Goal: Task Accomplishment & Management: Use online tool/utility

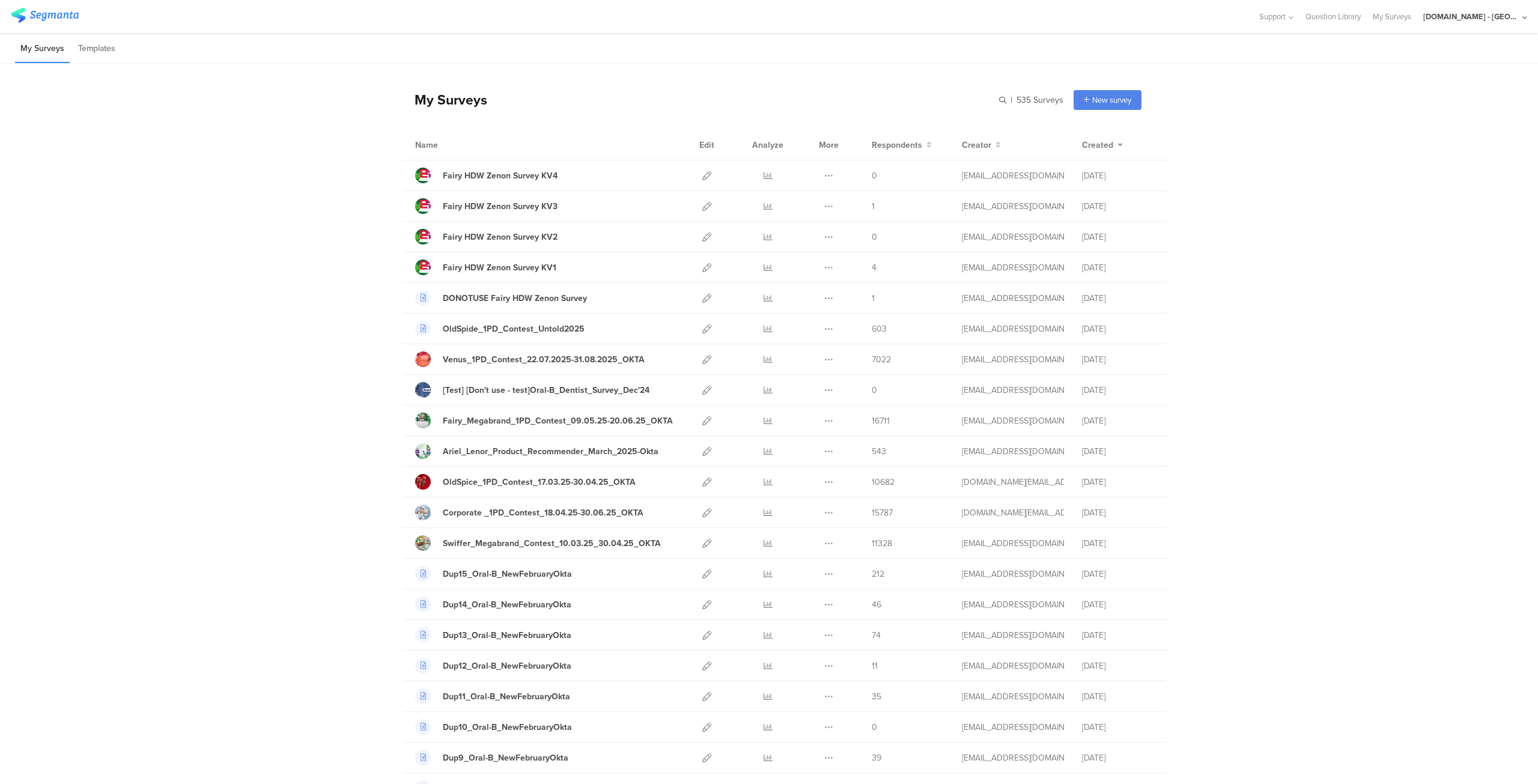
click at [1477, 15] on div "[DOMAIN_NAME] - [GEOGRAPHIC_DATA]" at bounding box center [1471, 16] width 96 height 11
click at [1433, 83] on span "JoltX Greece" at bounding box center [1434, 77] width 93 height 11
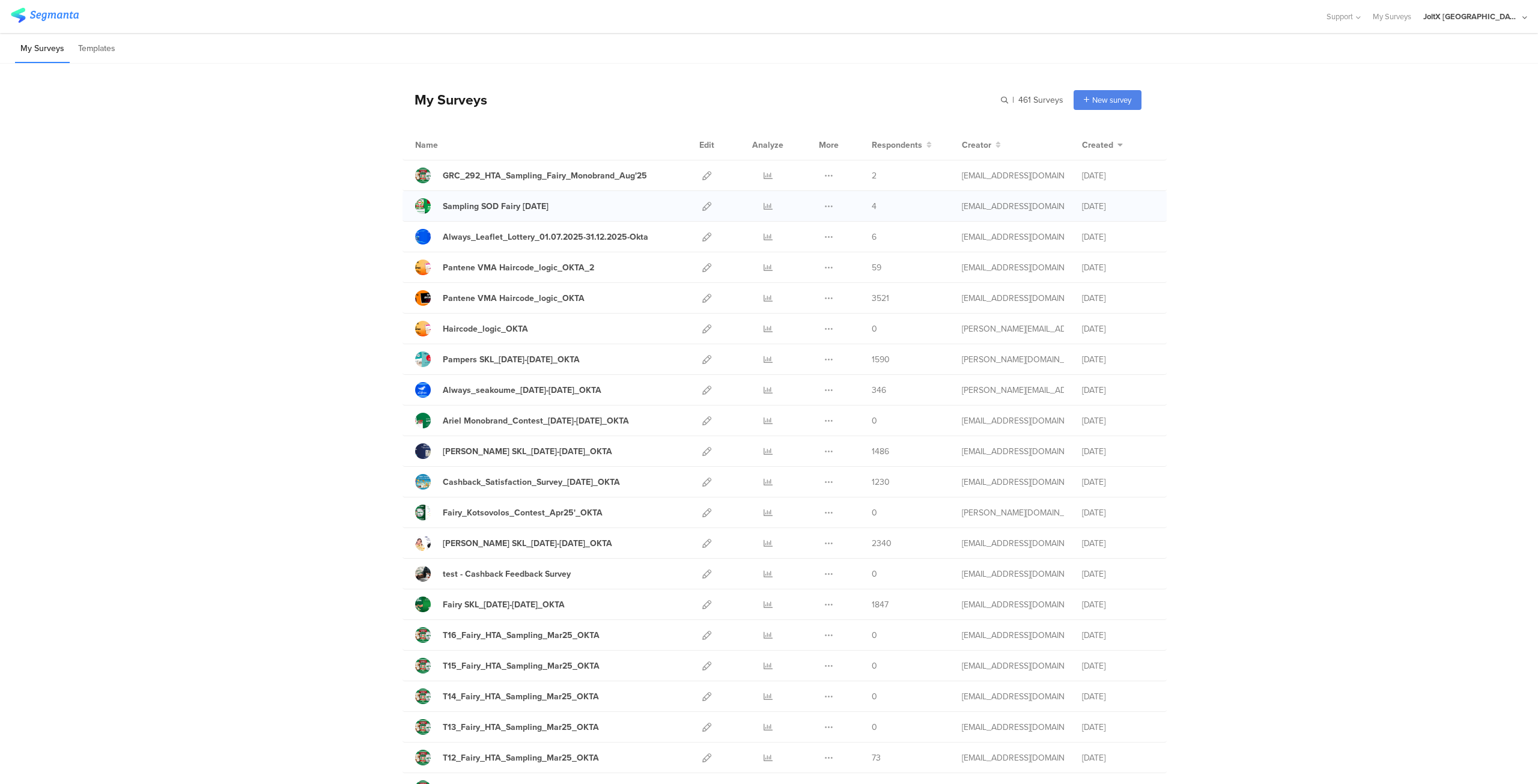
click at [708, 205] on div at bounding box center [707, 206] width 26 height 30
click at [702, 204] on icon at bounding box center [706, 206] width 9 height 9
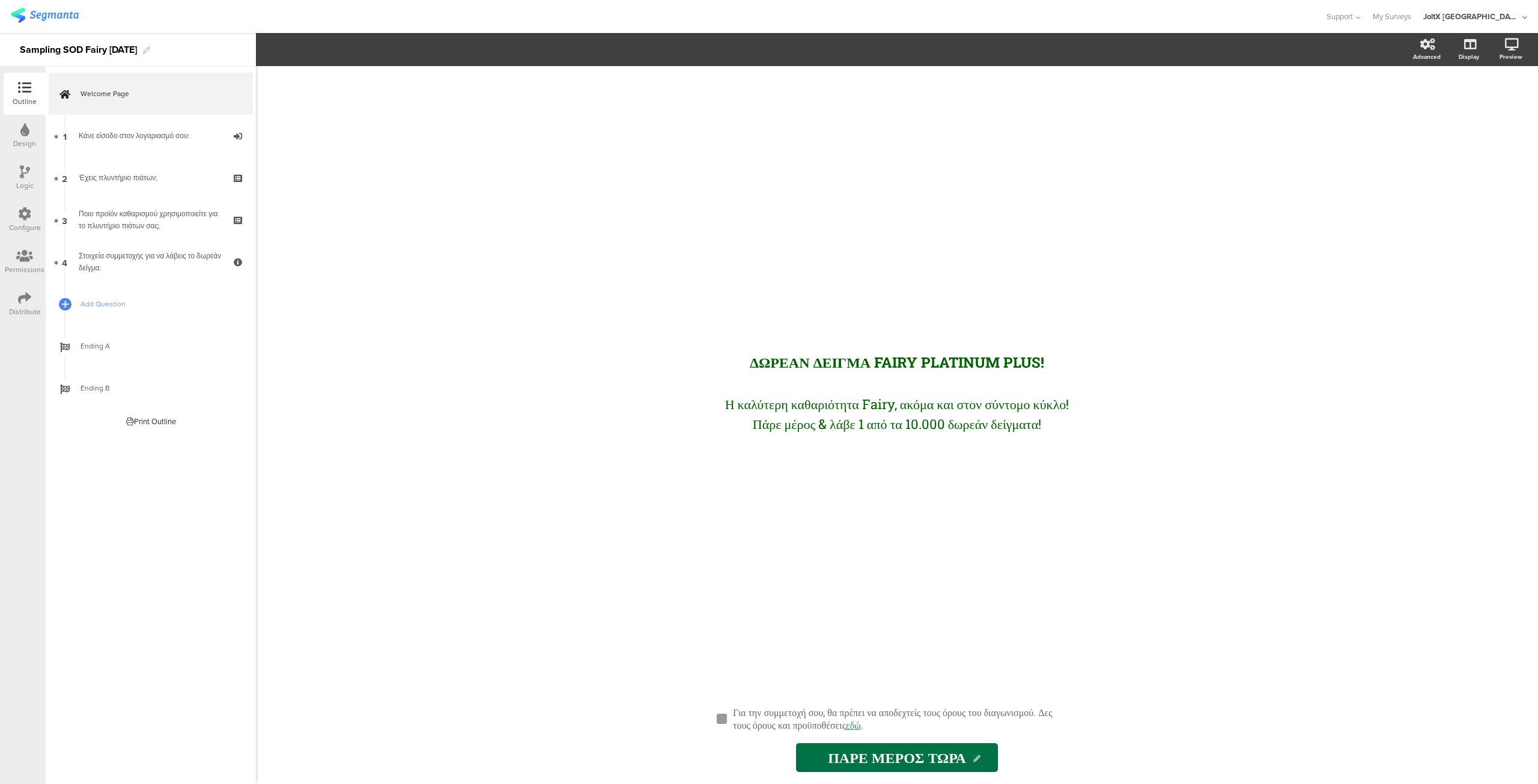
click at [31, 205] on div "Configure" at bounding box center [24, 219] width 42 height 42
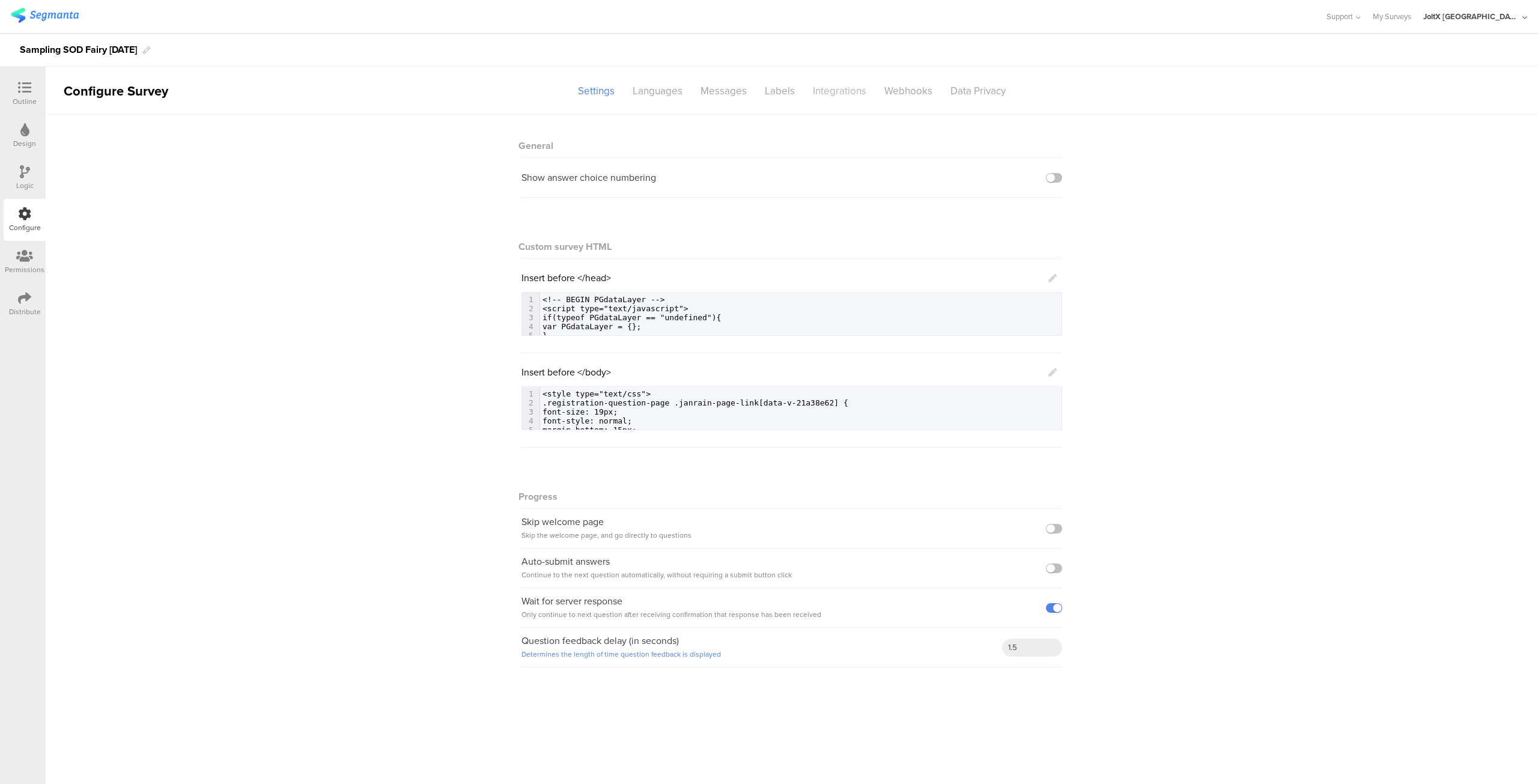
click at [839, 89] on div "Integrations" at bounding box center [839, 91] width 71 height 21
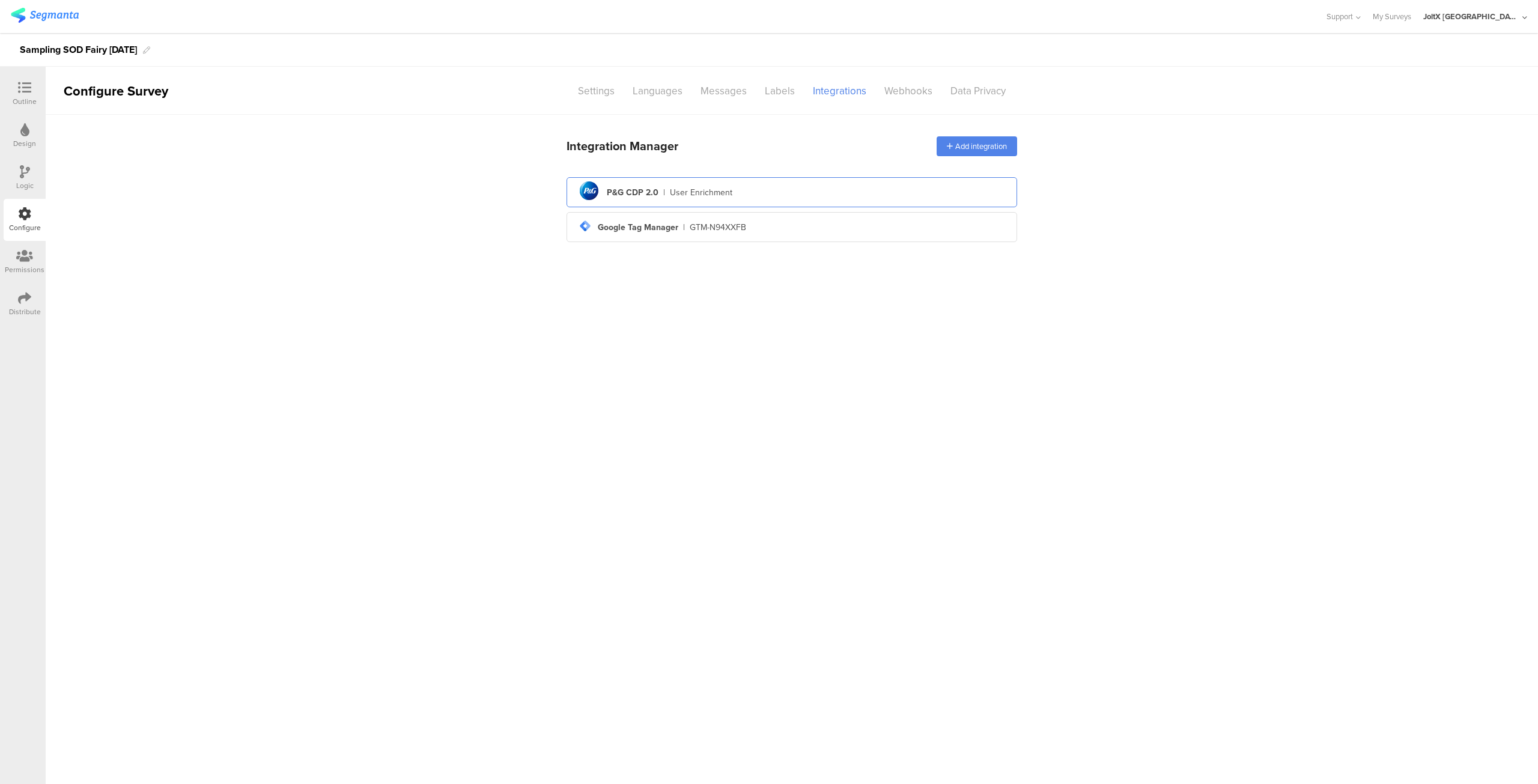
click at [657, 190] on div "pg logo P&G CDP 2.0 | User Enrichment" at bounding box center [791, 192] width 431 height 29
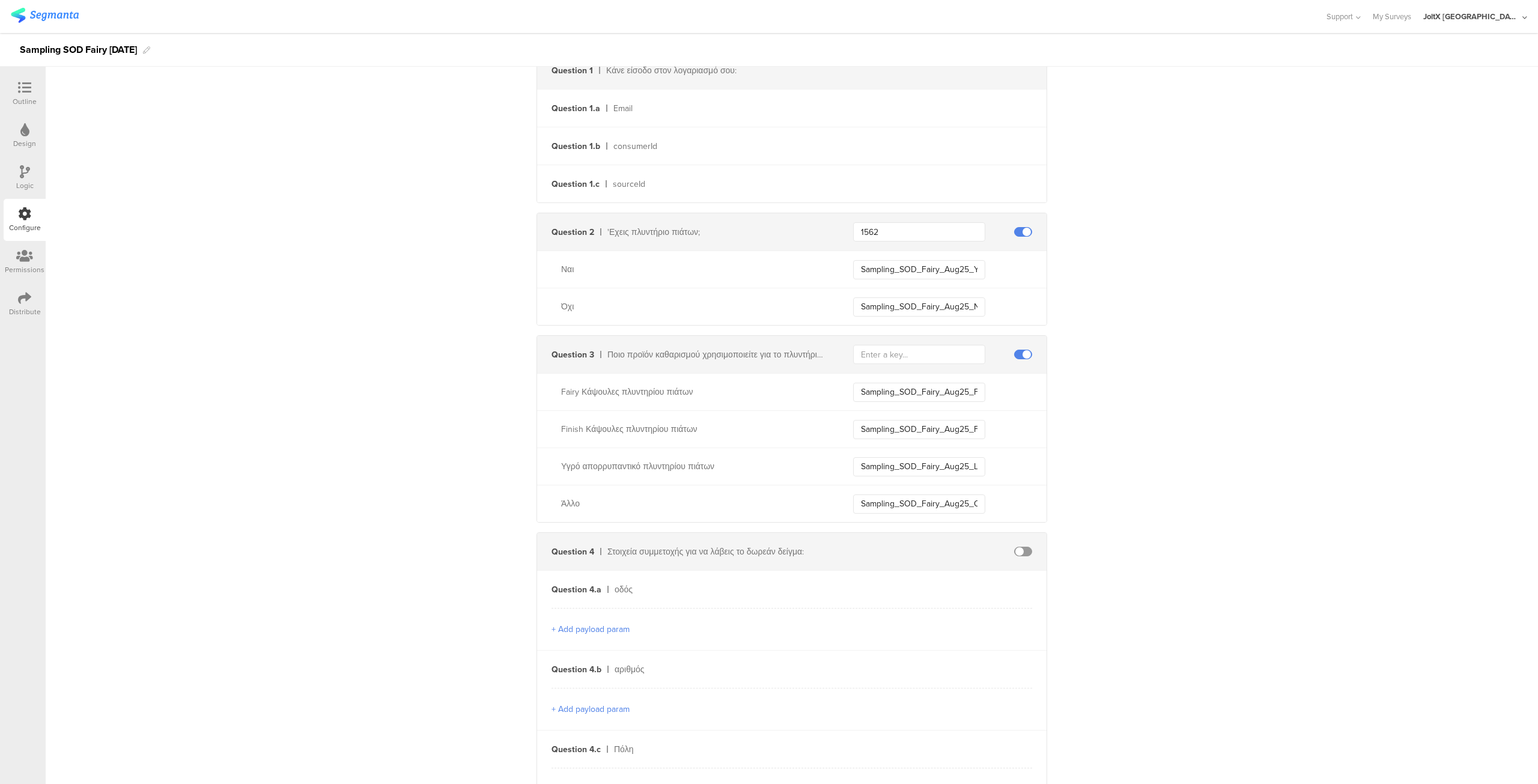
scroll to position [354, 0]
click at [946, 272] on input "Sampling_SOD_Fairy_Aug25_Yes" at bounding box center [919, 270] width 132 height 19
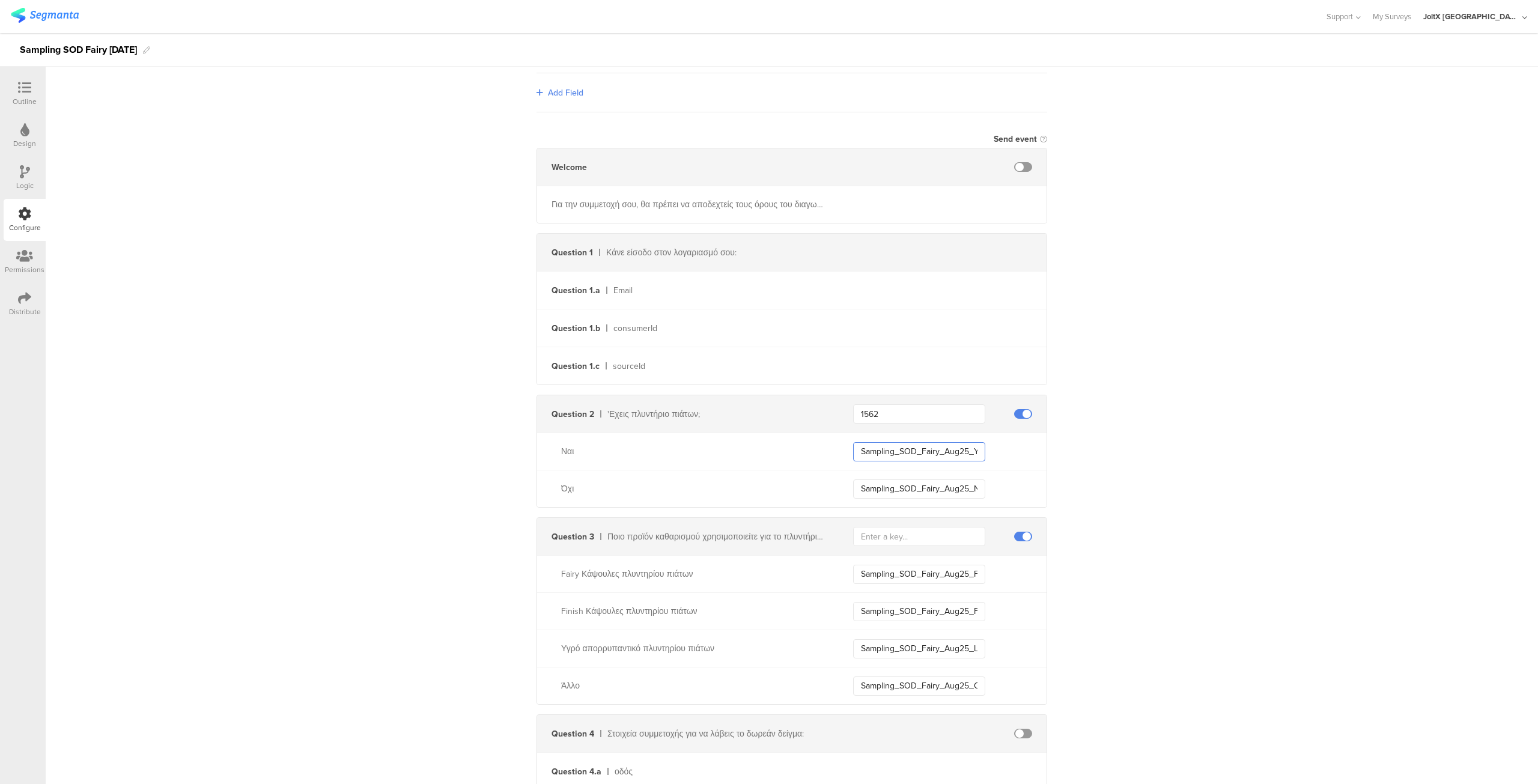
scroll to position [218, 0]
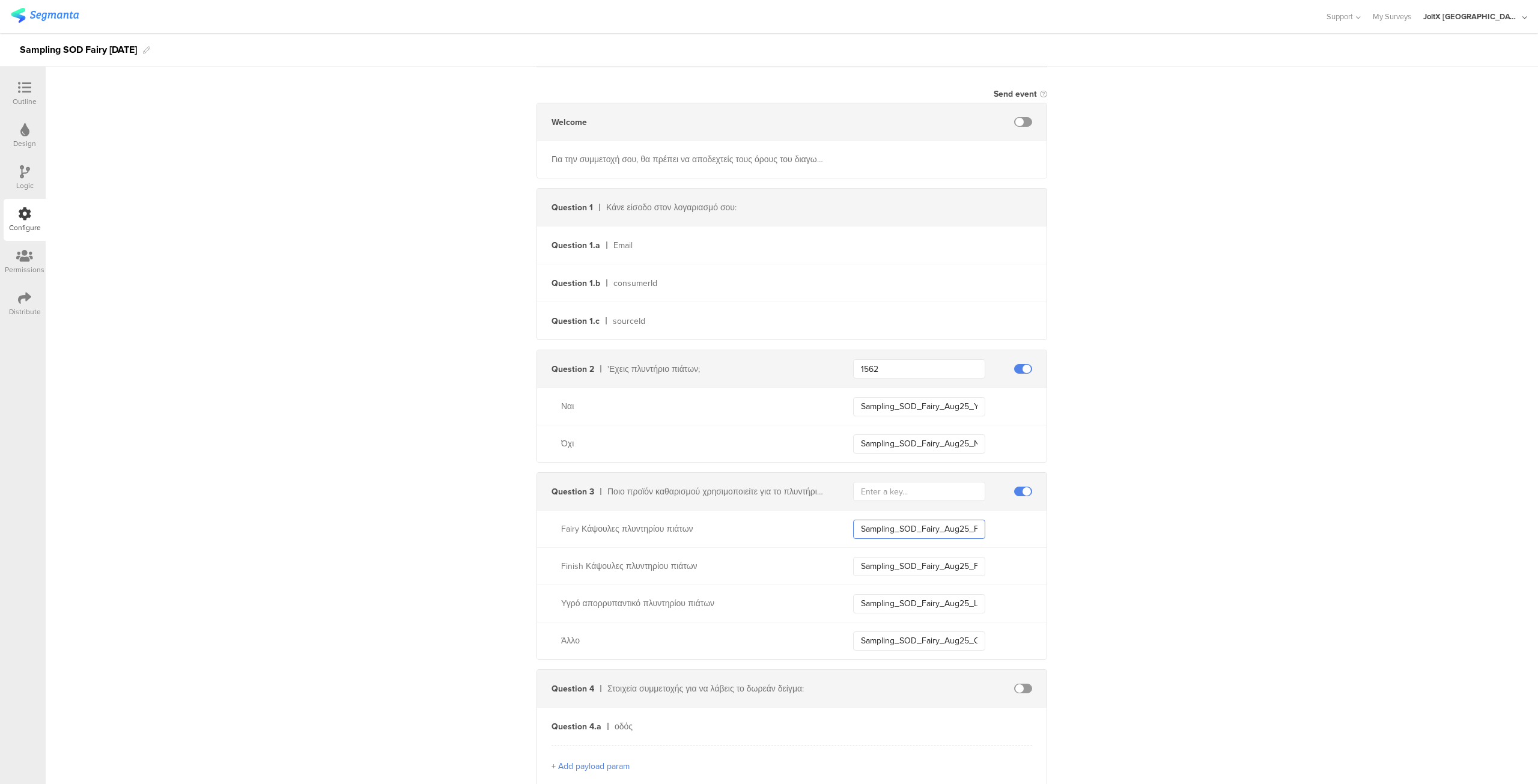
click at [903, 525] on input "Sampling_SOD_Fairy_Aug25_Fairy" at bounding box center [919, 529] width 132 height 19
click at [939, 409] on input "Sampling_SOD_Fairy_Aug25_Yes" at bounding box center [919, 406] width 132 height 19
click at [15, 303] on div "Distribute" at bounding box center [24, 303] width 42 height 42
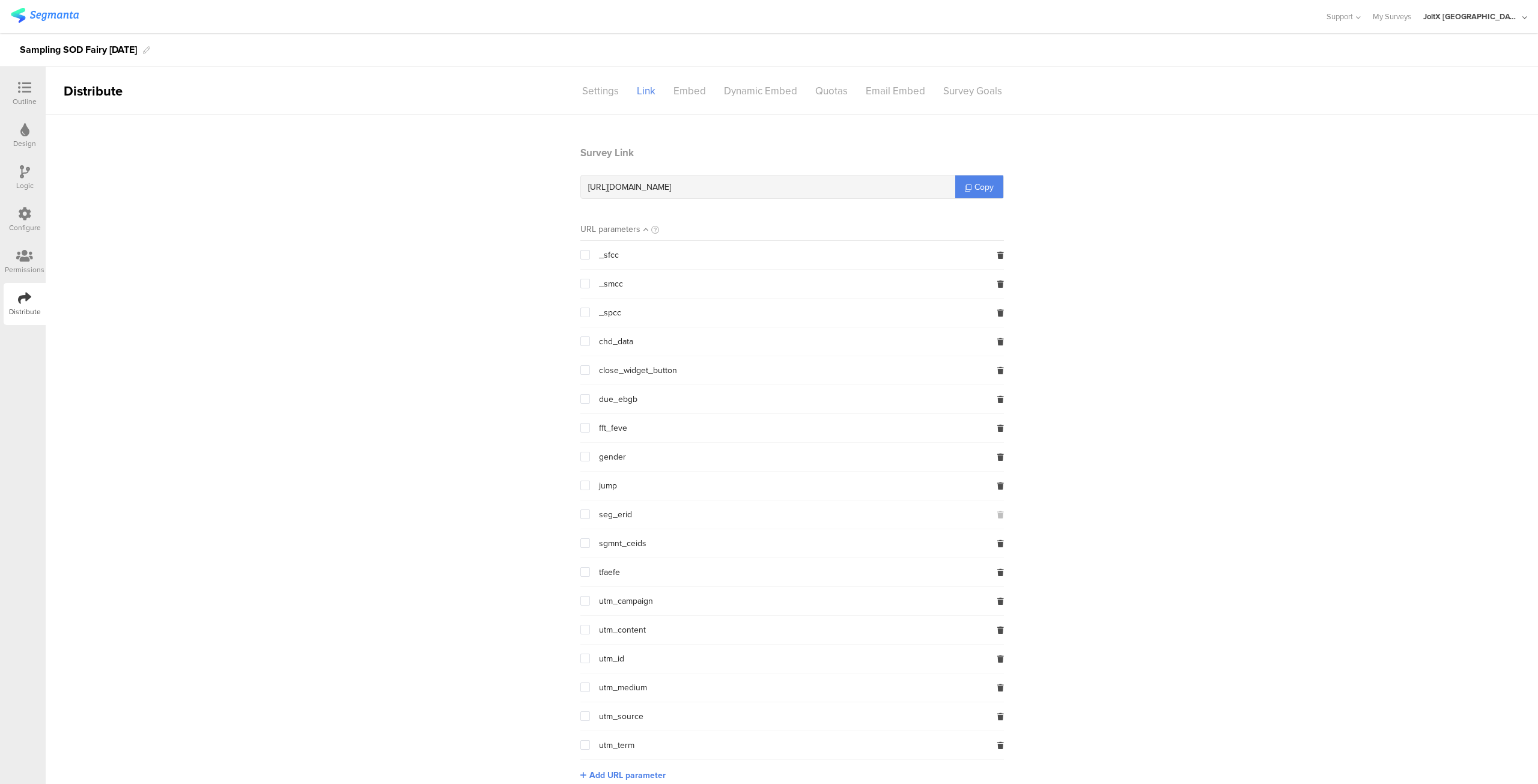
click at [27, 80] on div "Outline" at bounding box center [24, 93] width 42 height 42
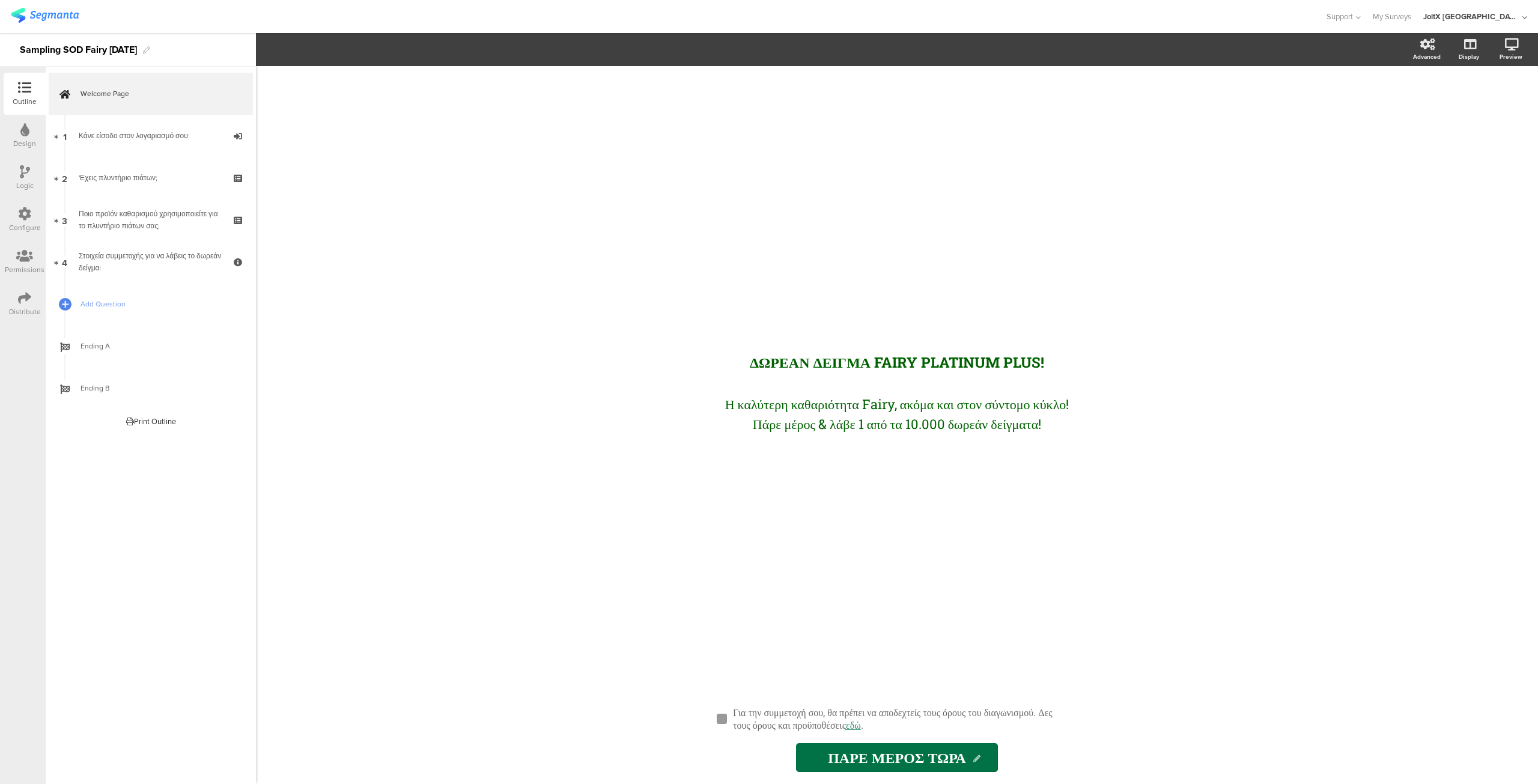
click at [27, 219] on icon at bounding box center [24, 213] width 13 height 13
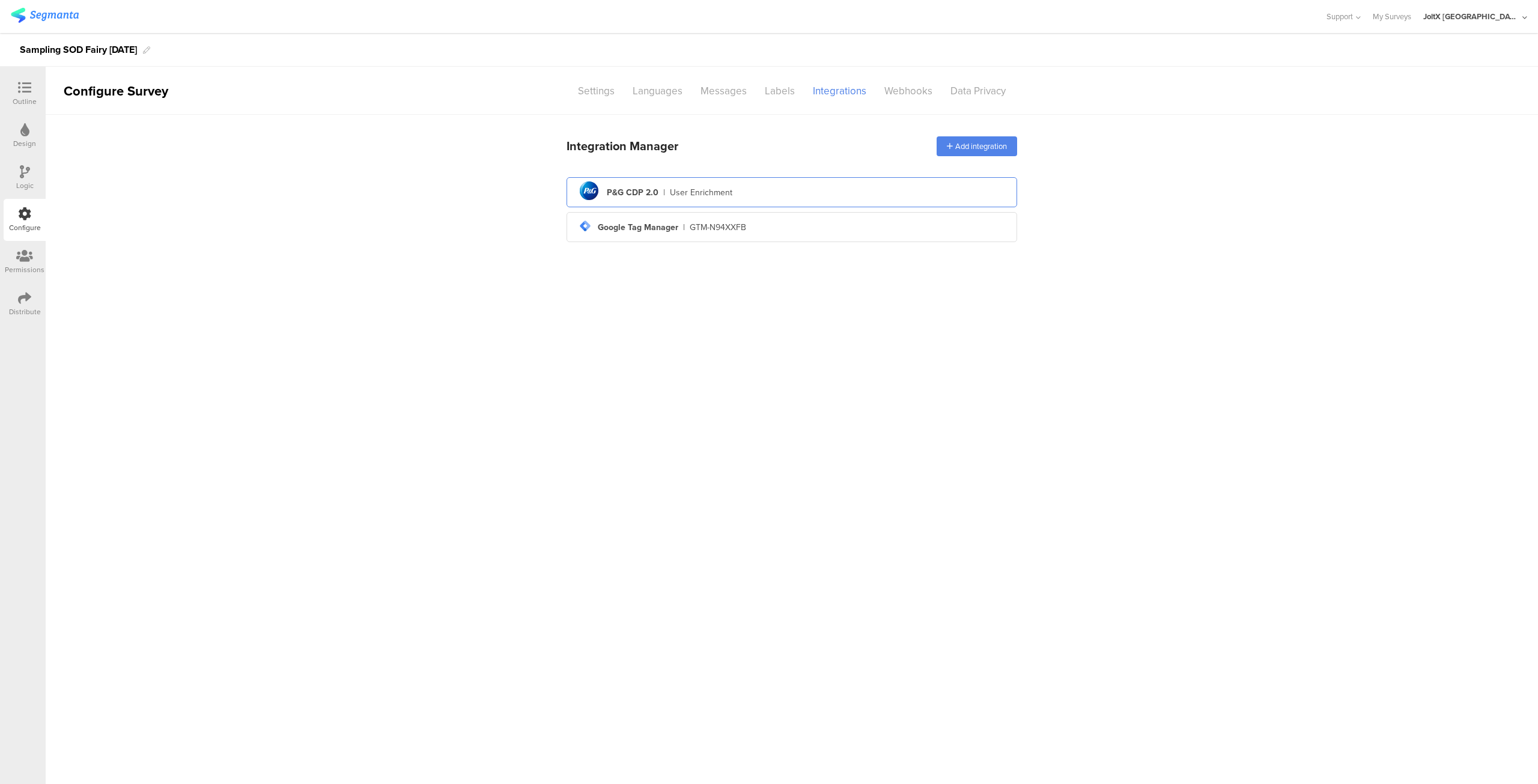
click at [703, 196] on div "User Enrichment" at bounding box center [701, 192] width 63 height 13
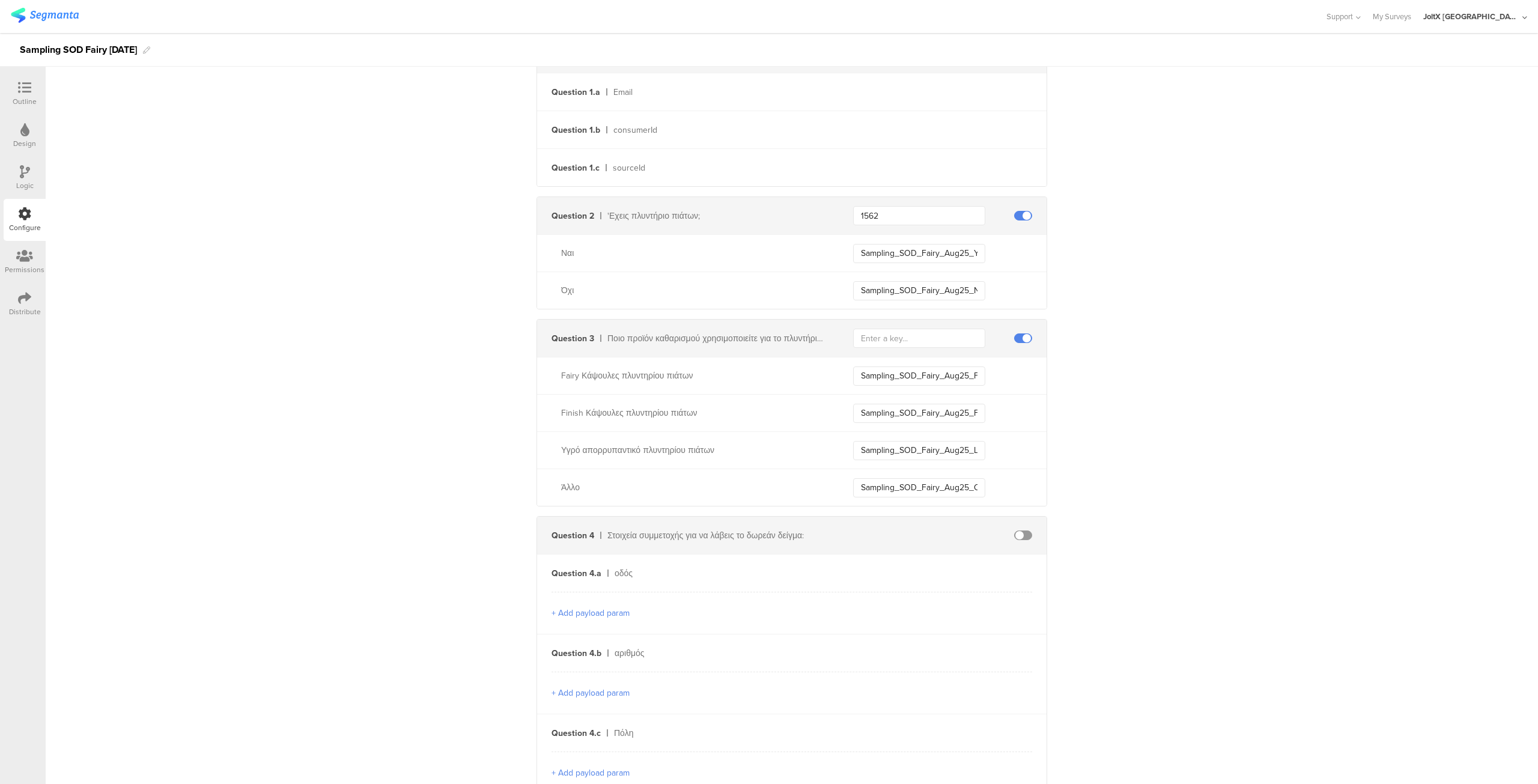
scroll to position [371, 0]
click at [898, 333] on input "text" at bounding box center [919, 338] width 132 height 19
paste input "2424"
type input "2424"
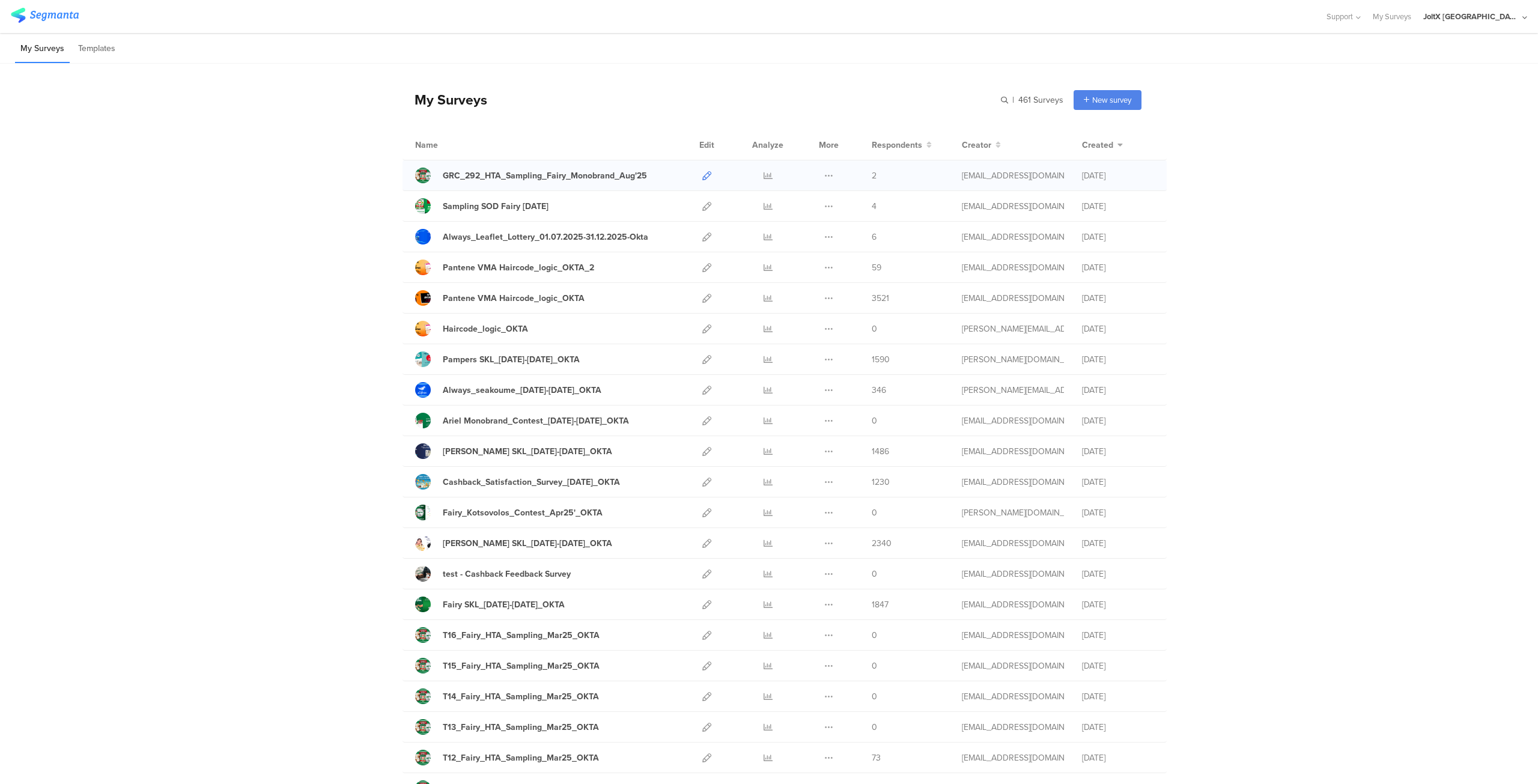
click at [702, 173] on icon at bounding box center [706, 176] width 9 height 9
click at [651, 202] on div "Sampling SOD Fairy Aug'25" at bounding box center [545, 206] width 261 height 15
click at [702, 206] on icon at bounding box center [706, 206] width 9 height 9
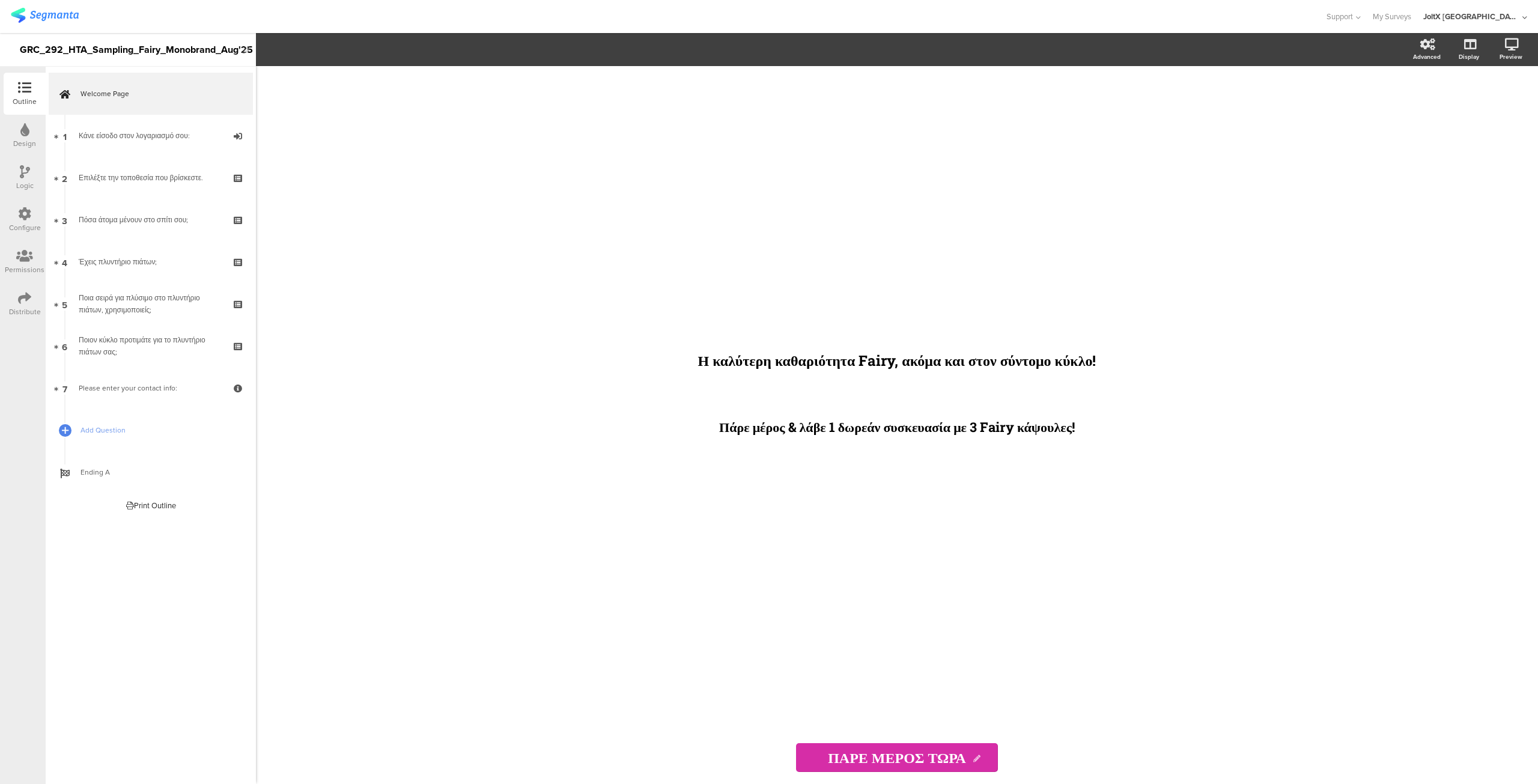
click at [20, 177] on icon at bounding box center [25, 171] width 10 height 13
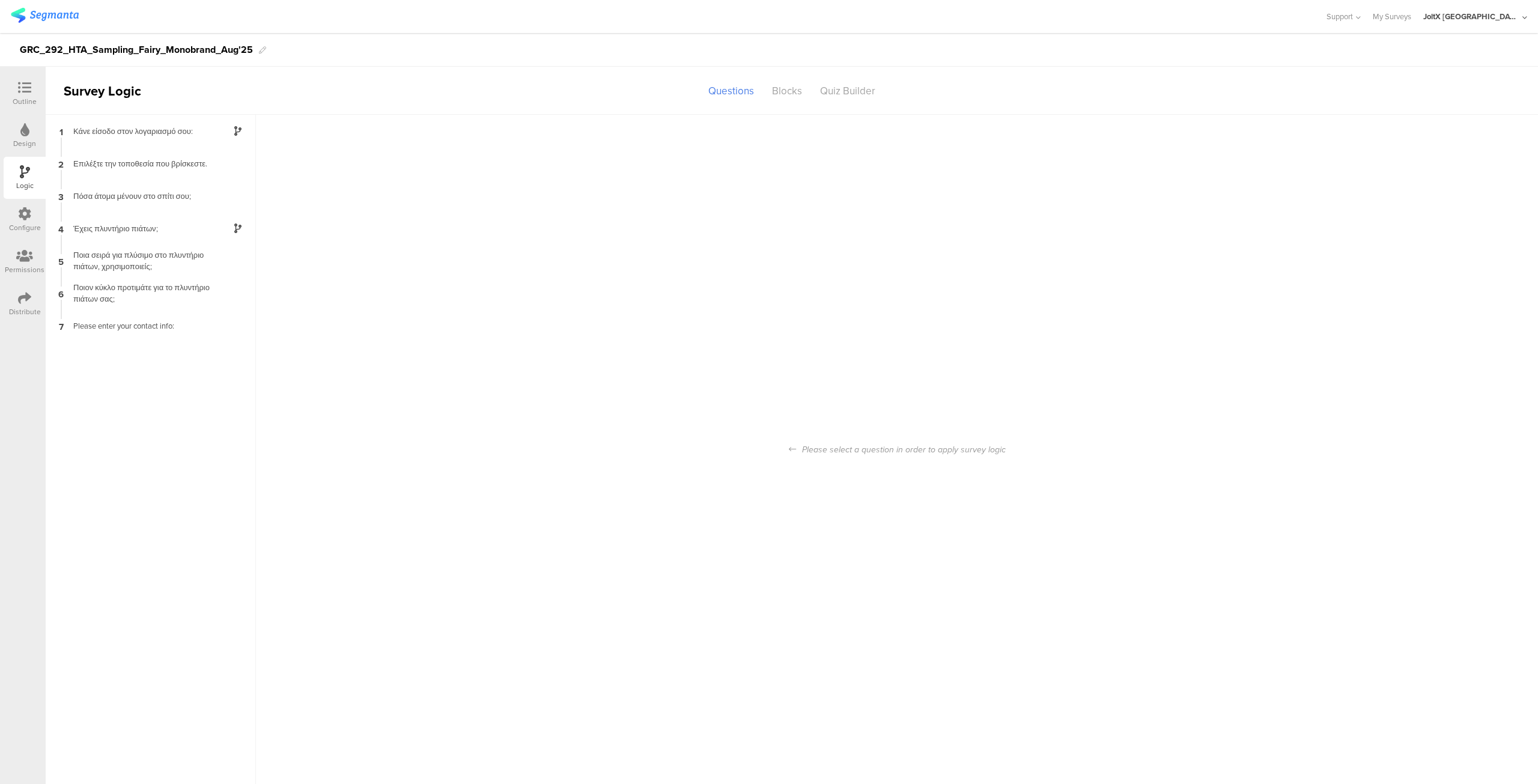
click at [25, 233] on div "Configure" at bounding box center [24, 219] width 42 height 42
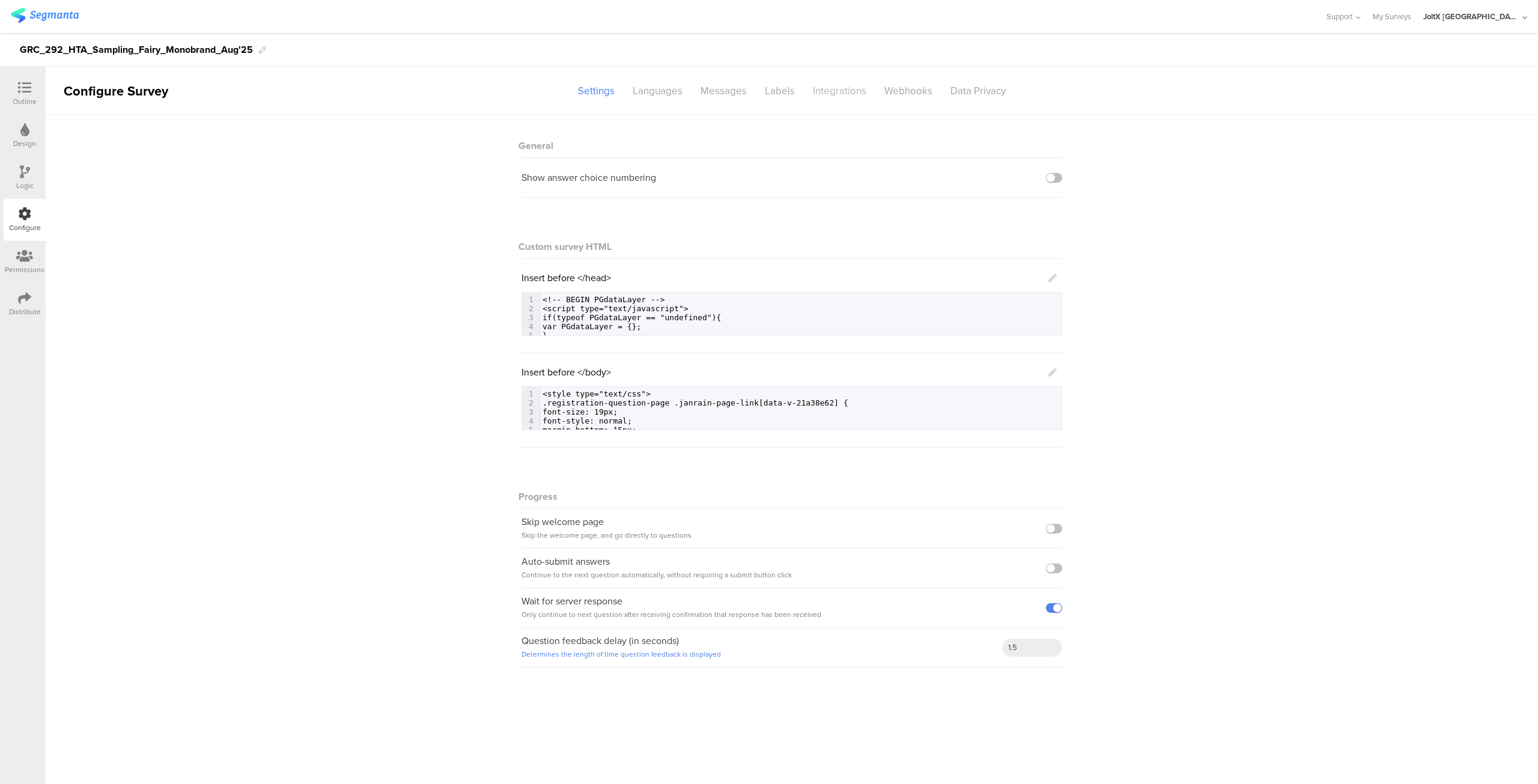
click at [838, 87] on div "Integrations" at bounding box center [839, 91] width 71 height 21
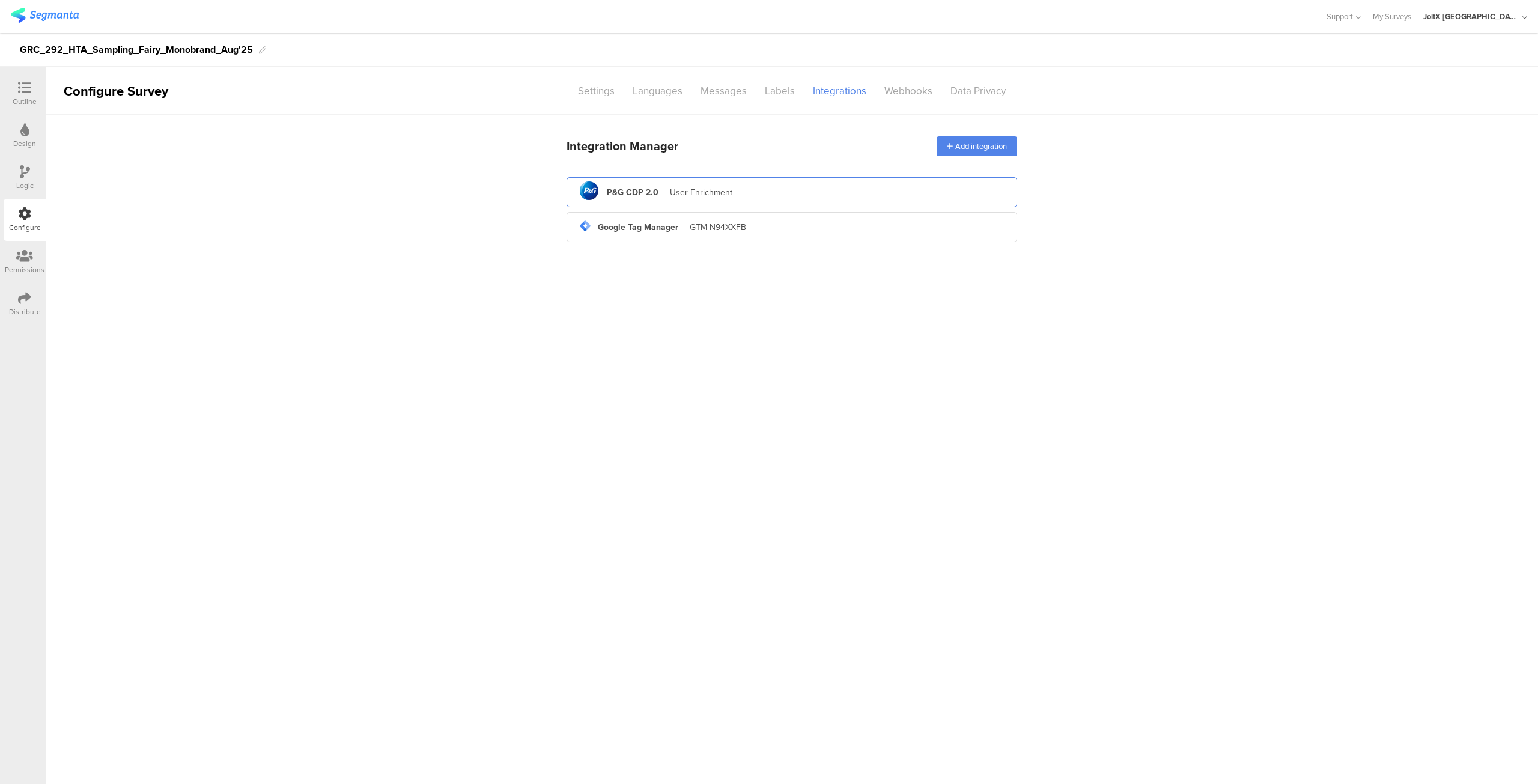
click at [725, 188] on div "User Enrichment" at bounding box center [701, 192] width 63 height 13
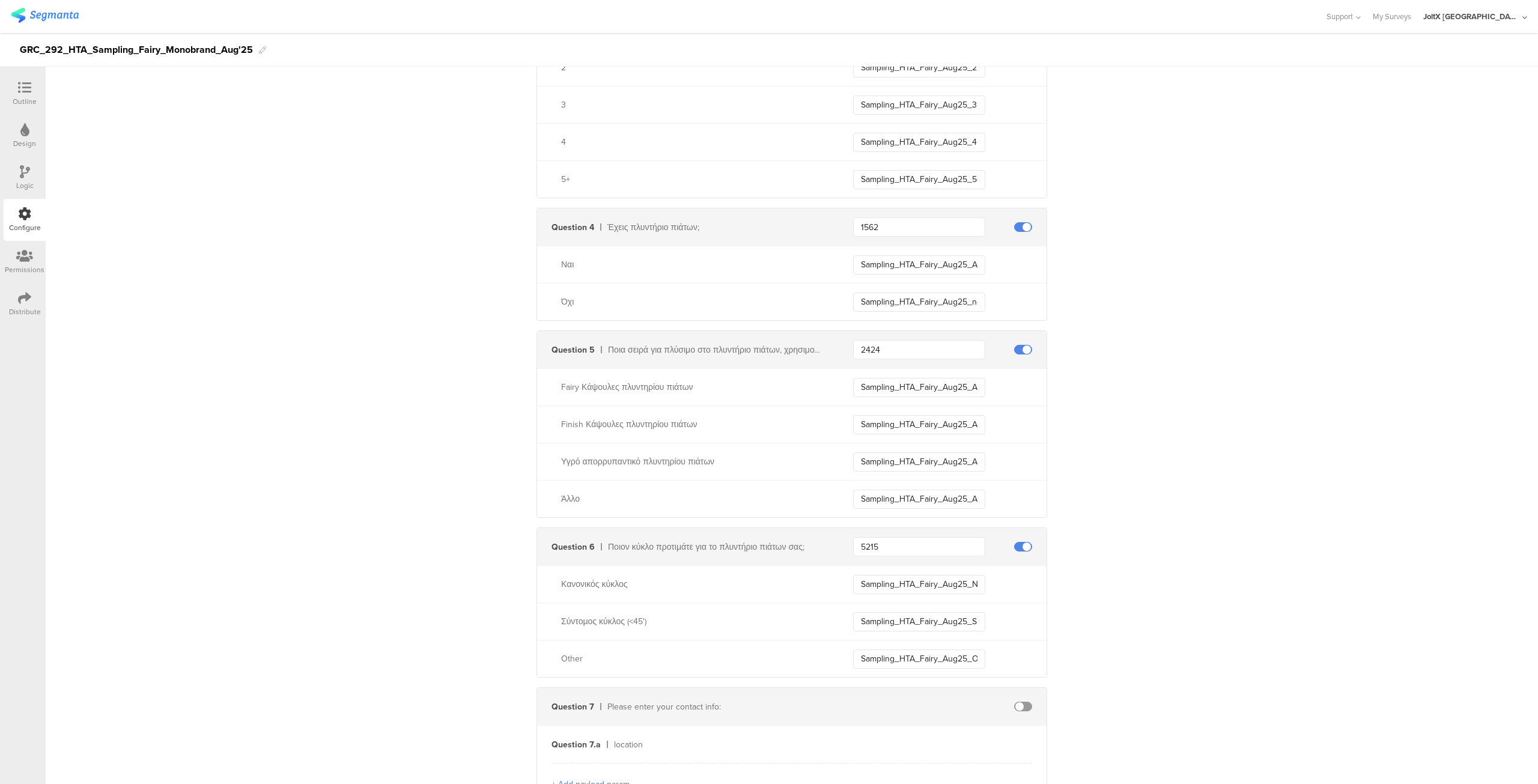
scroll to position [2861, 0]
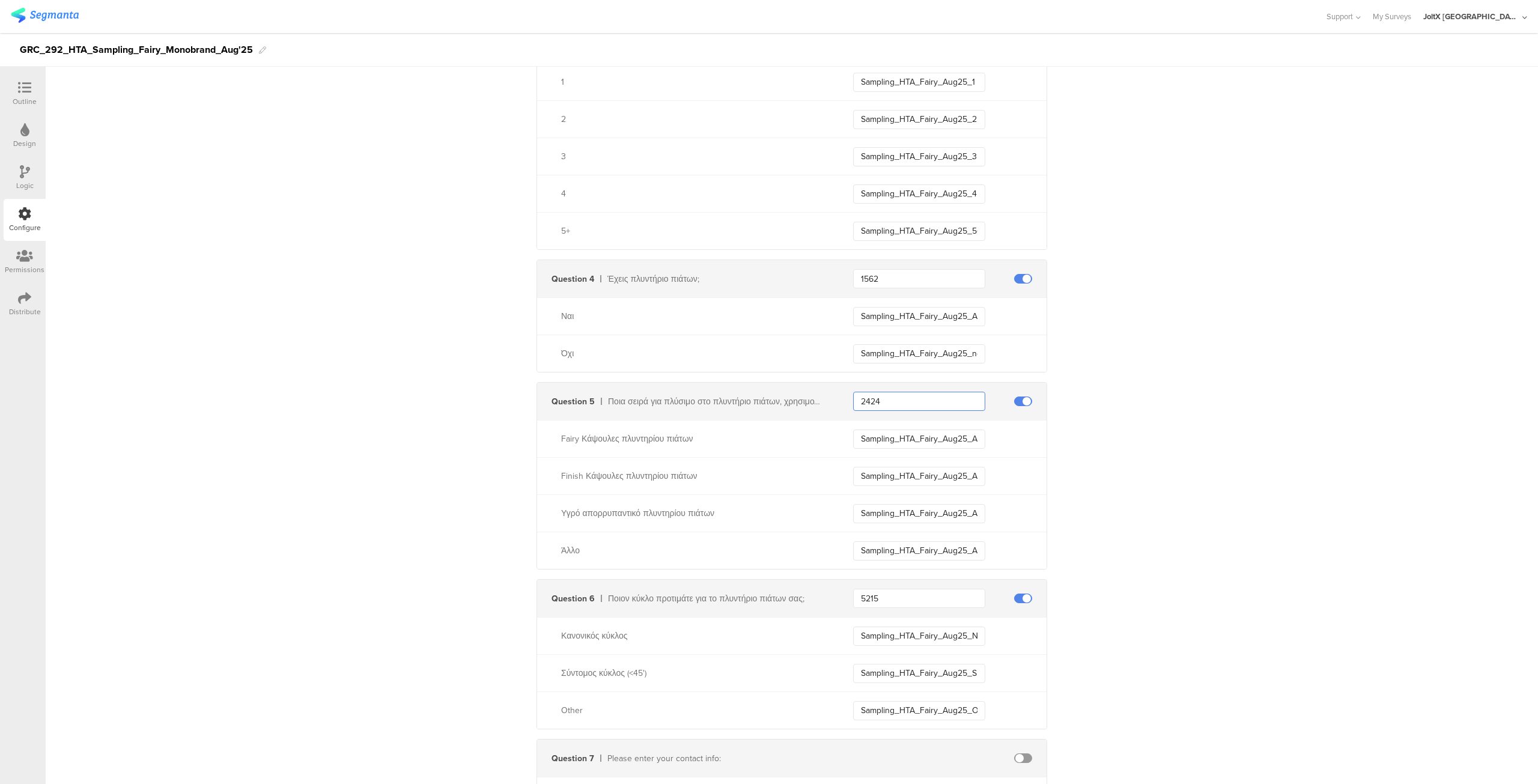
click at [899, 398] on input "2424" at bounding box center [919, 401] width 132 height 19
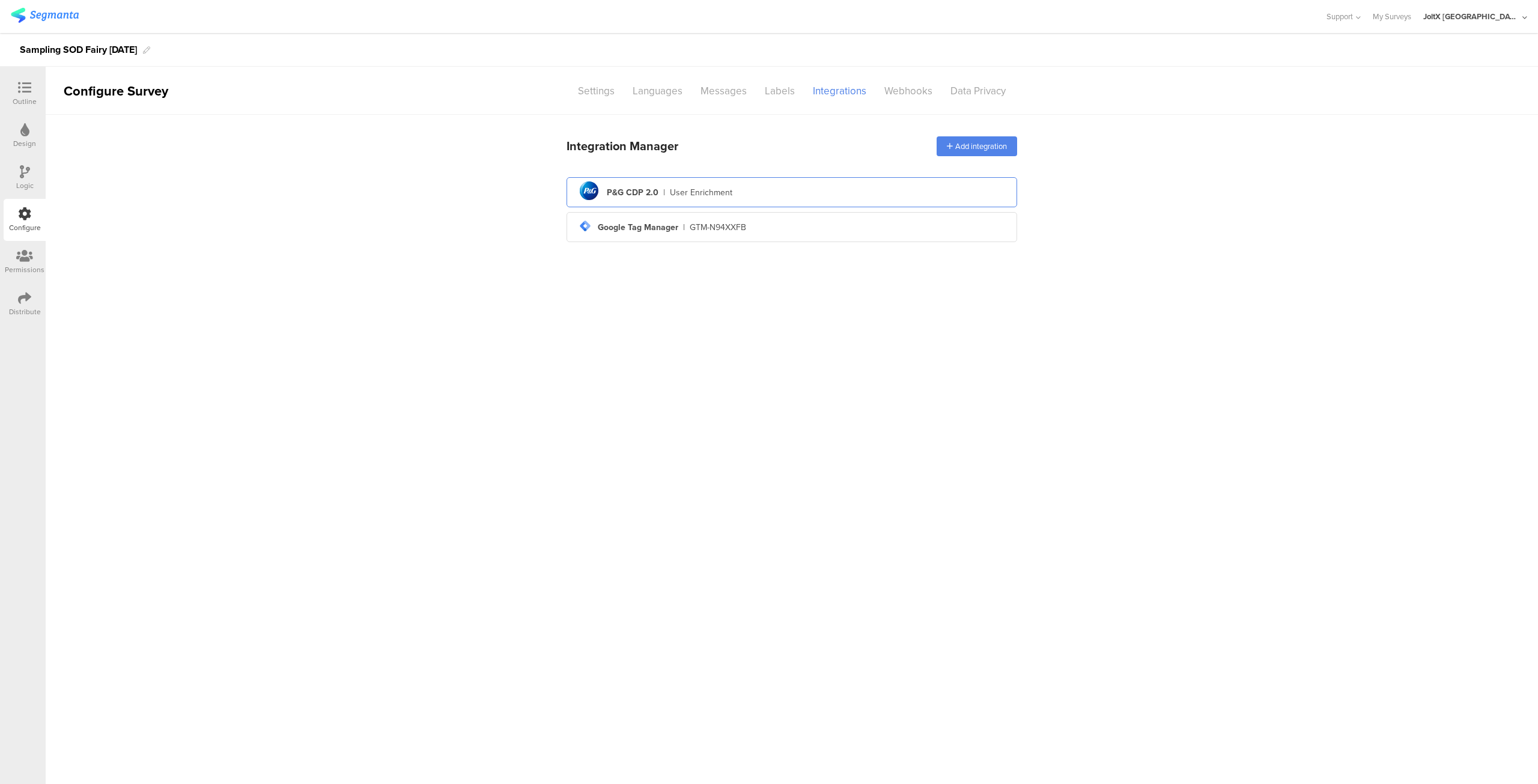
click at [718, 200] on div "pg logo P&G CDP 2.0 | User Enrichment" at bounding box center [791, 192] width 431 height 29
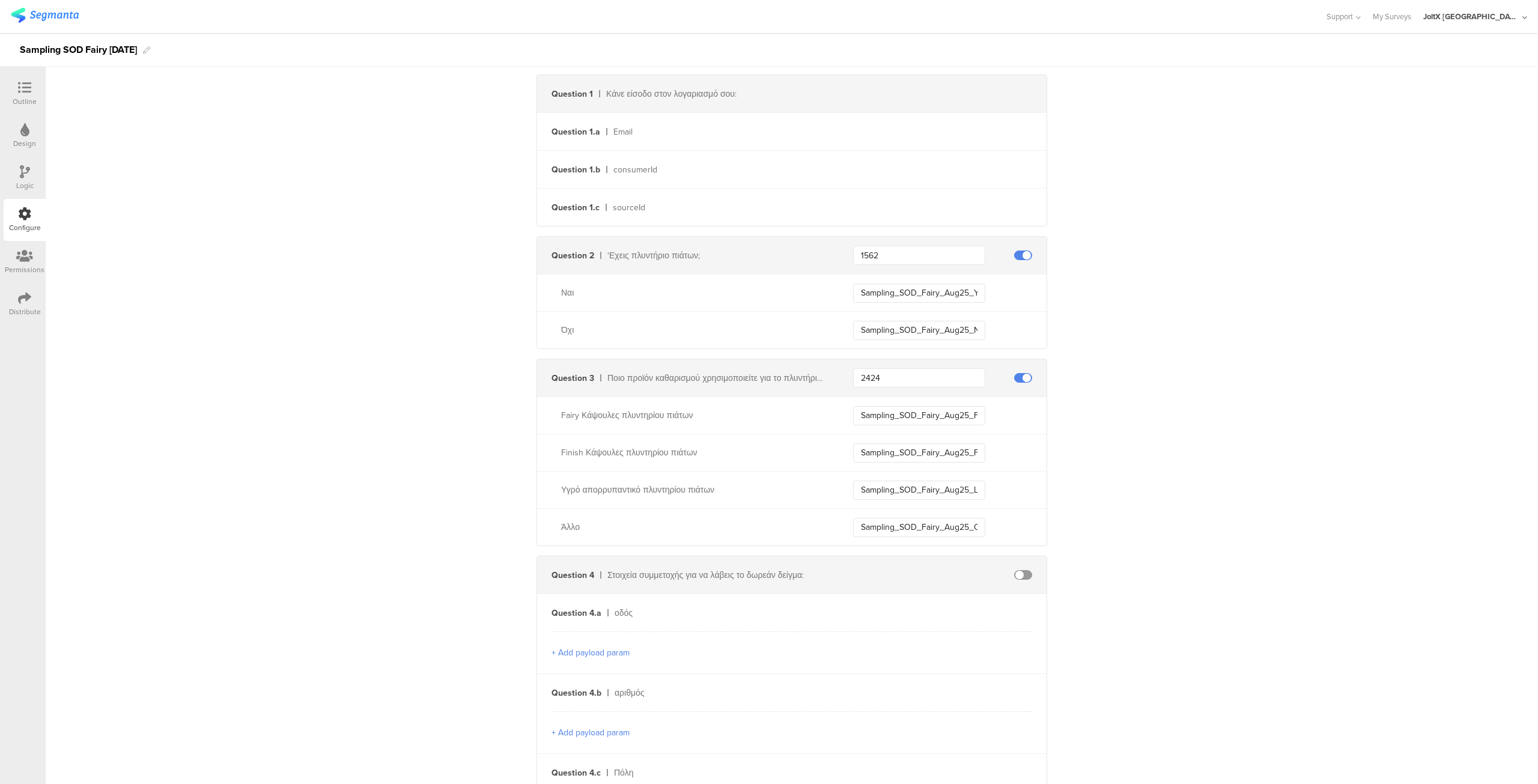
scroll to position [332, 0]
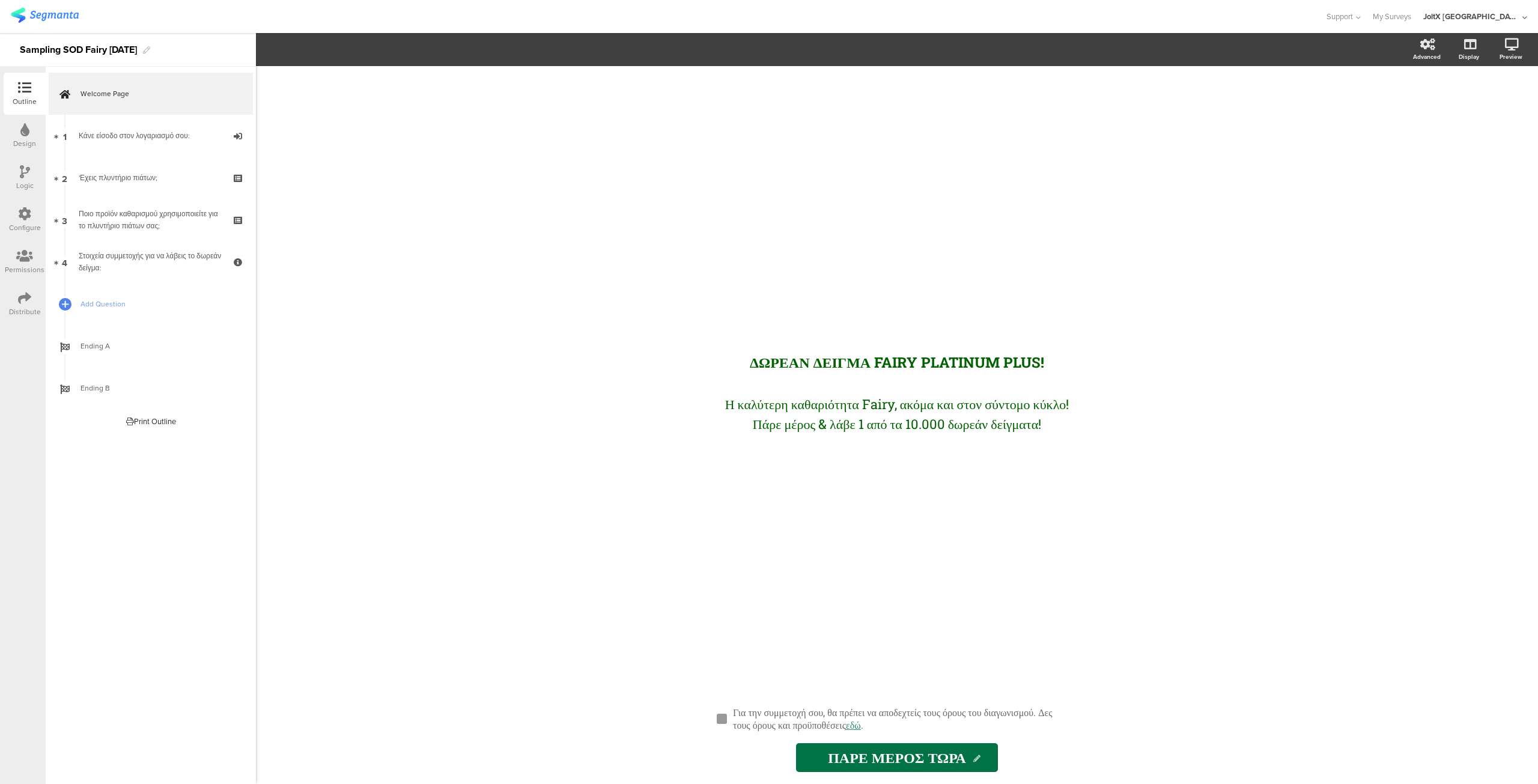
click at [26, 314] on div "Distribute" at bounding box center [25, 311] width 32 height 11
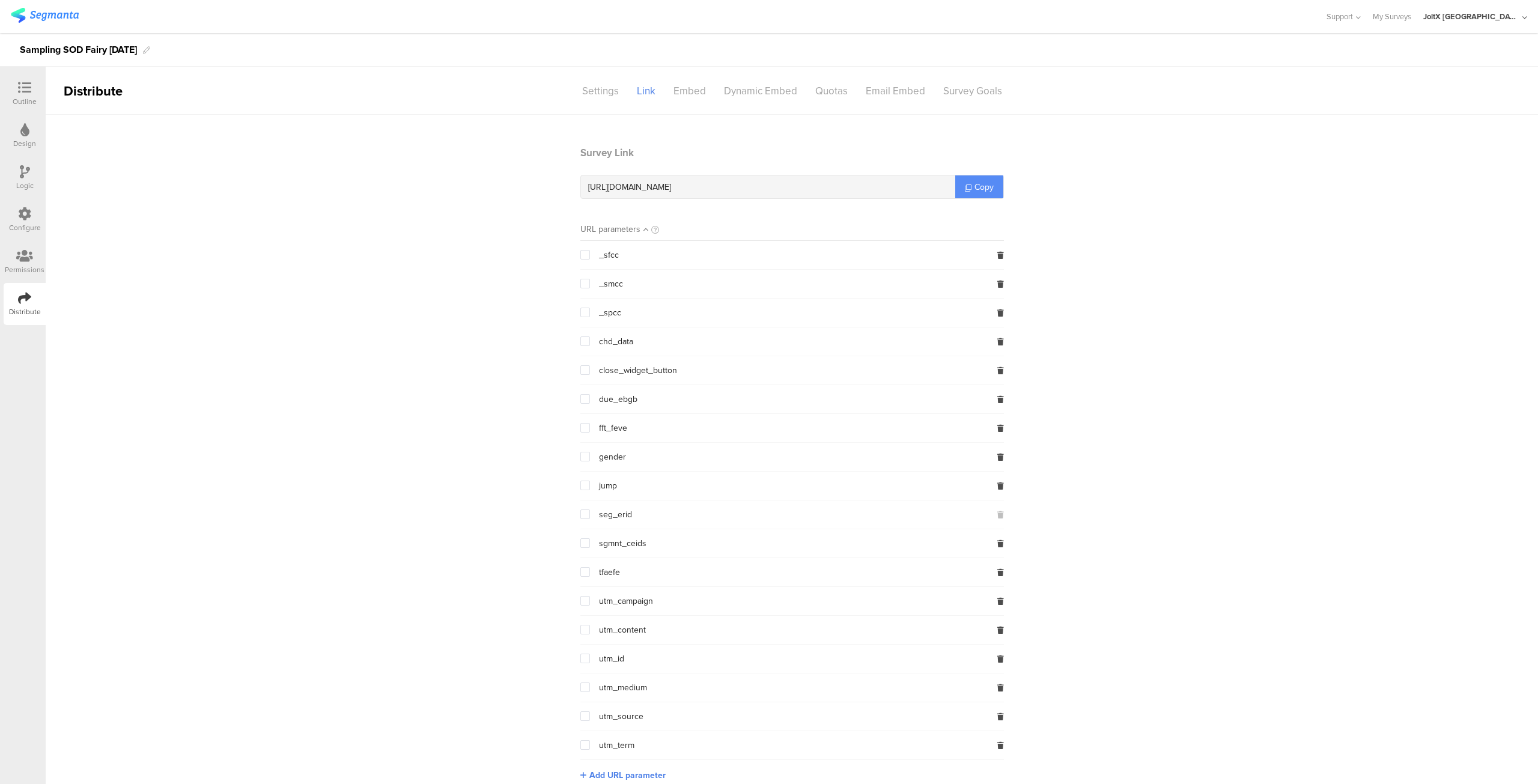
click at [979, 186] on span "Copy" at bounding box center [984, 187] width 19 height 13
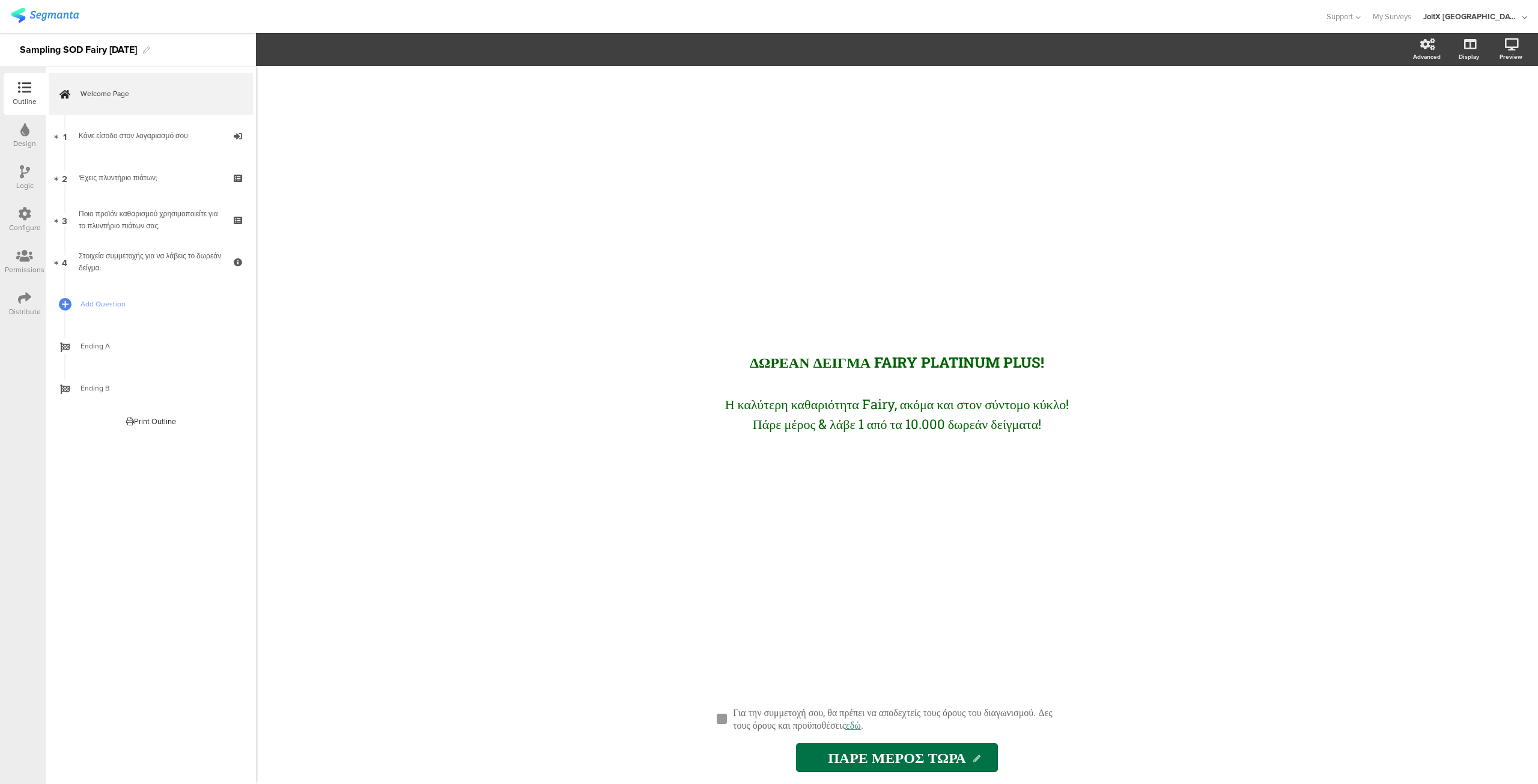
click at [21, 216] on icon at bounding box center [24, 213] width 13 height 13
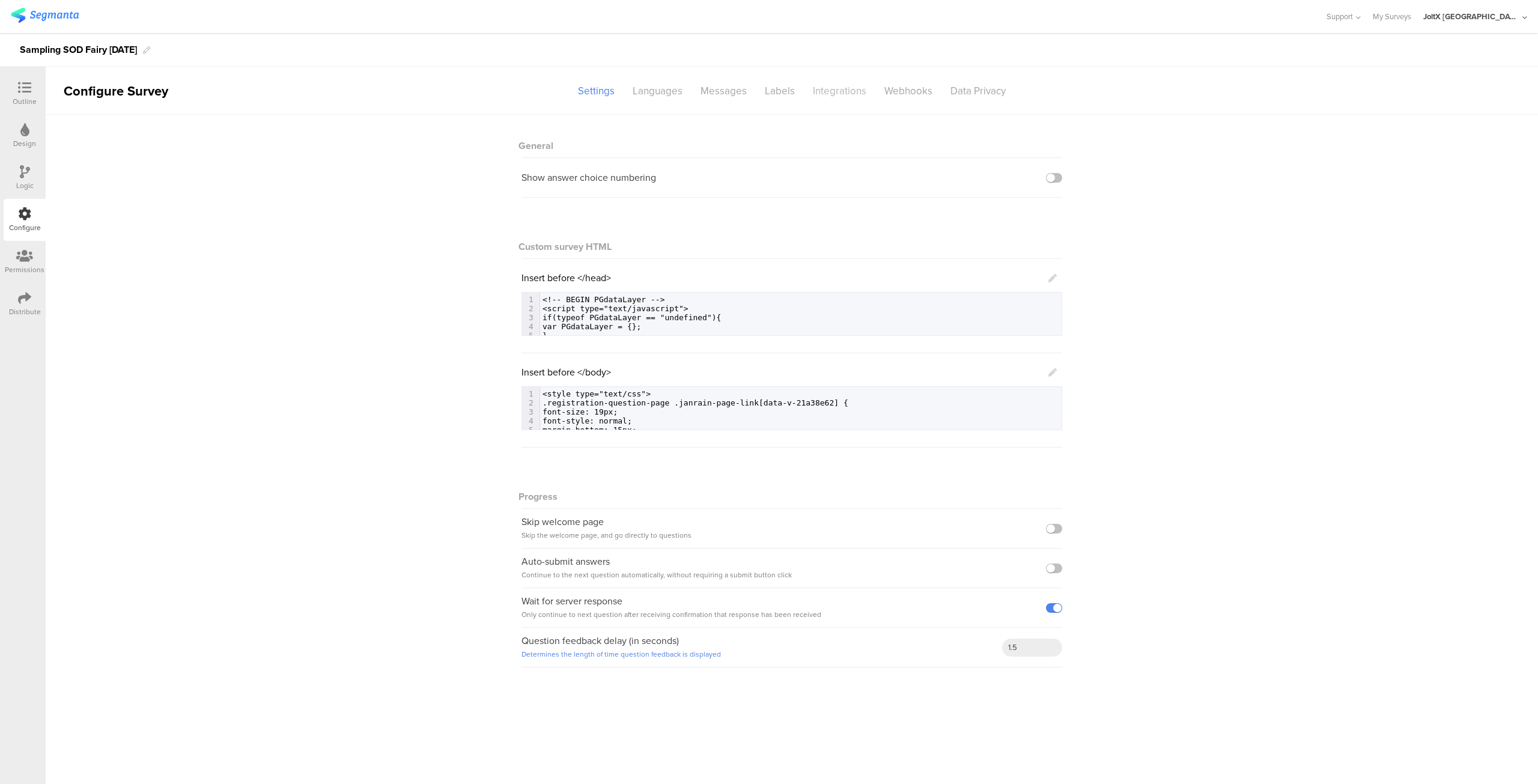
click at [831, 92] on div "Integrations" at bounding box center [839, 91] width 71 height 21
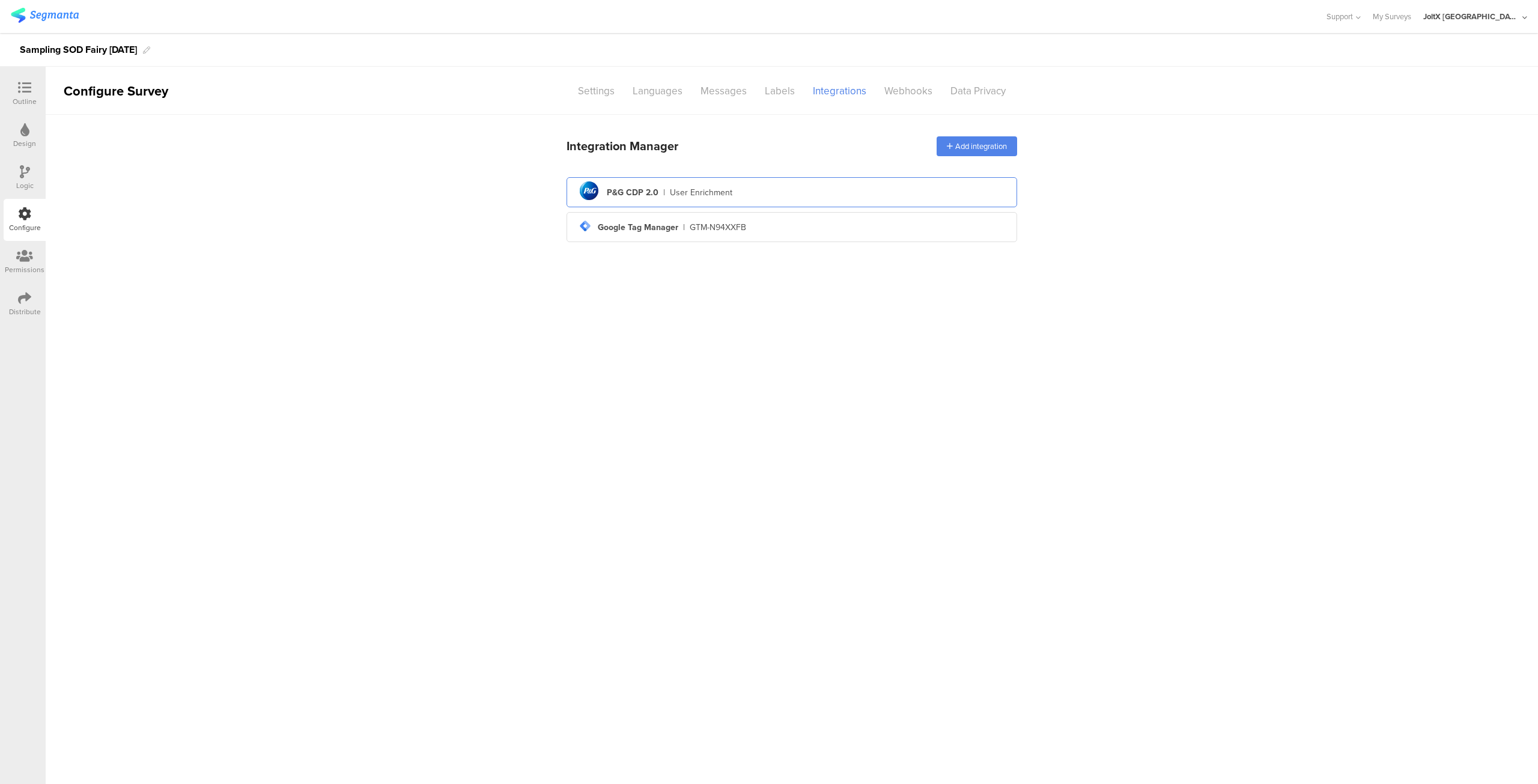
click at [778, 200] on div "pg logo P&G CDP 2.0 | User Enrichment" at bounding box center [791, 192] width 431 height 29
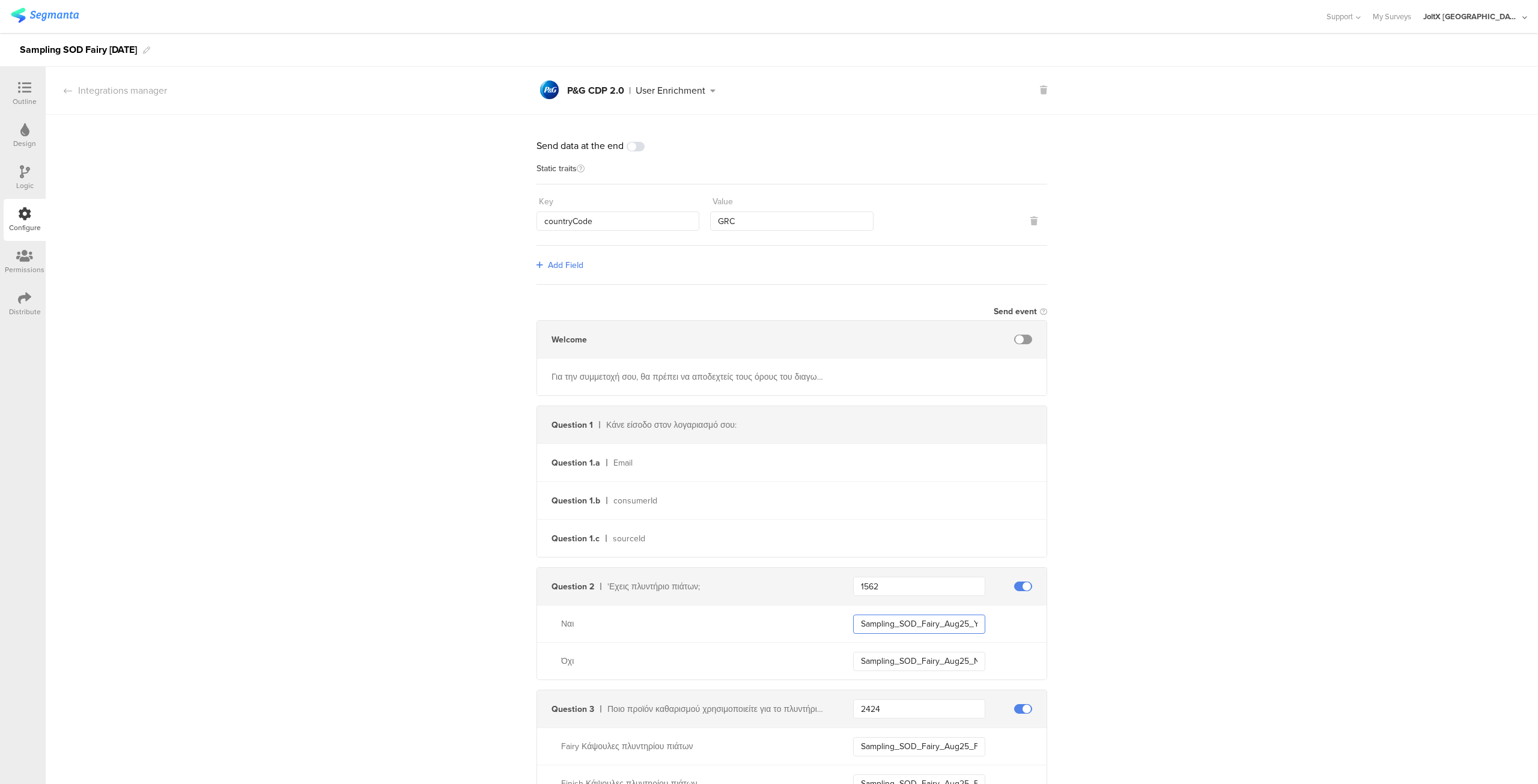
click at [899, 628] on input "Sampling_SOD_Fairy_Aug25_Yes" at bounding box center [919, 624] width 132 height 19
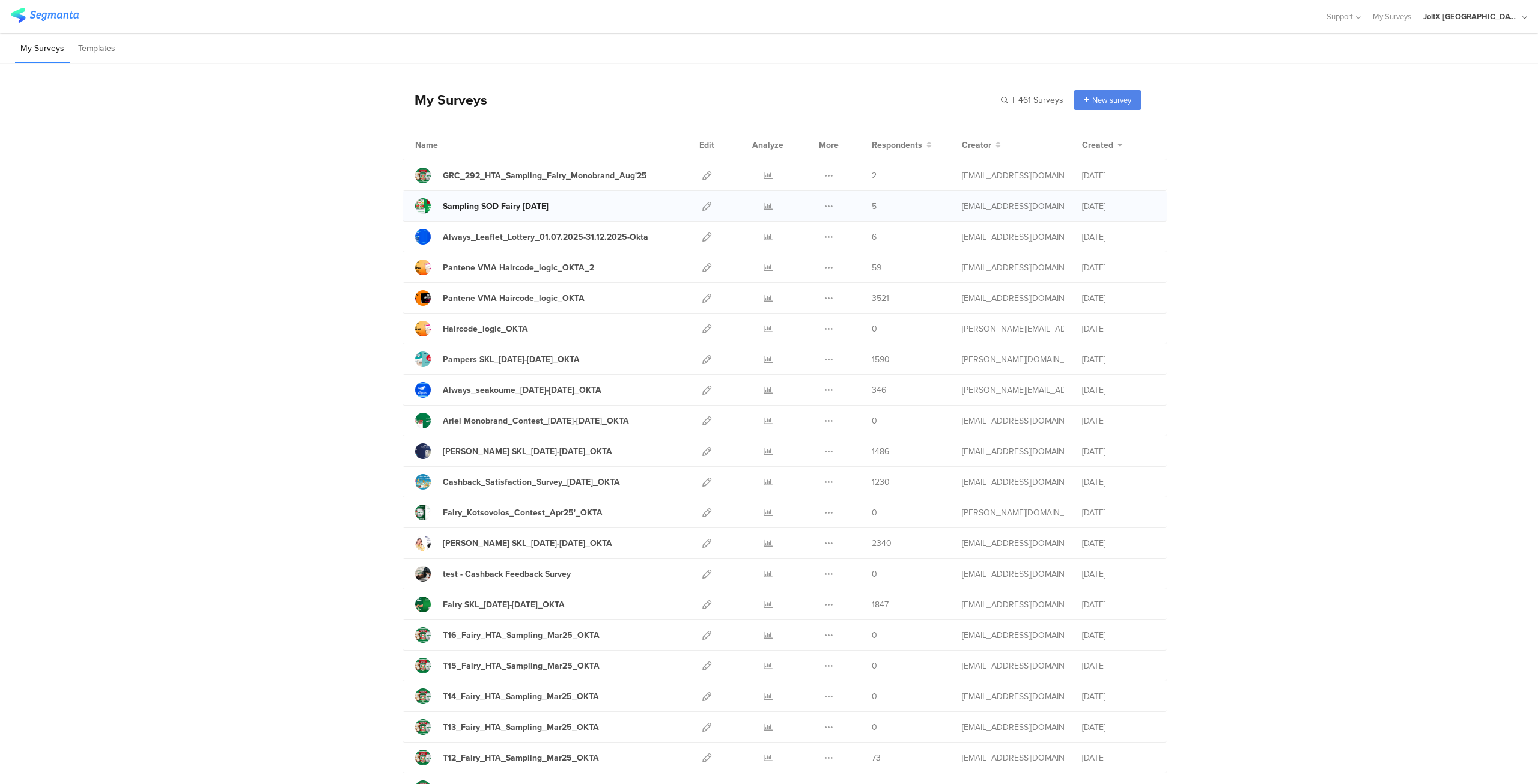
click at [533, 205] on div "Sampling SOD Fairy [DATE]" at bounding box center [496, 206] width 105 height 13
click at [706, 207] on icon at bounding box center [706, 206] width 9 height 9
click at [702, 298] on icon at bounding box center [706, 298] width 9 height 9
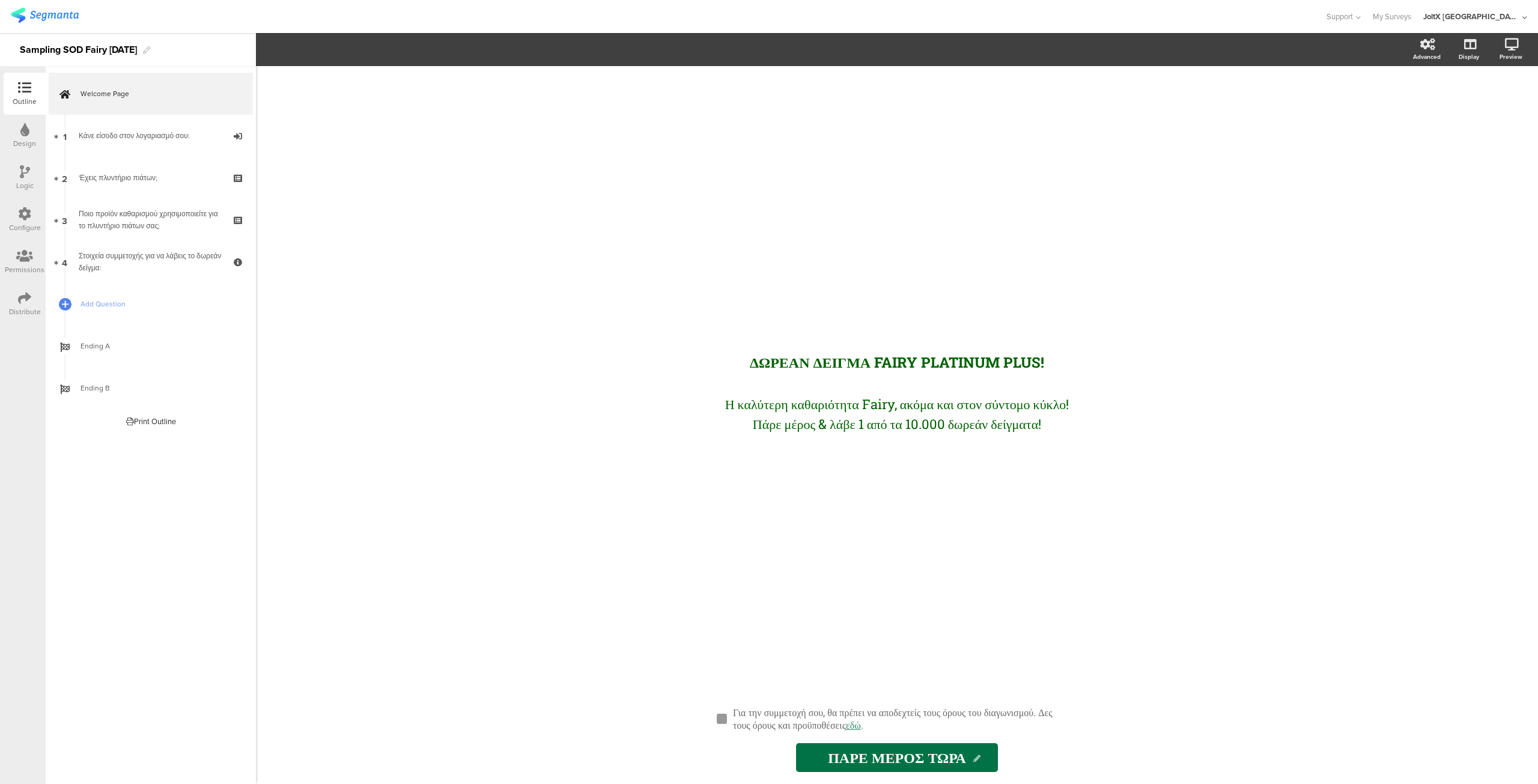
click at [17, 298] on div "Distribute" at bounding box center [24, 303] width 42 height 42
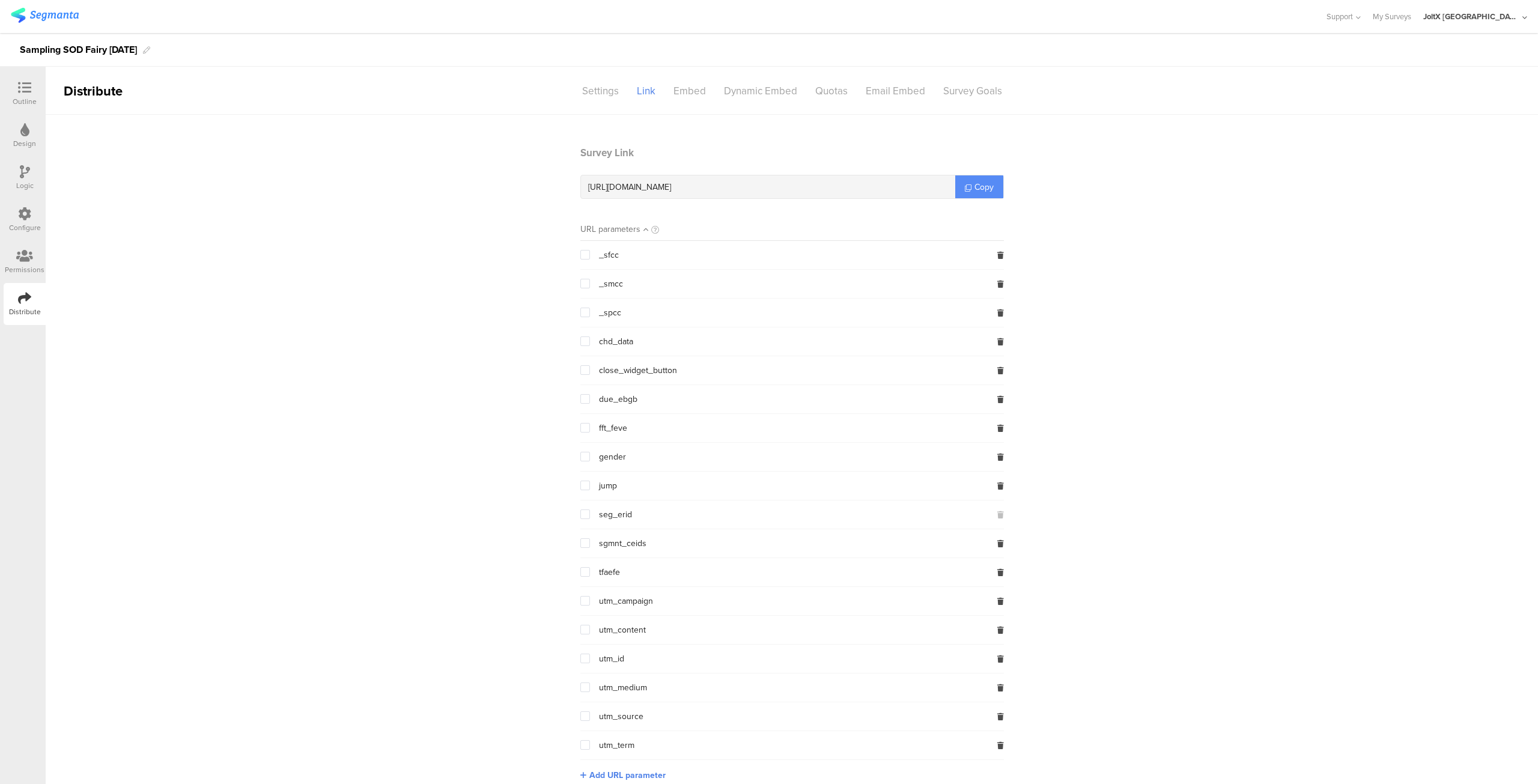
click at [966, 195] on link "Copy" at bounding box center [979, 187] width 48 height 23
click at [985, 189] on span "Copy" at bounding box center [984, 187] width 19 height 13
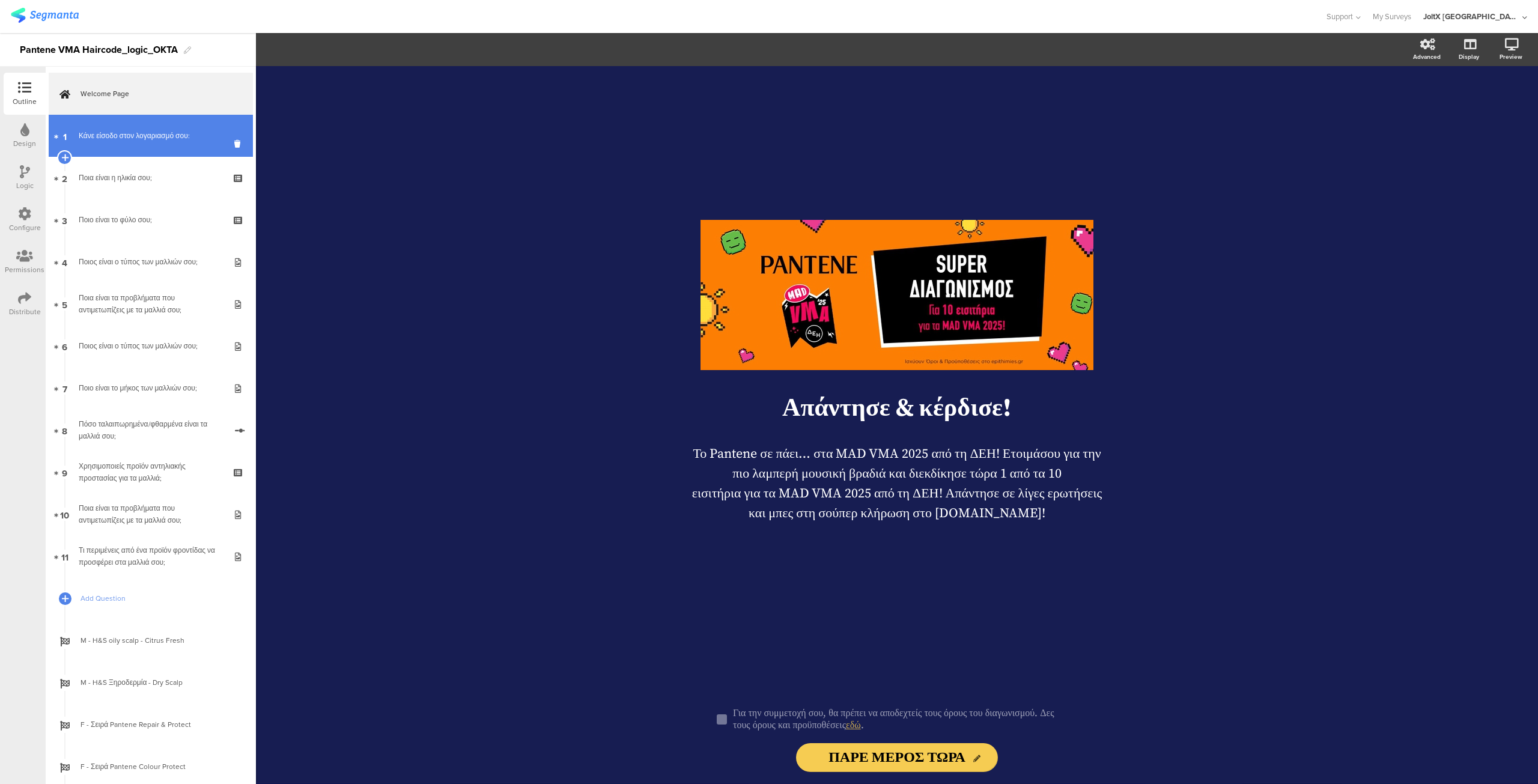
click at [113, 148] on link "1 Κάνε είσοδο στον λογαριασμό σου:" at bounding box center [151, 135] width 204 height 42
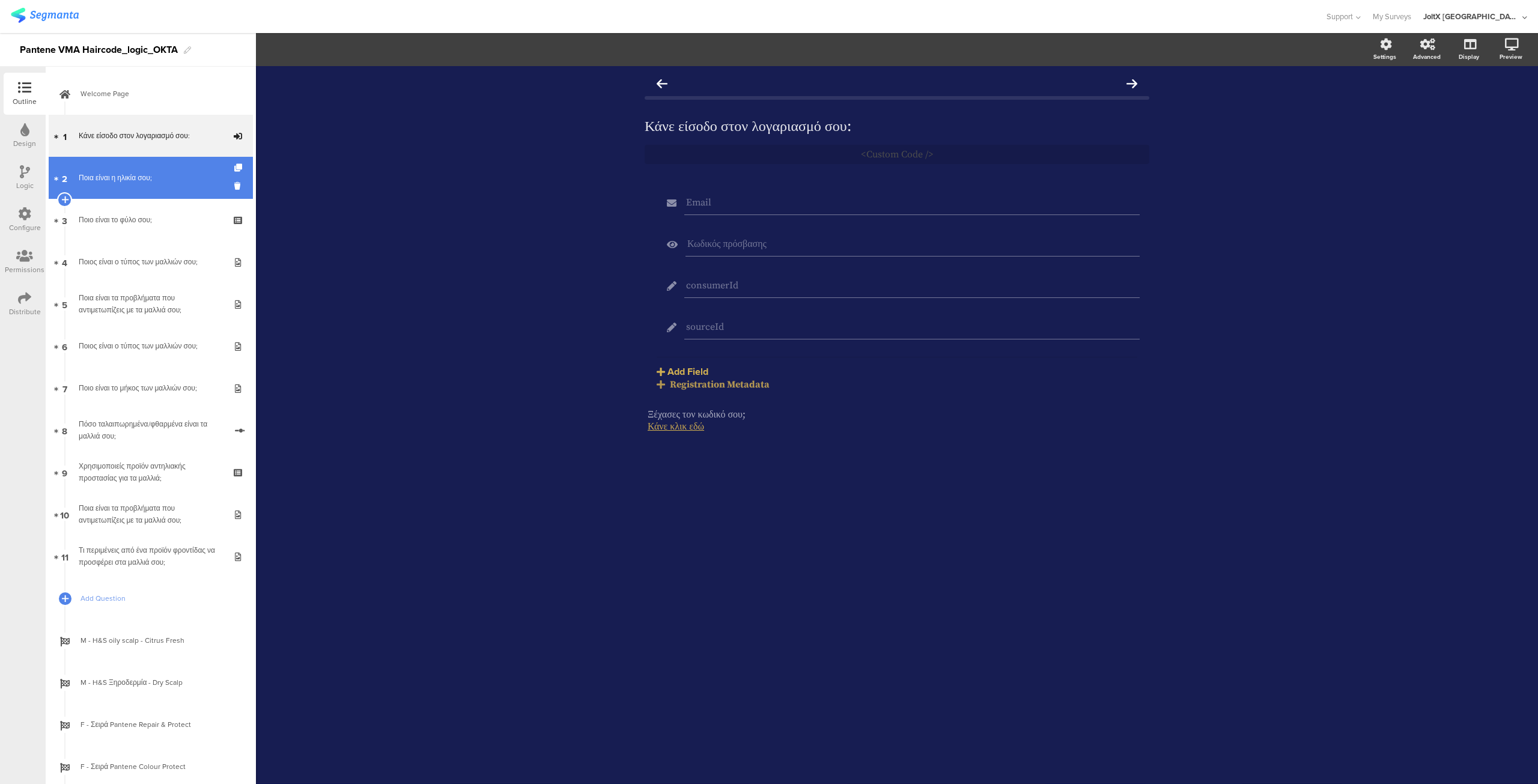
click at [116, 182] on div "Ποια είναι η ηλικία σου;" at bounding box center [151, 177] width 144 height 12
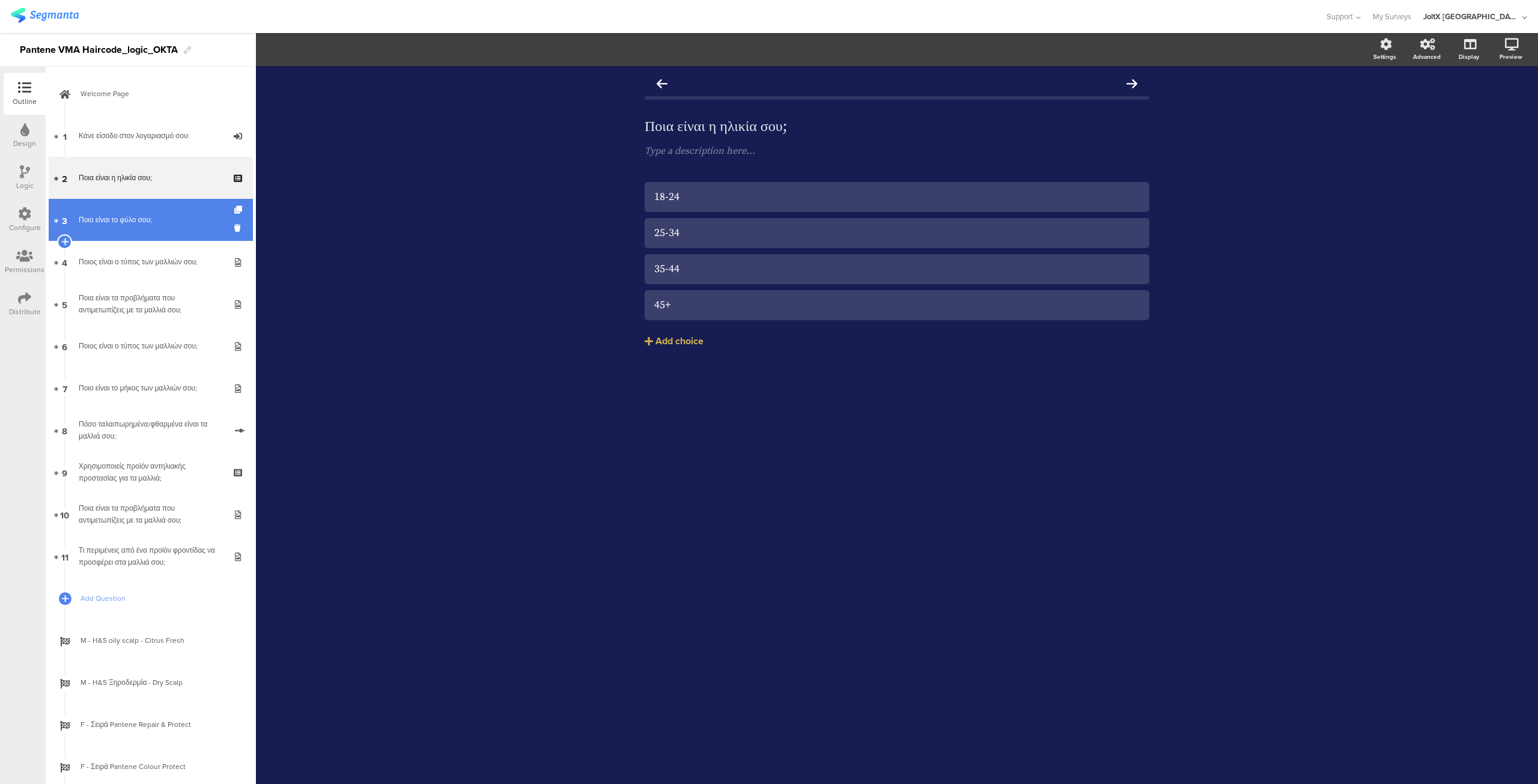
click at [118, 218] on div "Ποιο είναι το φύλο σου;" at bounding box center [151, 220] width 144 height 12
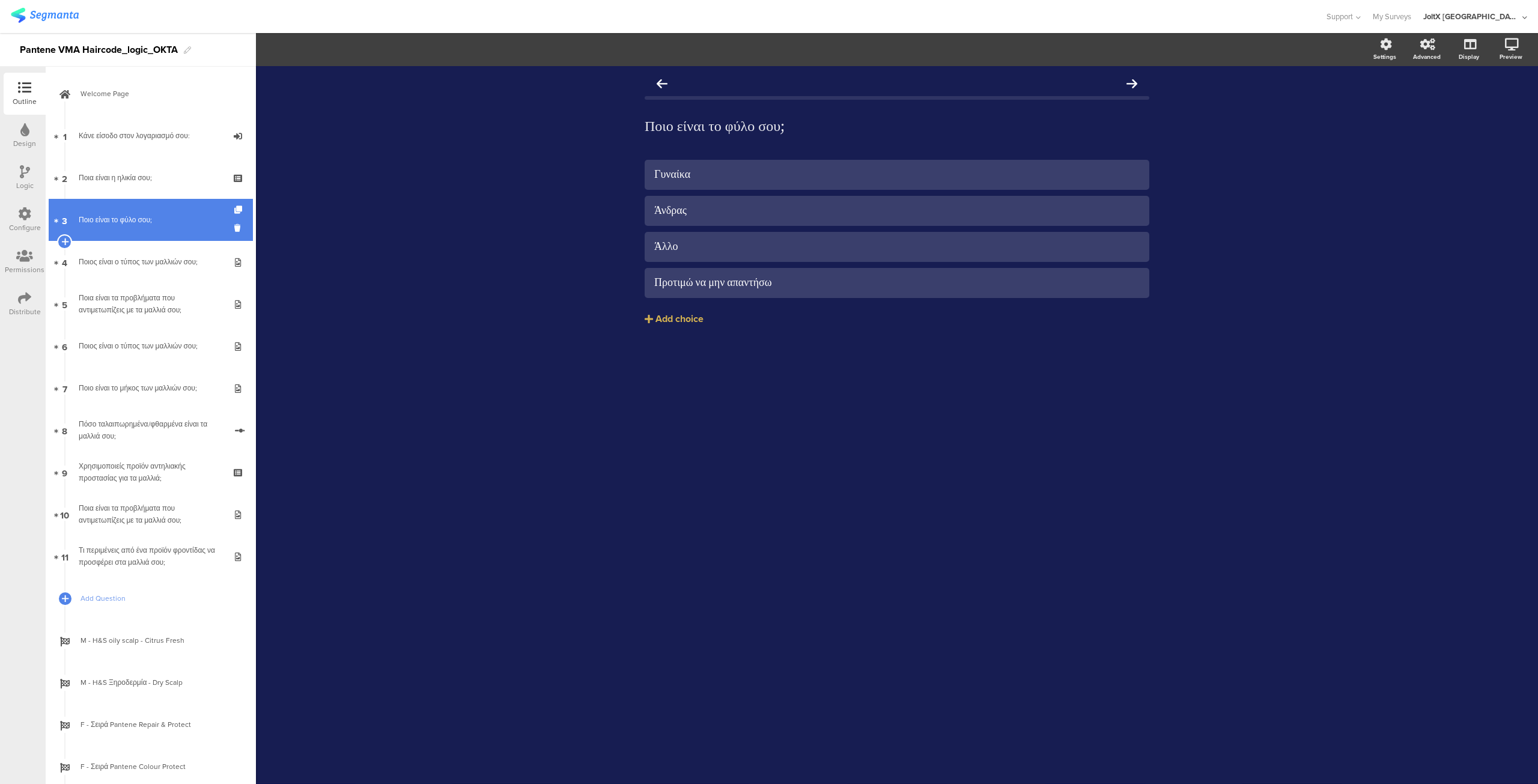
click at [118, 218] on div "Ποιο είναι το φύλο σου;" at bounding box center [151, 220] width 144 height 12
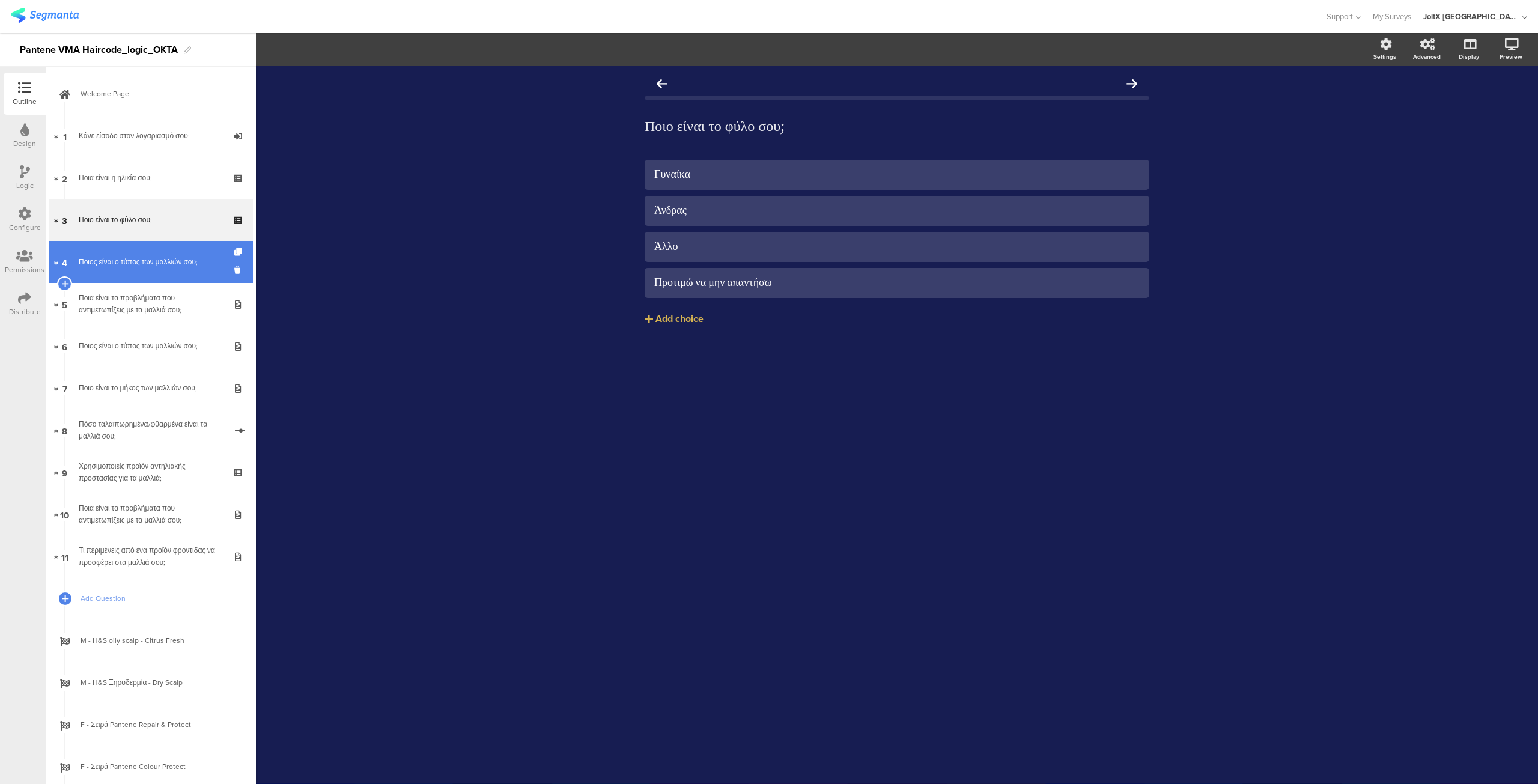
click at [122, 249] on link "4 Ποιος είναι ο τύπος των μαλλιών σου;" at bounding box center [151, 261] width 204 height 42
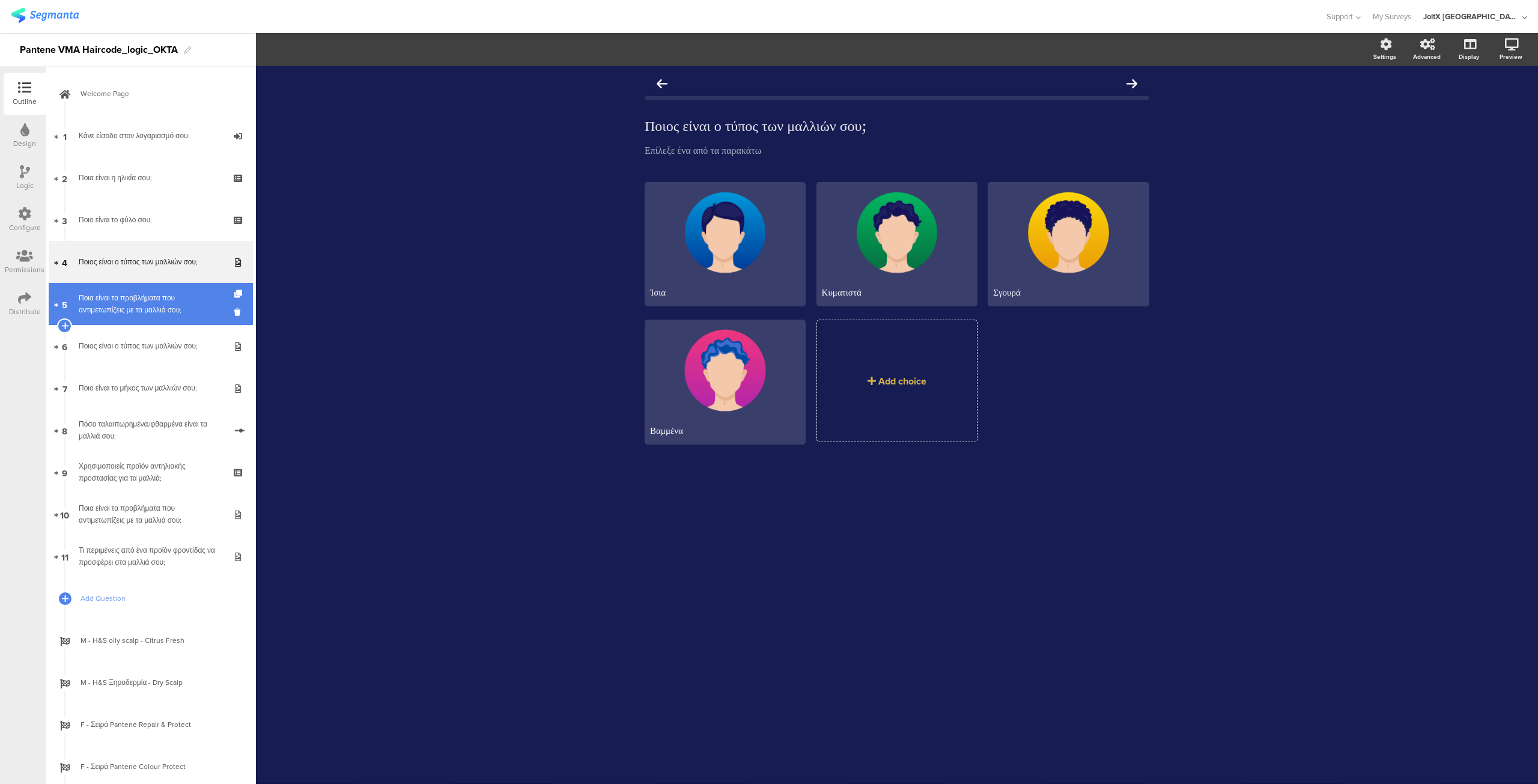
click at [120, 296] on div "Ποια είναι τα προβλήματα που αντιμετωπίζεις με τα μαλλιά σου;" at bounding box center [151, 304] width 144 height 24
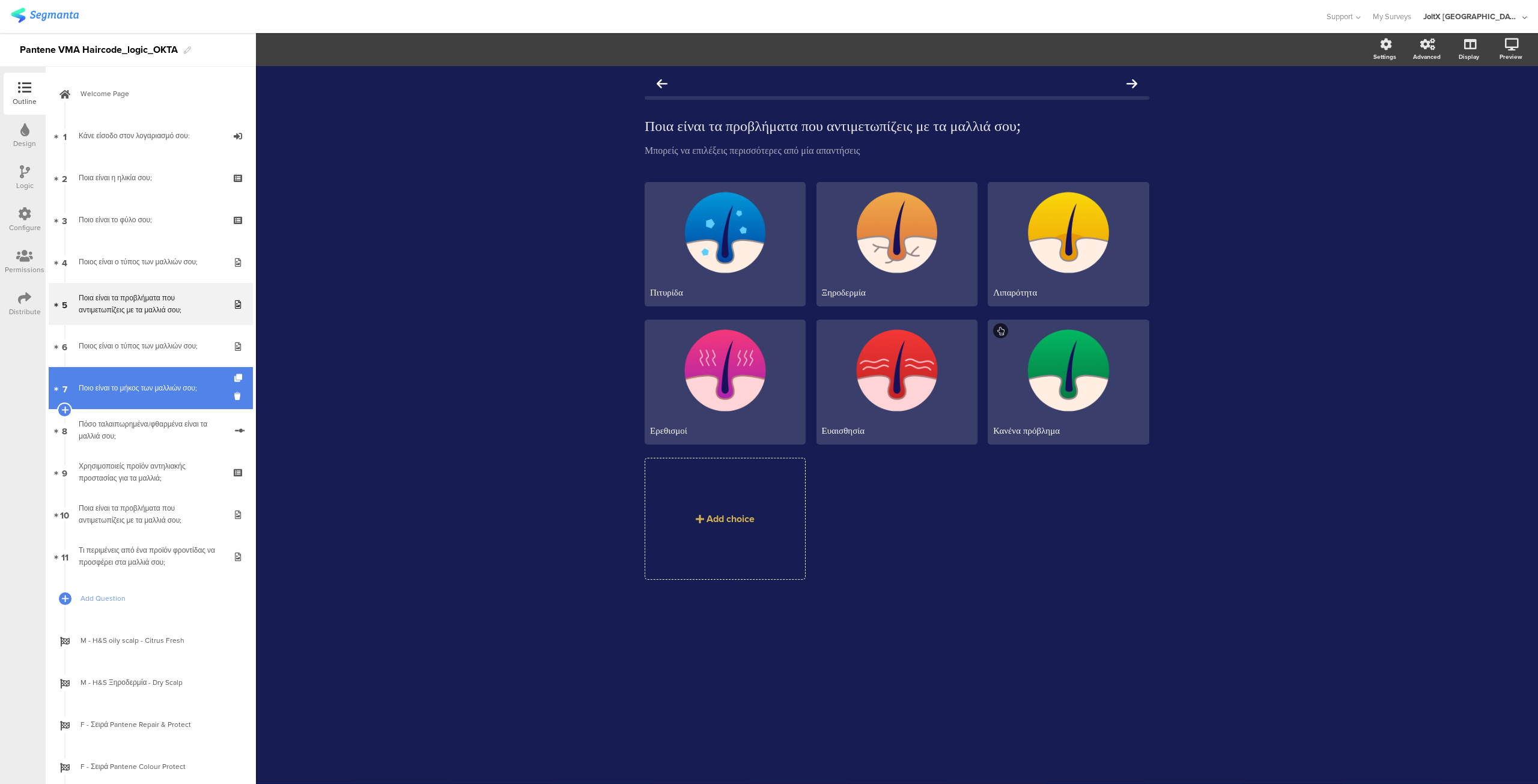
click at [125, 370] on link "7 Ποιο είναι το μήκος των μαλλιών σου;" at bounding box center [151, 387] width 204 height 42
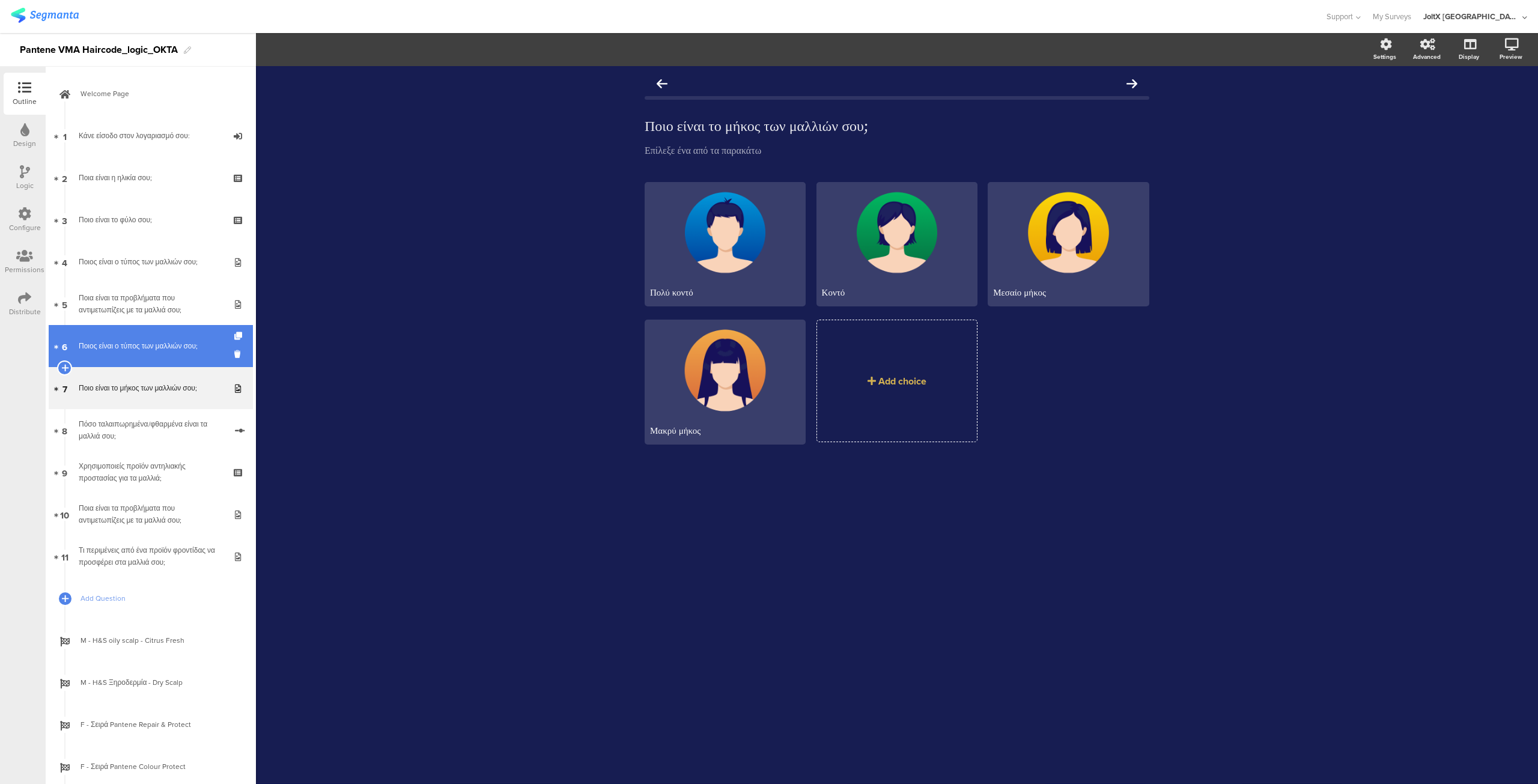
click at [125, 355] on link "6 Ποιος είναι ο τύπος των μαλλιών σου;" at bounding box center [151, 345] width 204 height 42
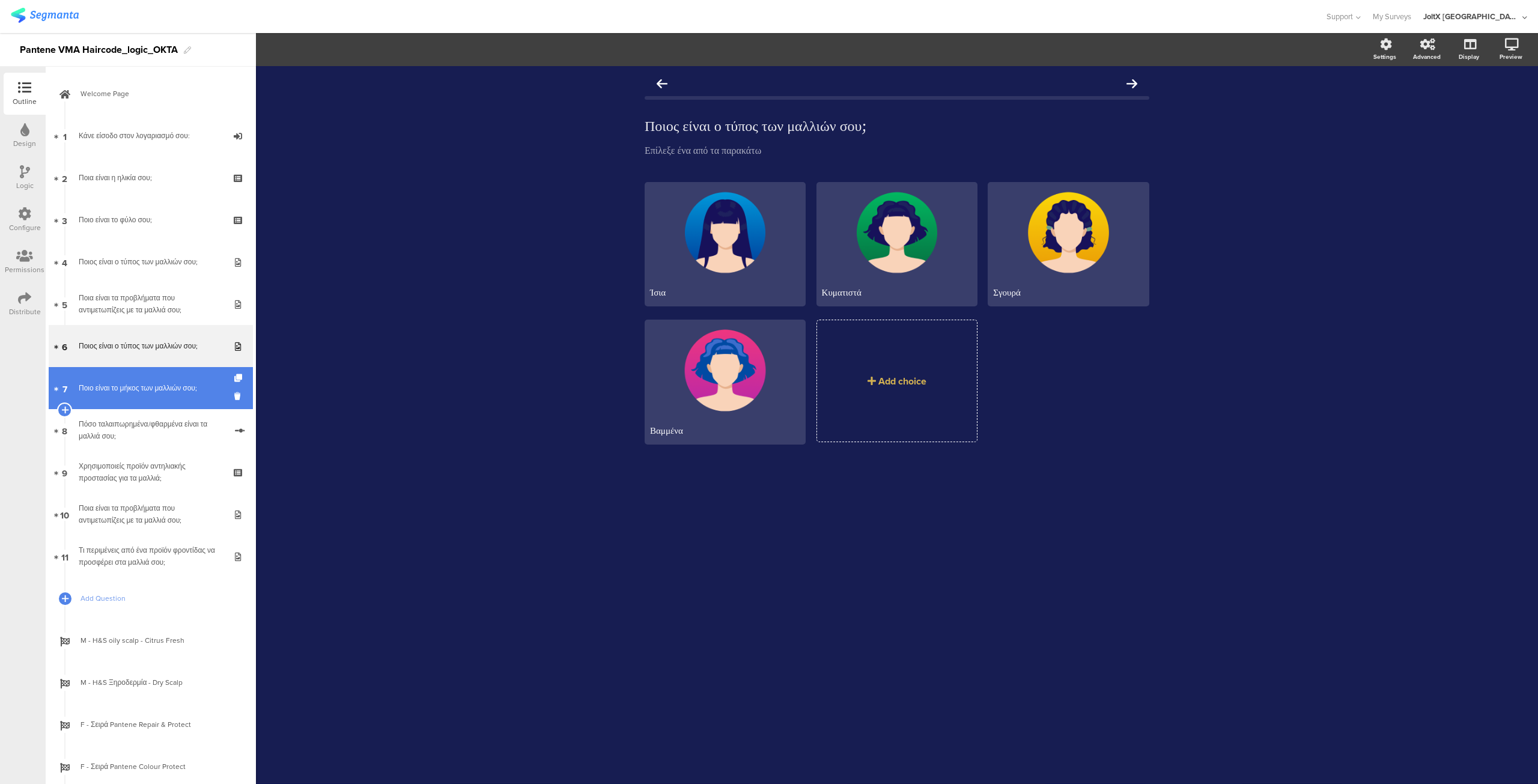
click at [125, 398] on link "7 Ποιο είναι το μήκος των μαλλιών σου;" at bounding box center [151, 387] width 204 height 42
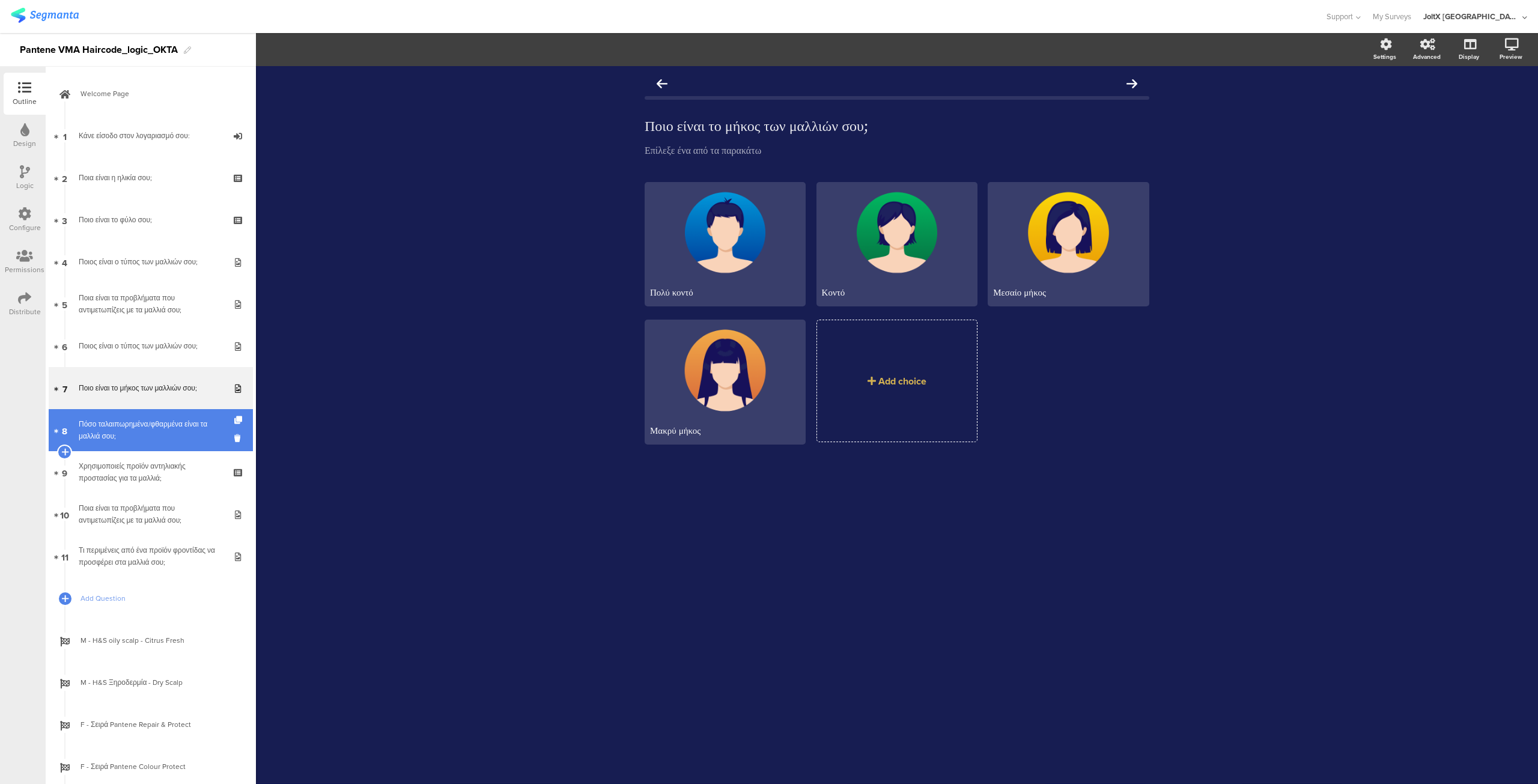
click at [125, 438] on div "Πόσο ταλαιπωρημένα/φθαρμένα είναι τα μαλλιά σου;" at bounding box center [153, 430] width 147 height 24
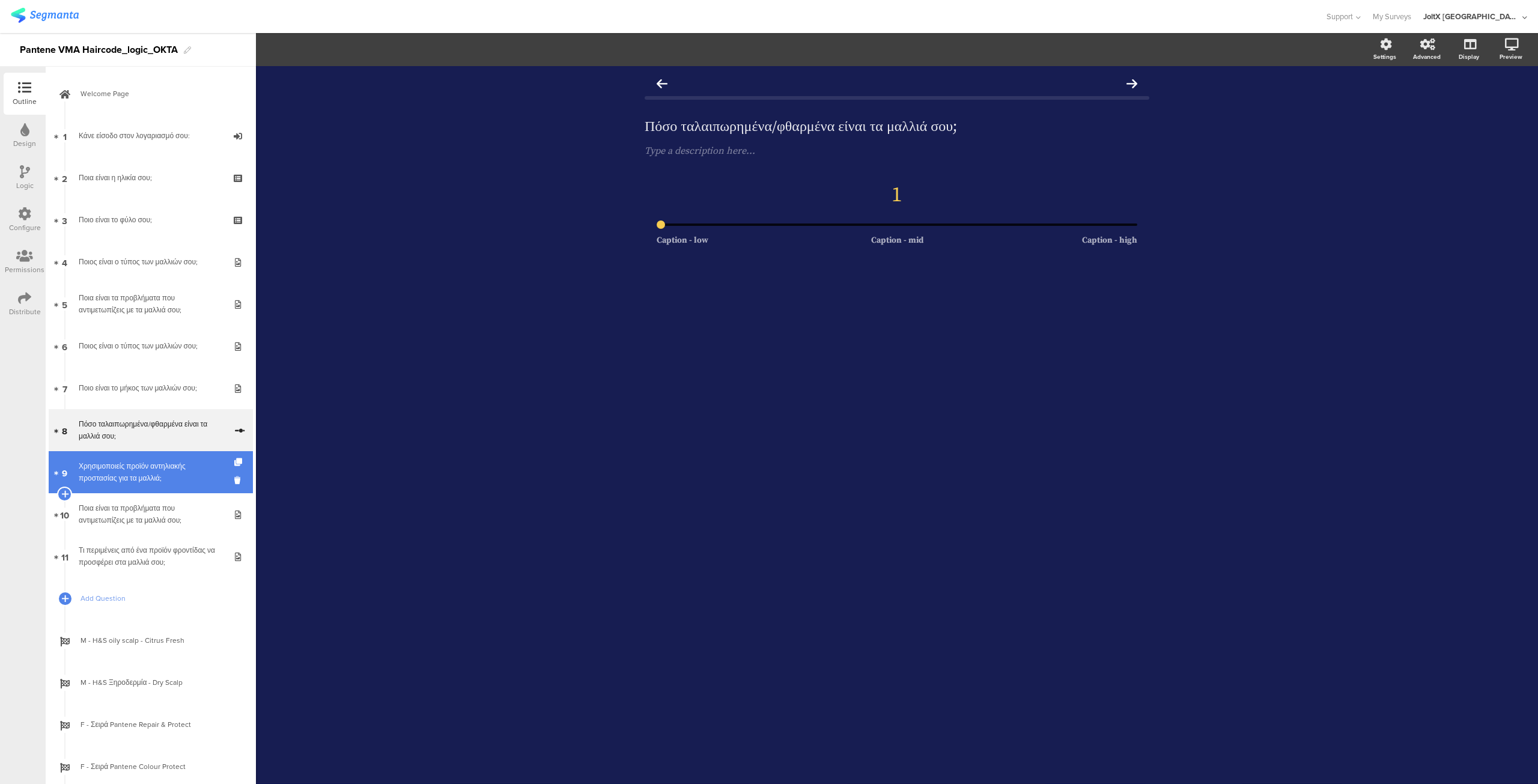
click at [123, 482] on div "Χρησιμοποιείς προϊόν αντηλιακής προστασίας για τα μαλλιά;" at bounding box center [151, 472] width 144 height 24
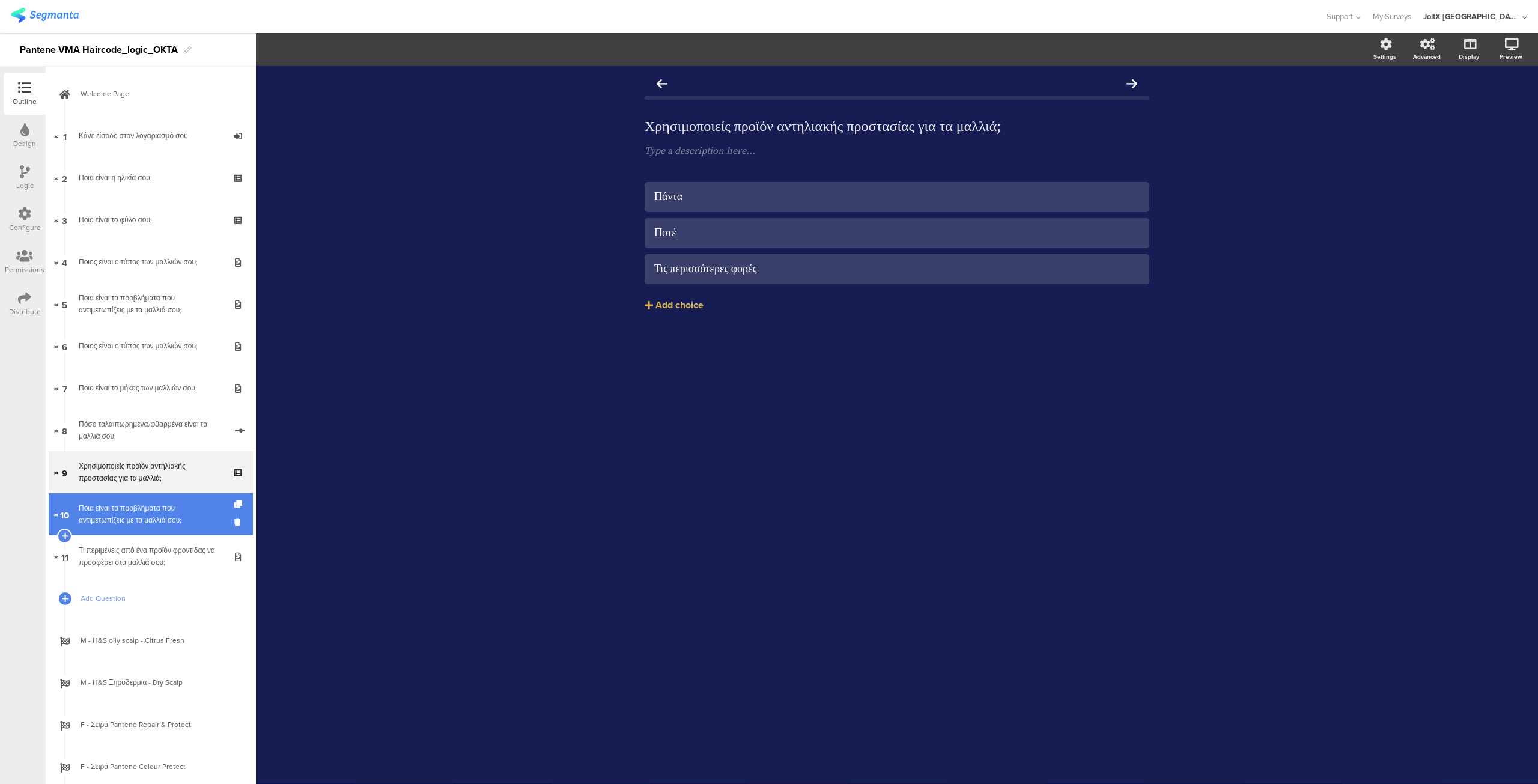
click at [118, 518] on div "Ποια είναι τα προβλήματα που αντιμετωπίζεις με τα μαλλιά σου;" at bounding box center [151, 514] width 144 height 24
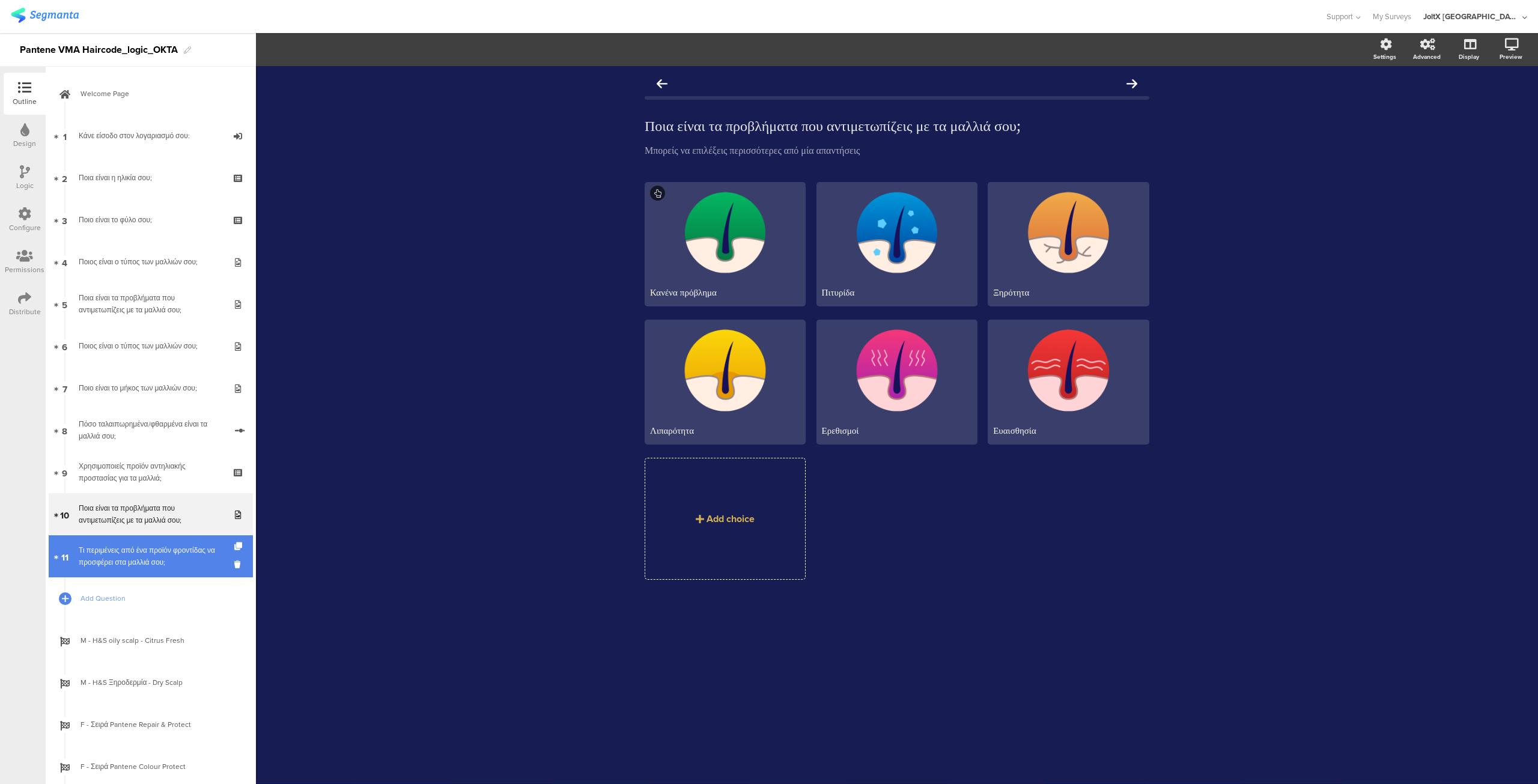
click at [119, 545] on div "Τι περιμένεις από ένα προϊόν φροντίδας να προσφέρει στα μαλλιά σου;" at bounding box center [151, 556] width 144 height 24
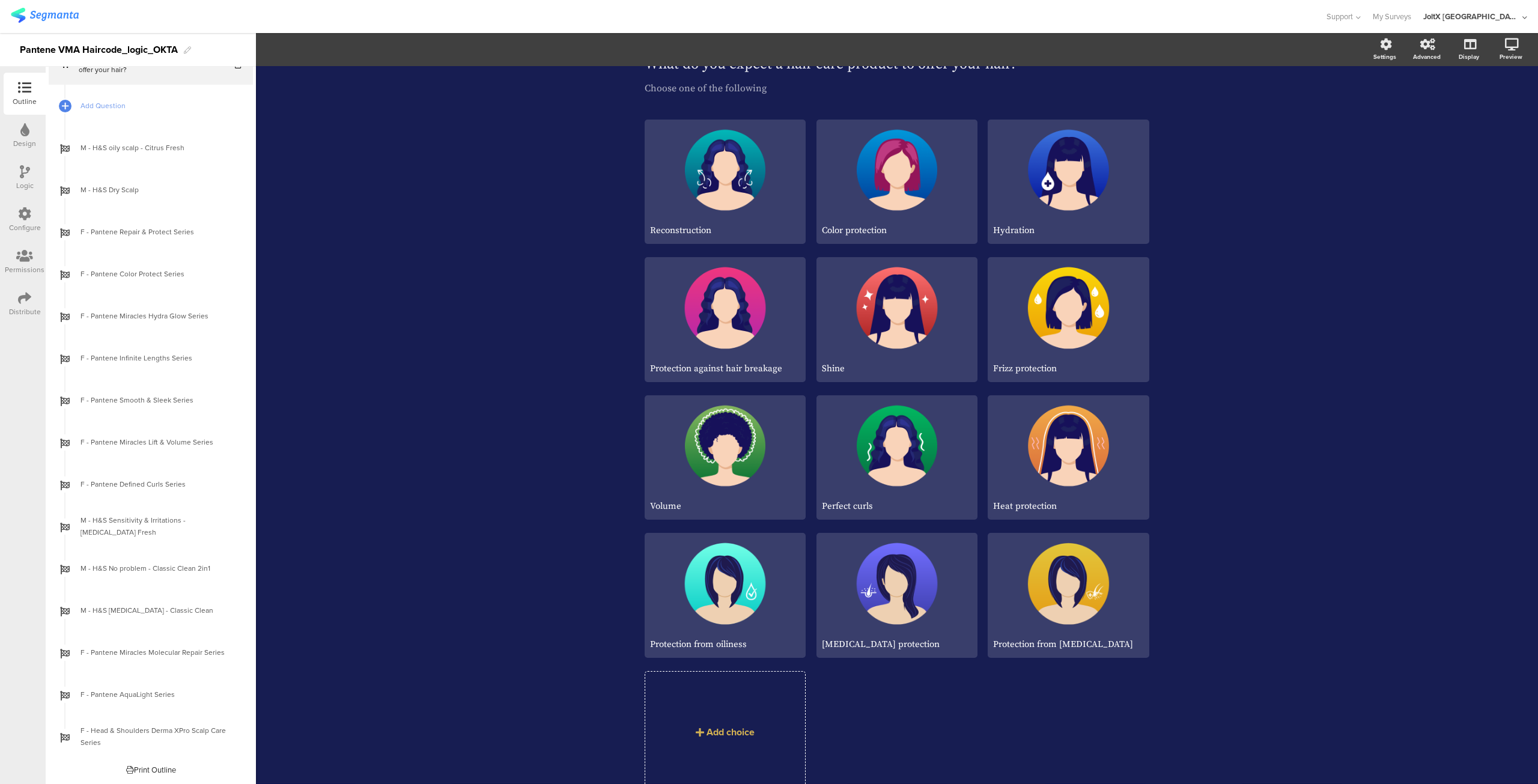
scroll to position [37, 0]
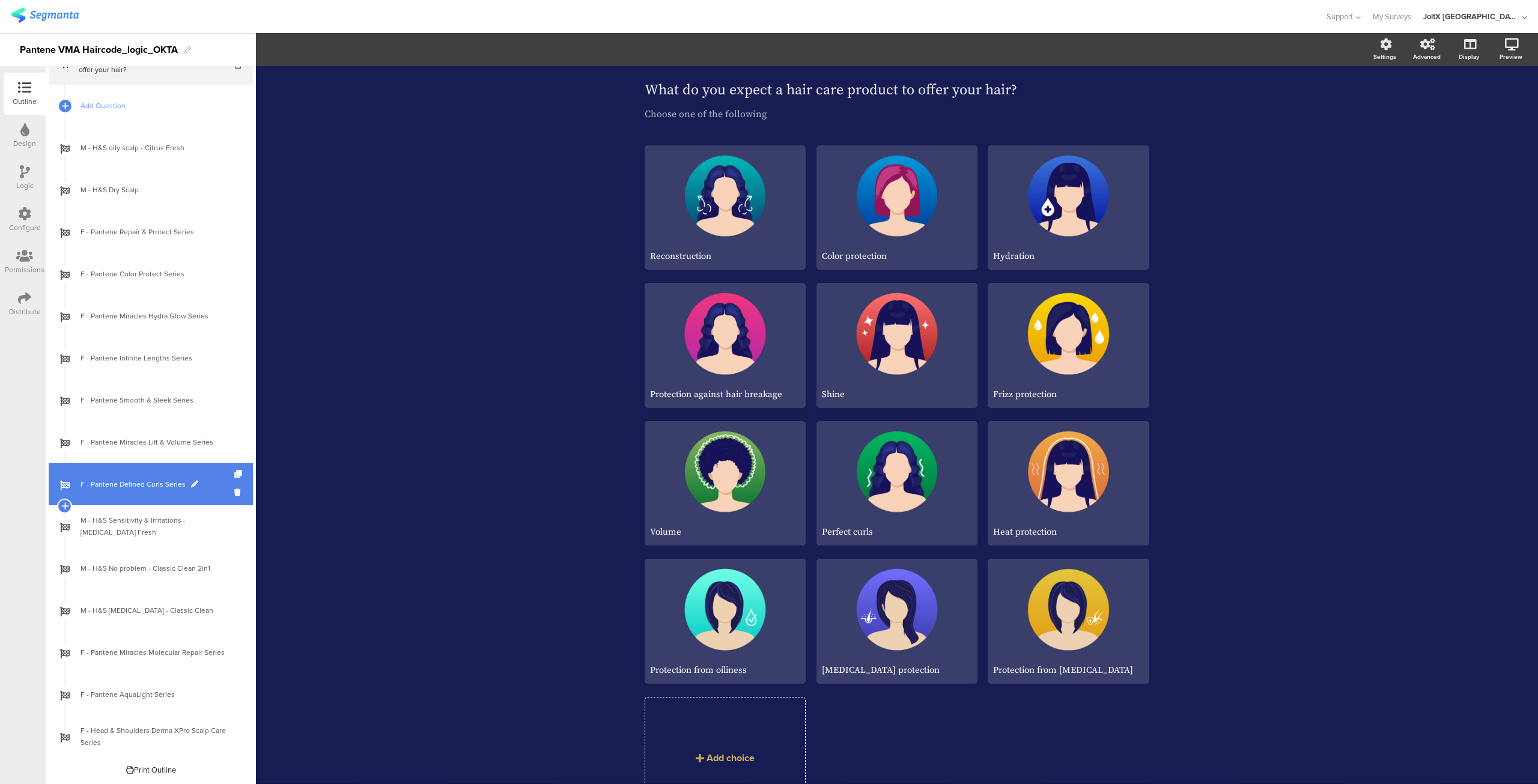
click at [138, 463] on link "F - Pantene Defined Curls Series" at bounding box center [151, 483] width 204 height 42
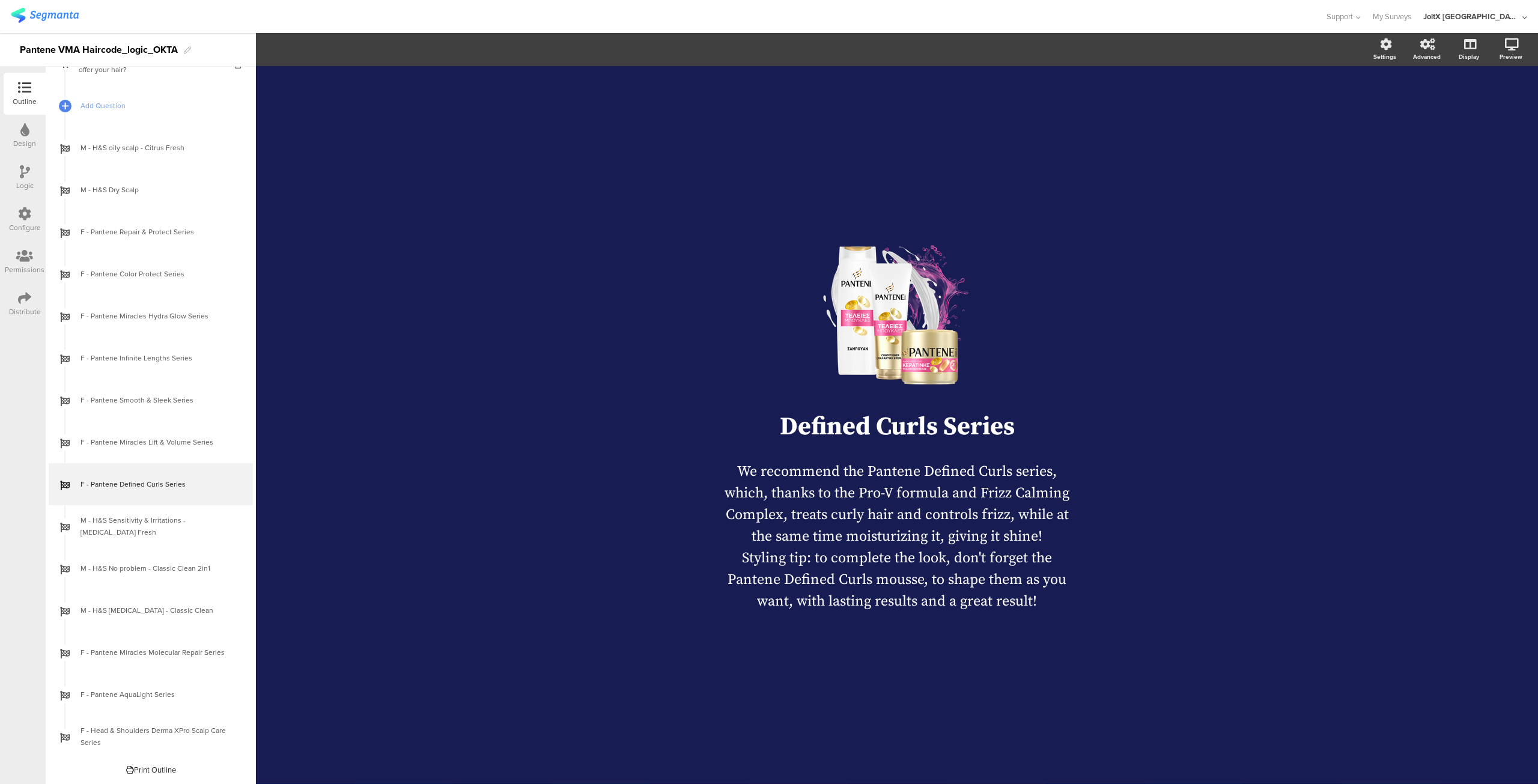
click at [9, 306] on div "Distribute" at bounding box center [24, 303] width 42 height 42
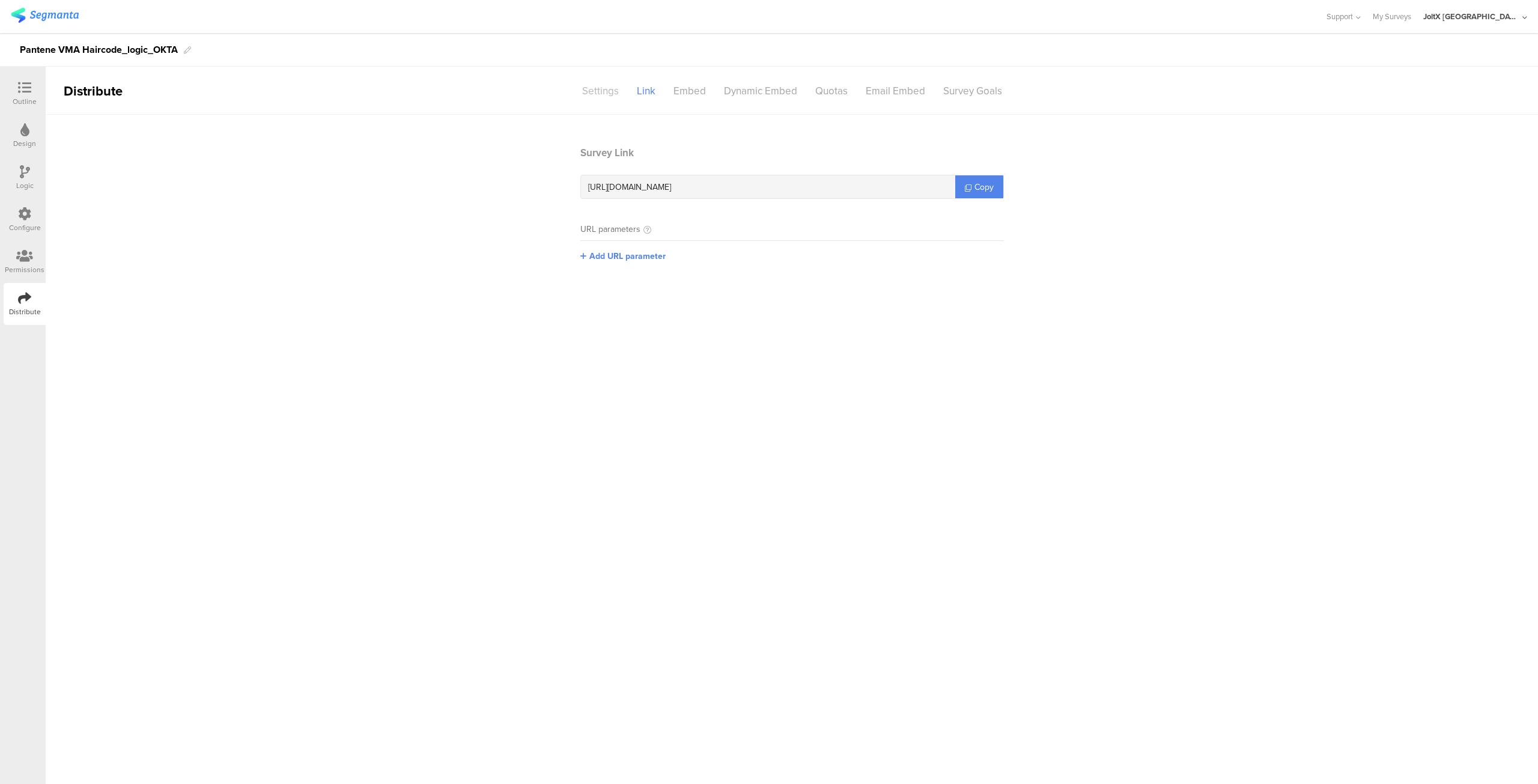
click at [582, 99] on div "Settings" at bounding box center [601, 91] width 55 height 21
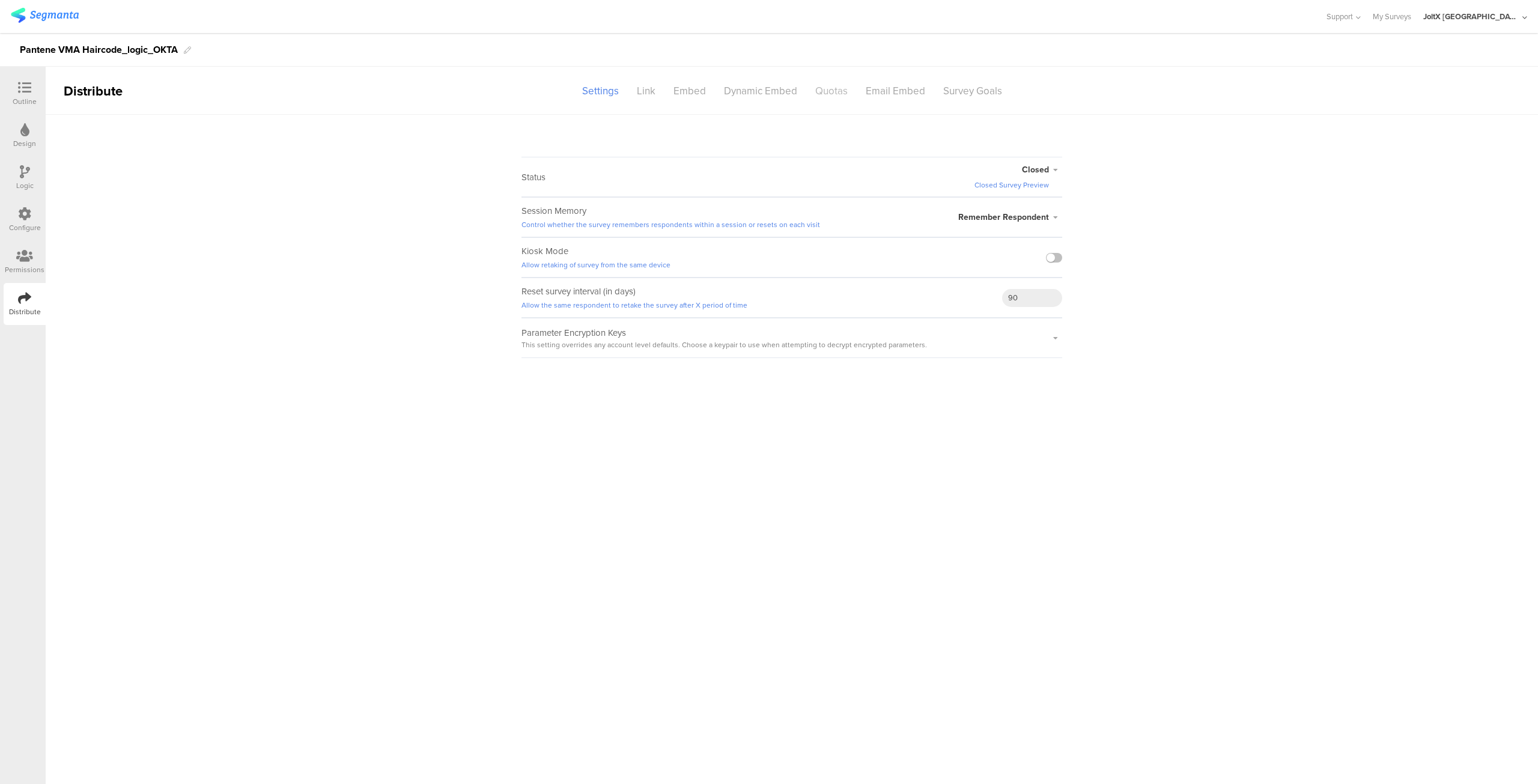
click at [841, 89] on font "Quotas" at bounding box center [832, 91] width 33 height 15
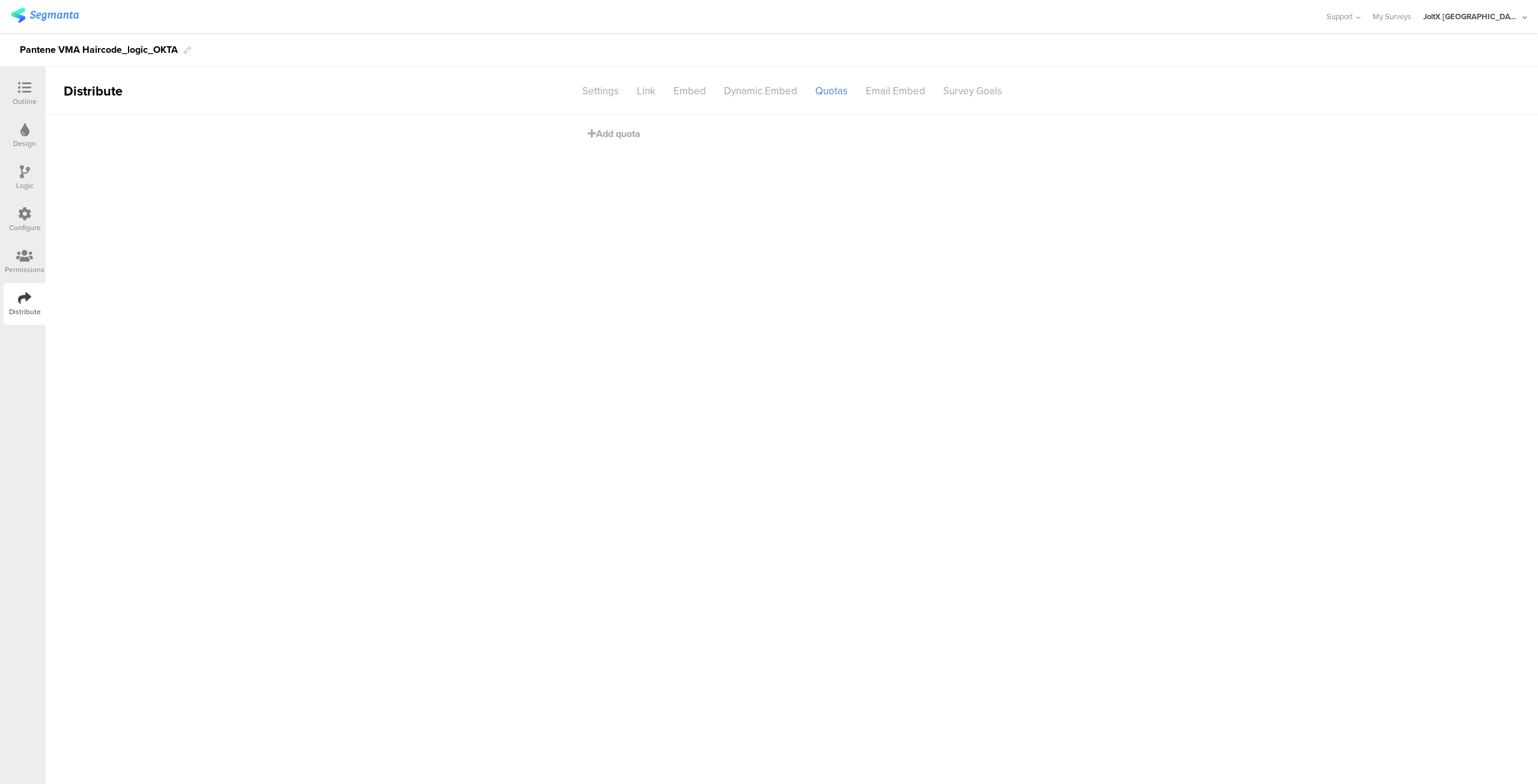
click at [36, 206] on div "Configure" at bounding box center [24, 219] width 42 height 42
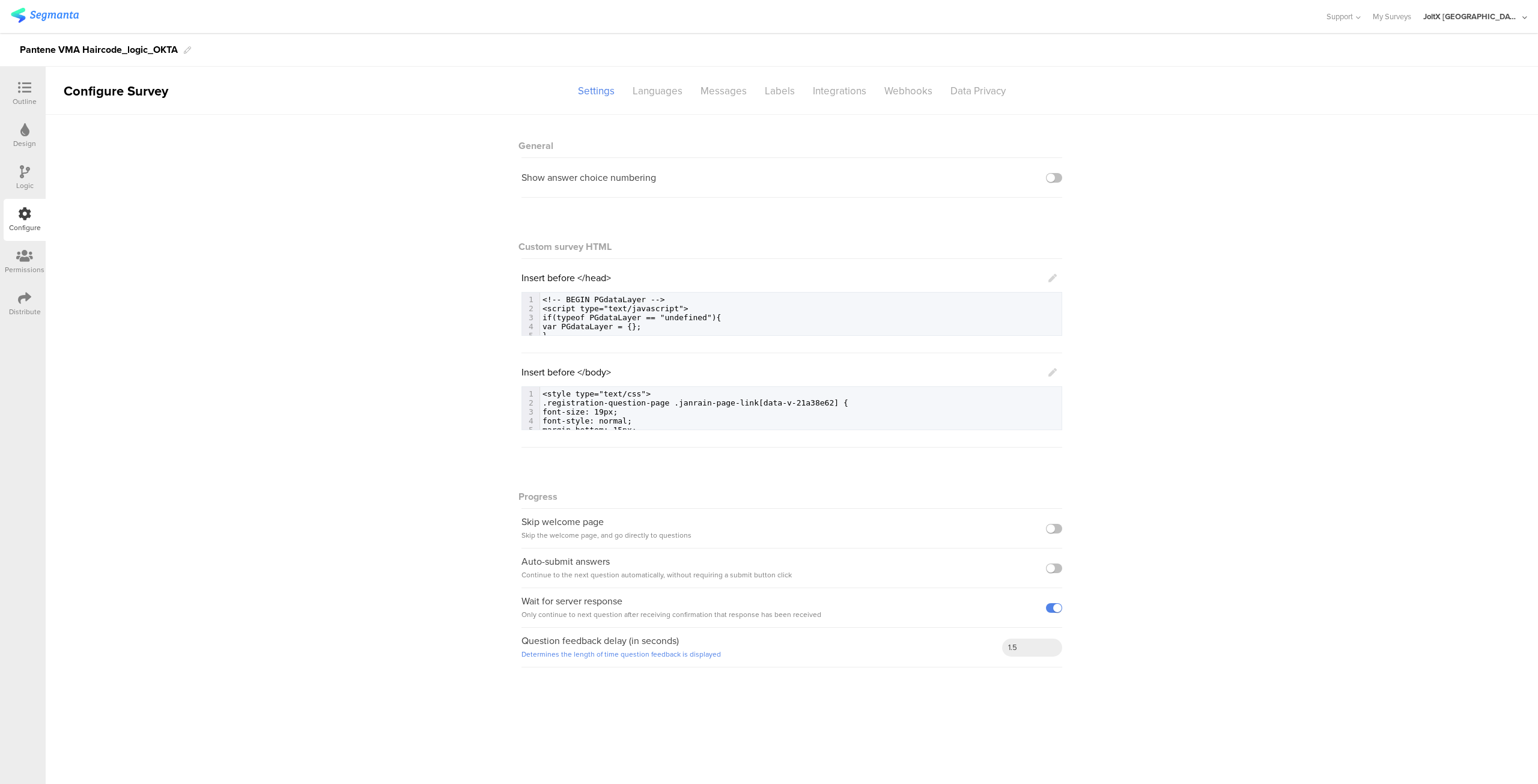
click at [27, 88] on icon at bounding box center [24, 87] width 13 height 13
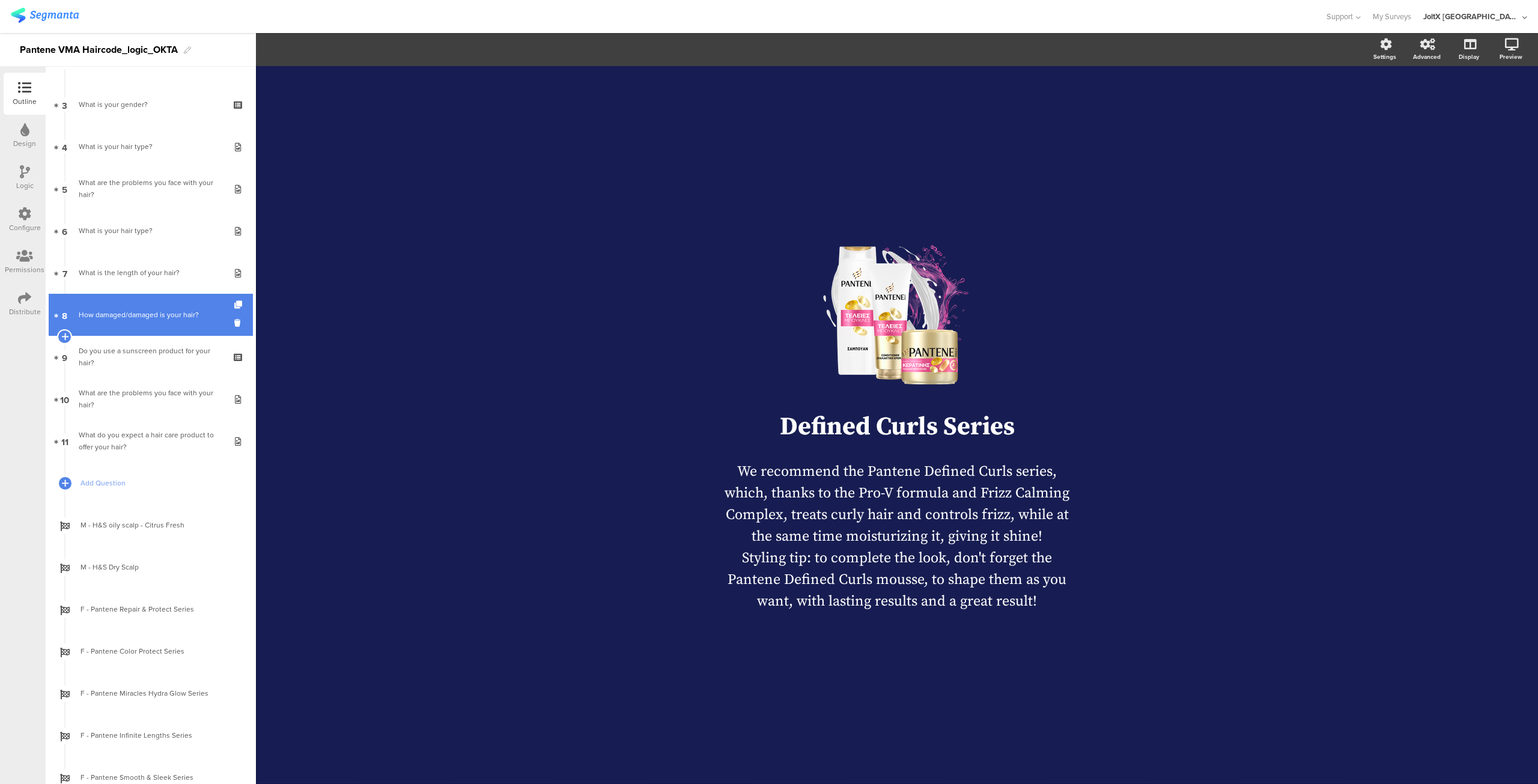
scroll to position [493, 0]
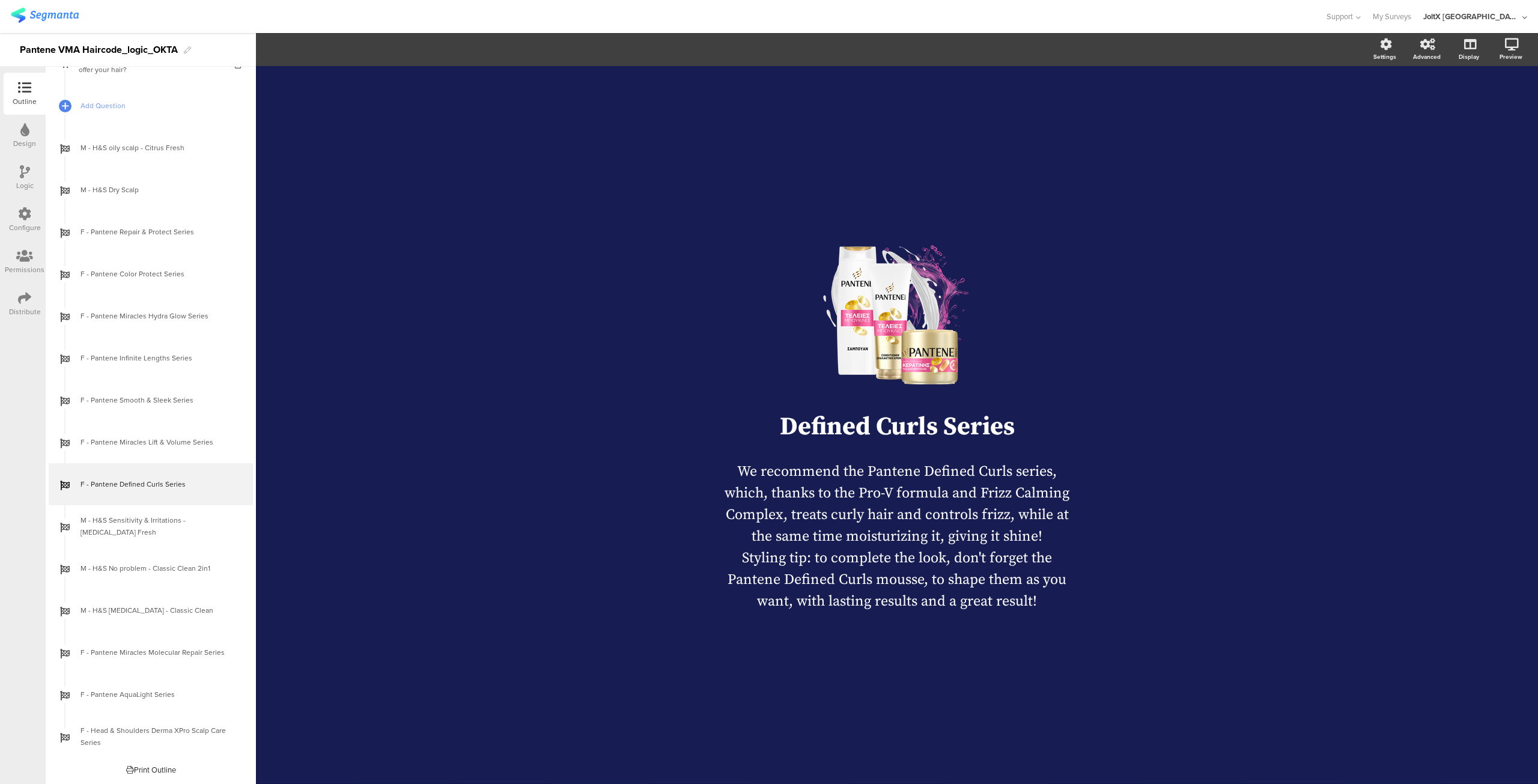
click at [159, 768] on font "Print Outline" at bounding box center [154, 769] width 42 height 11
click at [138, 770] on div "Print Outline" at bounding box center [151, 769] width 50 height 11
click at [23, 181] on div "Logic" at bounding box center [25, 185] width 17 height 11
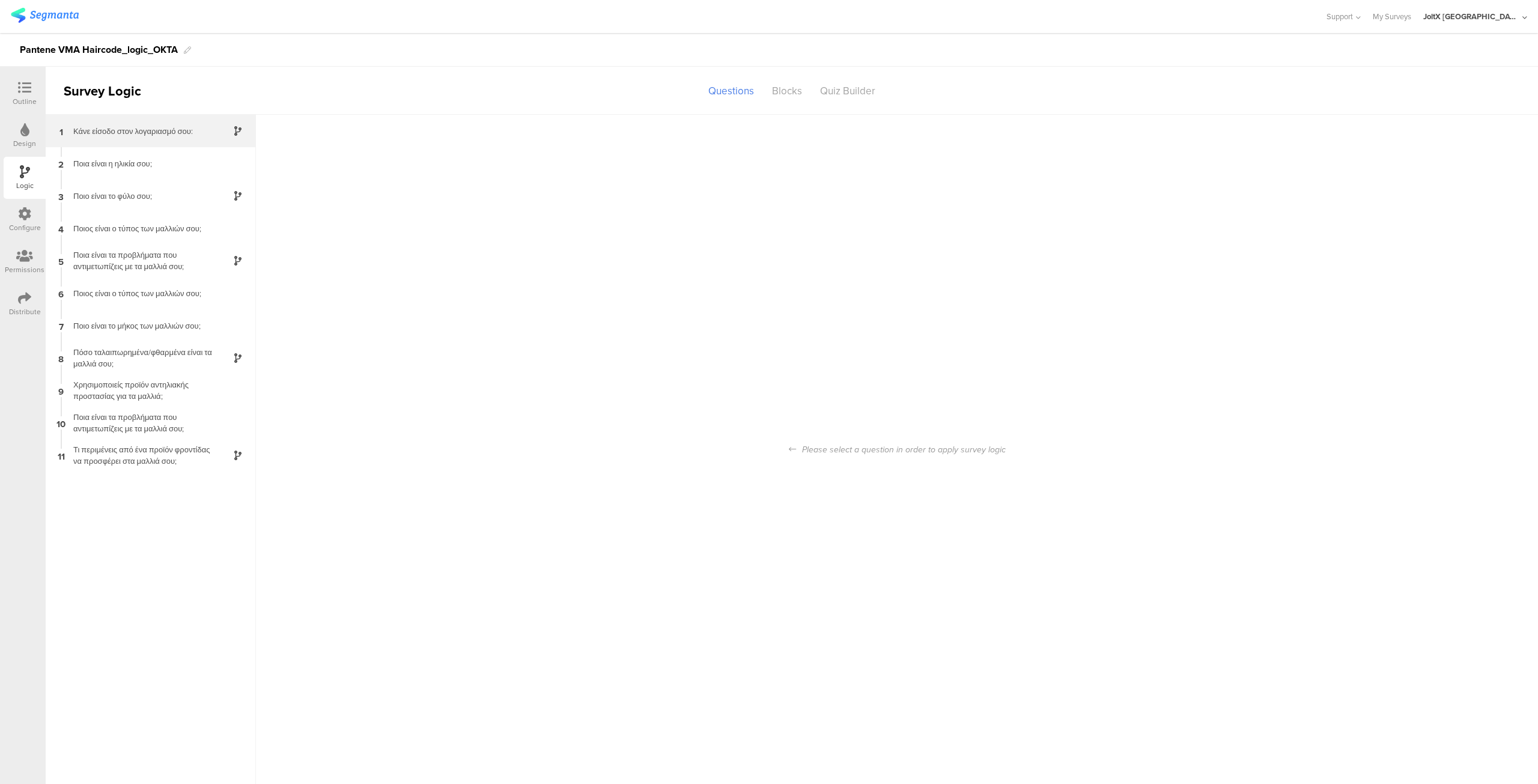
click at [135, 142] on div "1 Κάνε είσοδο στον λογαριασμό σου:" at bounding box center [150, 131] width 210 height 33
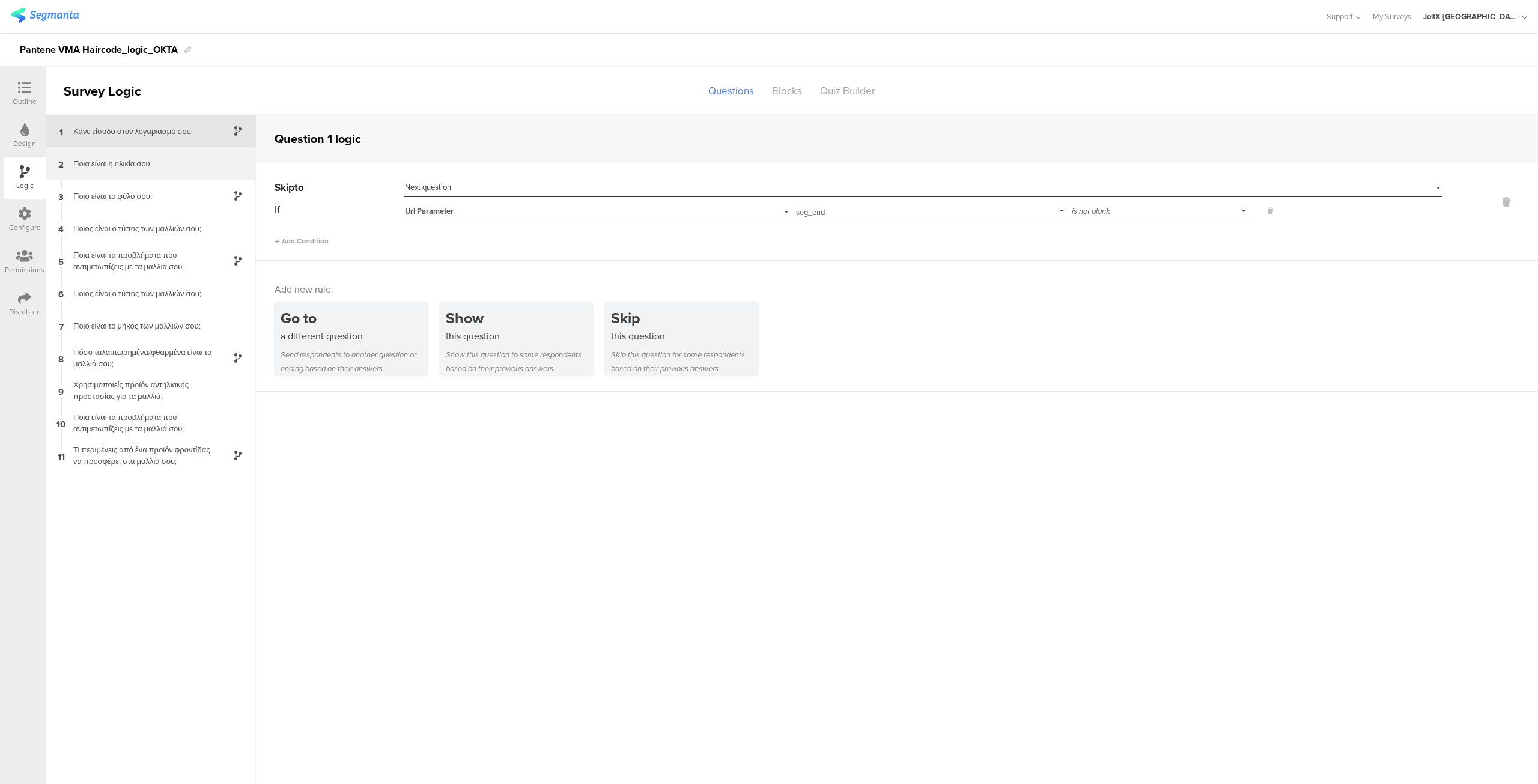
click at [135, 168] on div "Ποια είναι η ηλικία σου;" at bounding box center [141, 163] width 150 height 11
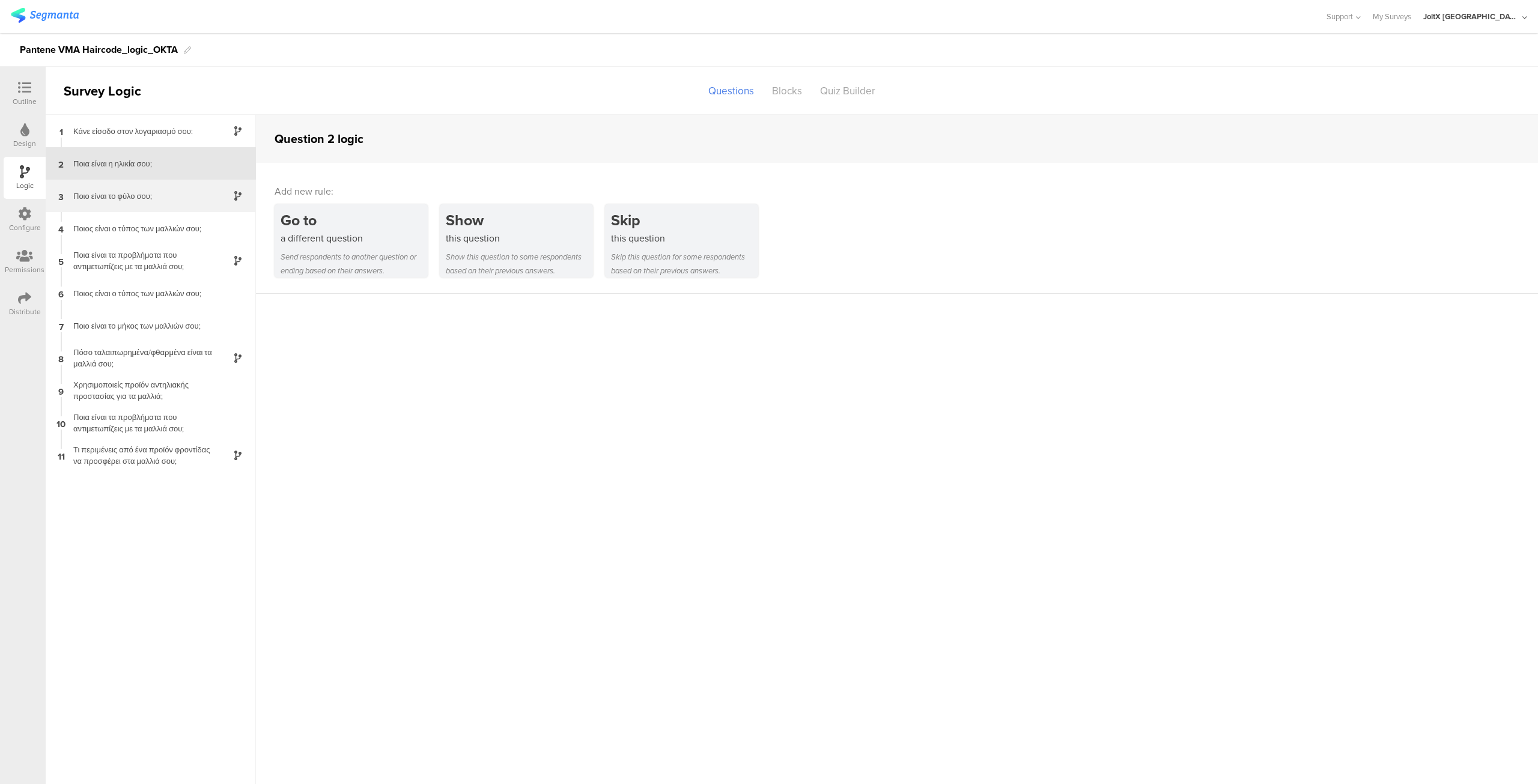
click at [131, 192] on div "Ποιο είναι το φύλο σου;" at bounding box center [141, 195] width 150 height 11
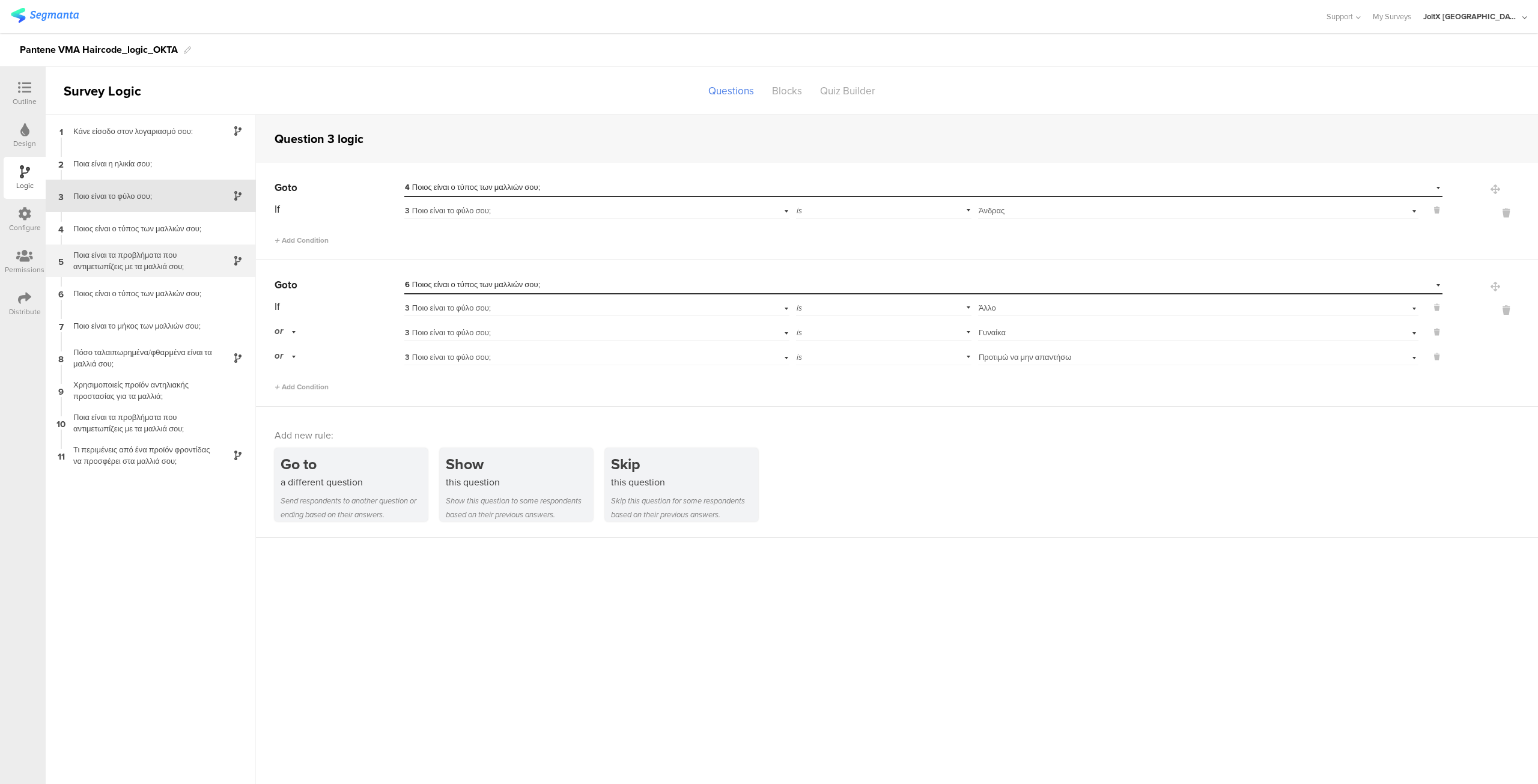
click at [176, 260] on div "Ποια είναι τα προβλήματα που αντιμετωπίζεις με τα μαλλιά σου;" at bounding box center [141, 260] width 150 height 23
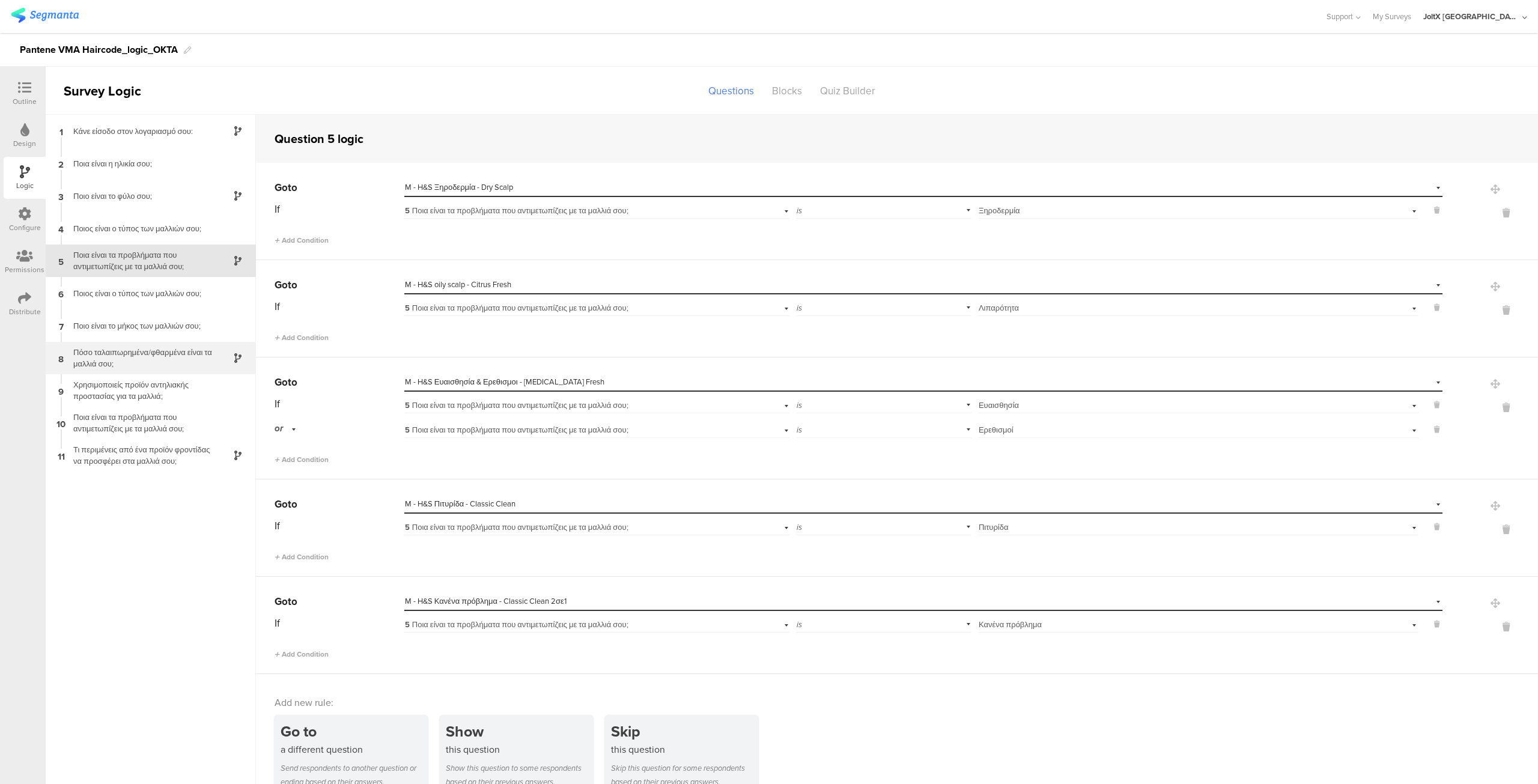
click at [182, 368] on div "Πόσο ταλαιπωρημένα/φθαρμένα είναι τα μαλλιά σου;" at bounding box center [141, 357] width 150 height 23
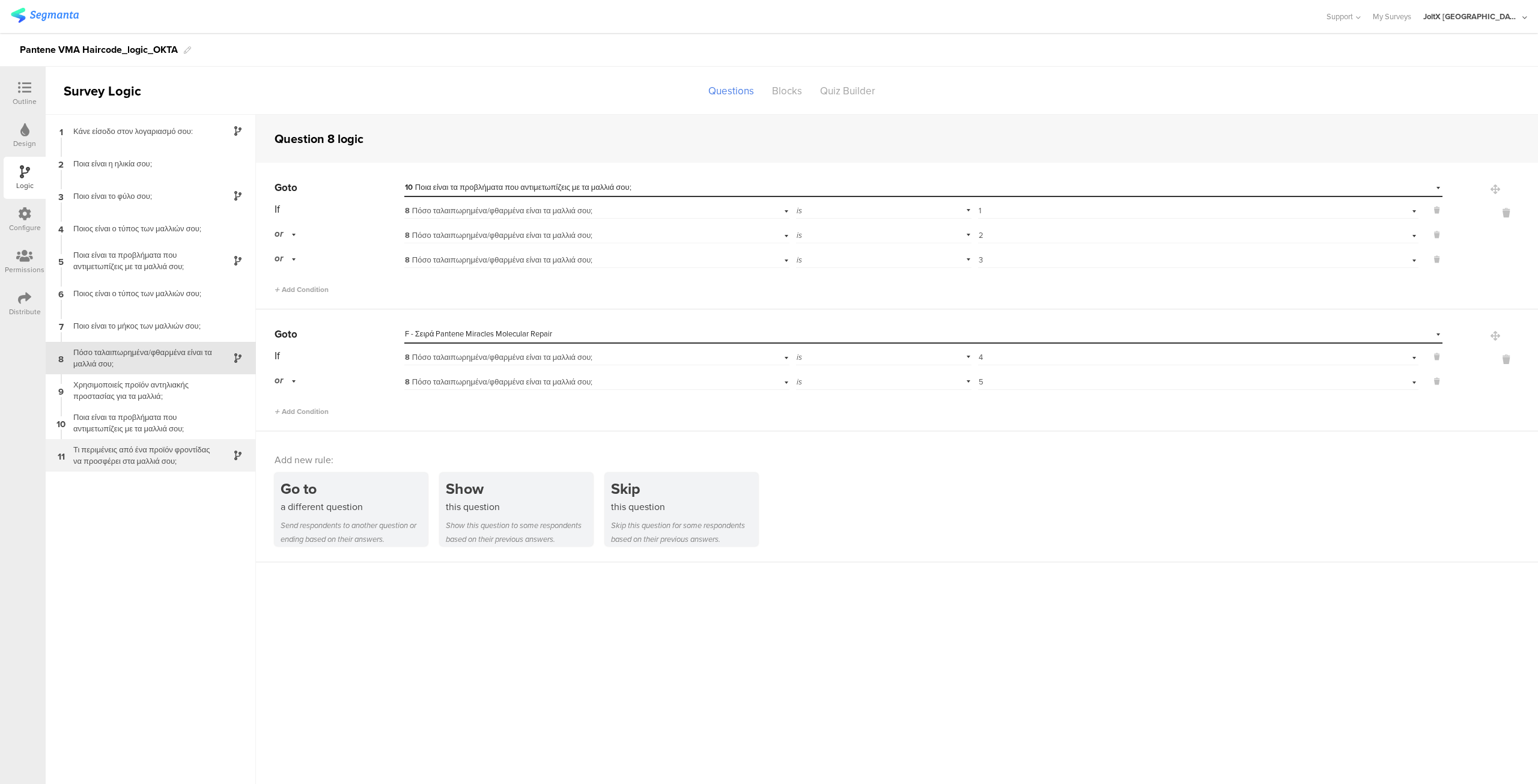
click at [192, 464] on div "Τι περιμένεις από ένα προϊόν φροντίδας να προσφέρει στα μαλλιά σου;" at bounding box center [141, 455] width 150 height 23
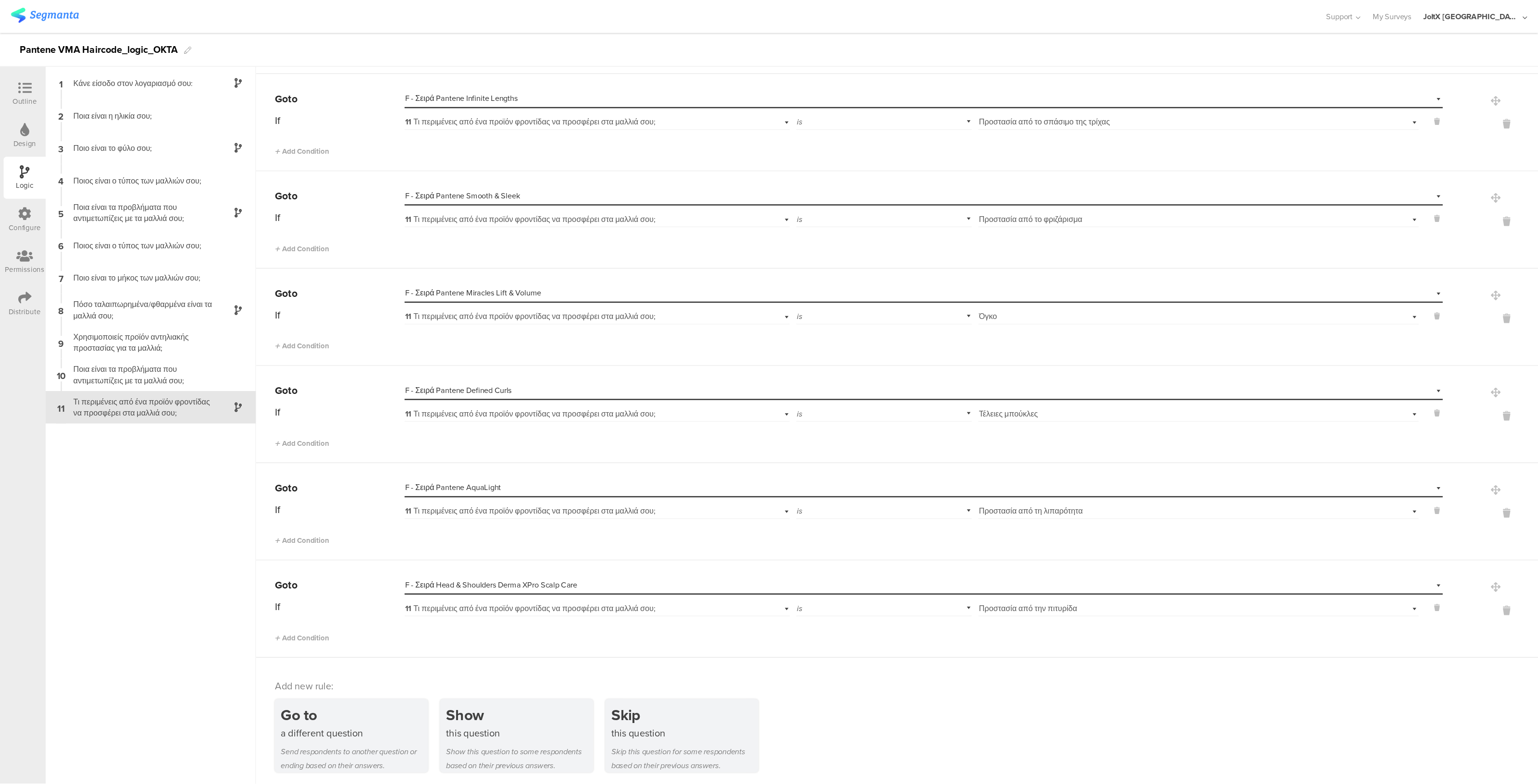
scroll to position [193, 0]
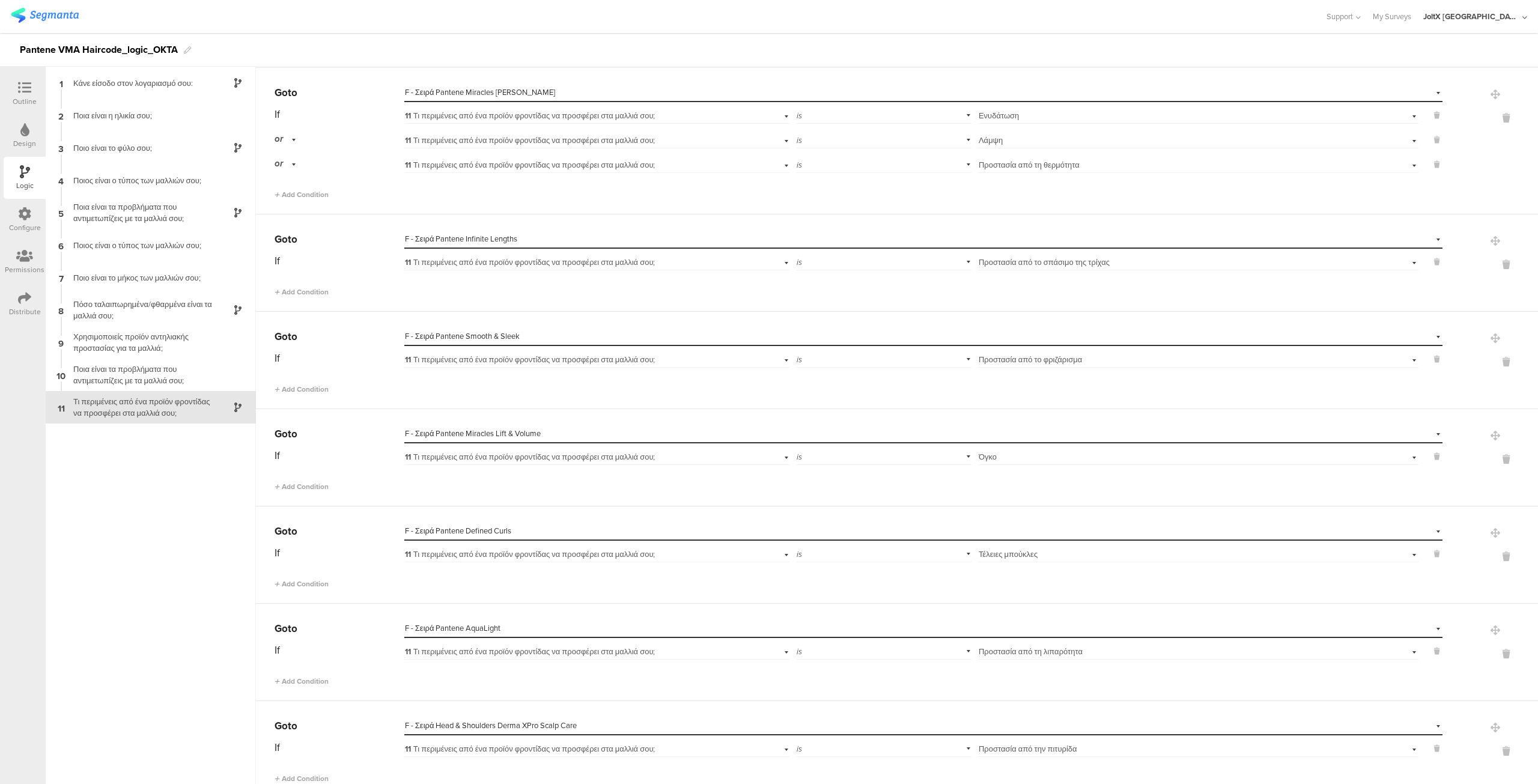
click at [364, 536] on div "Go to Select destination... F - Σειρά Pantene Defined Curls" at bounding box center [858, 531] width 1169 height 19
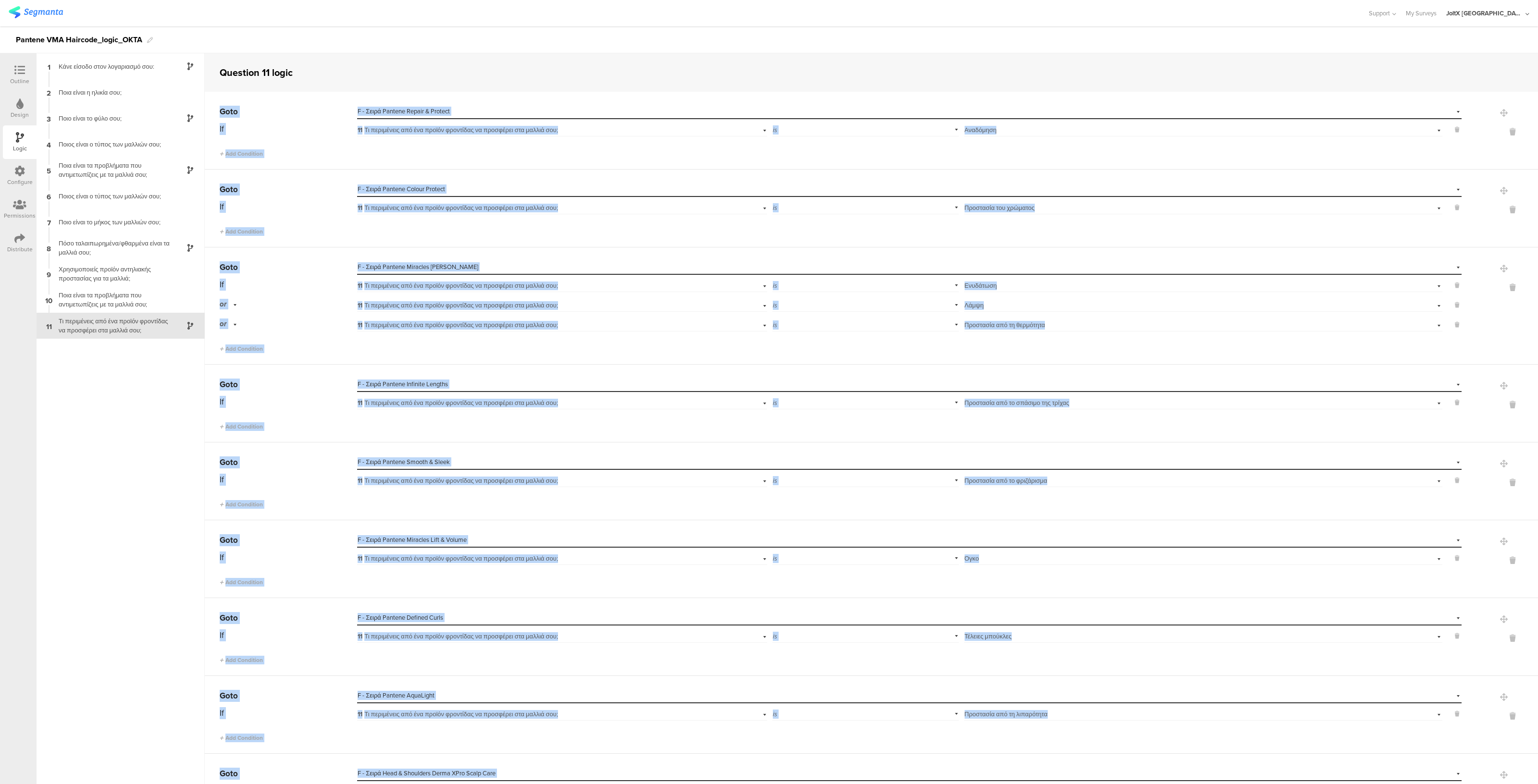
scroll to position [154, 0]
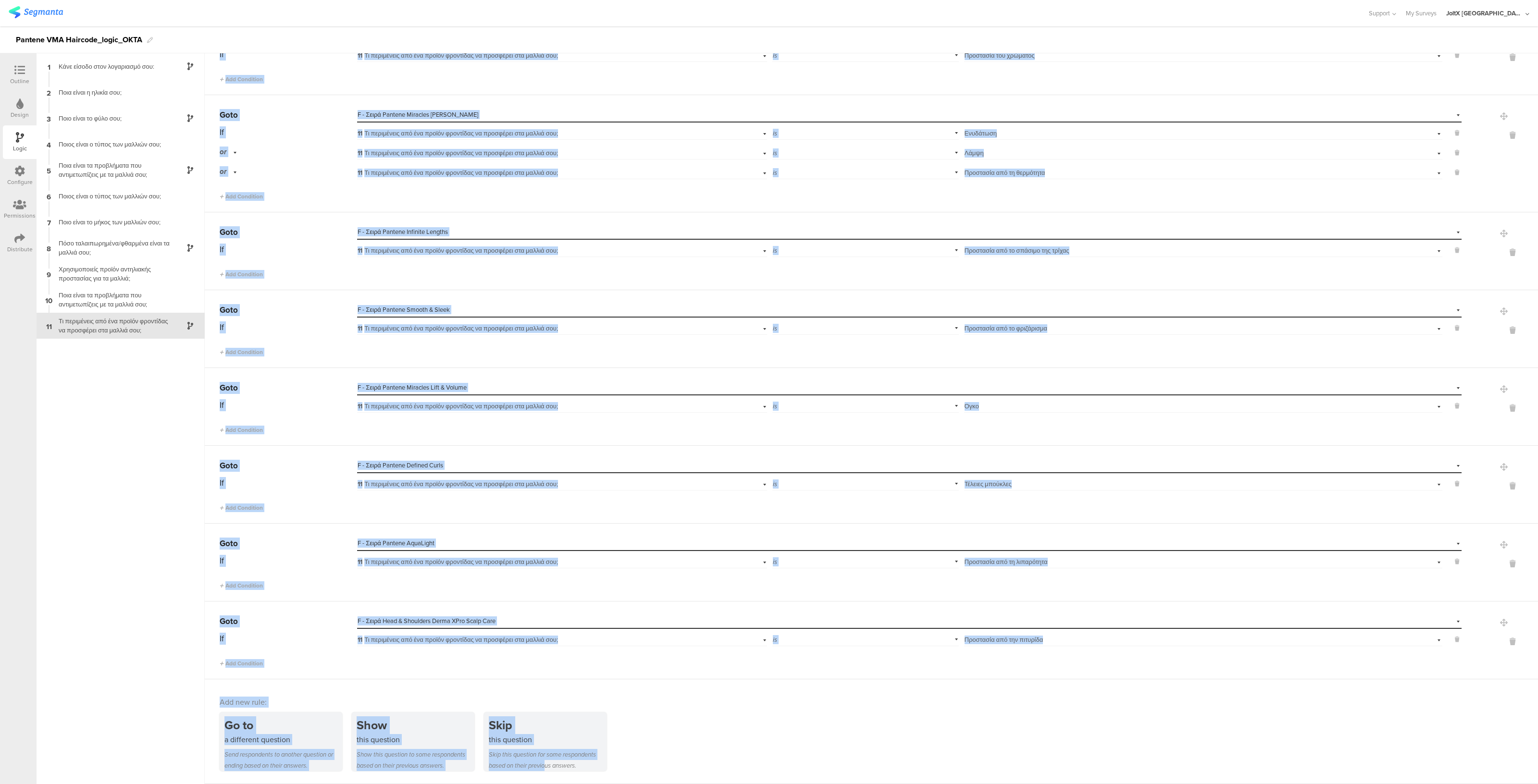
drag, startPoint x: 215, startPoint y: 102, endPoint x: 684, endPoint y: 650, distance: 721.3
click at [684, 626] on div "Go to Select destination... F - Σειρά Pantene Repair & Protect If 11 Τι περιμέν…" at bounding box center [872, 309] width 1333 height 739
copy div "Go to Select destination... F - Σειρά Pantene Repair & Protect If 11 Τι περιμέν…"
